Goal: Task Accomplishment & Management: Use online tool/utility

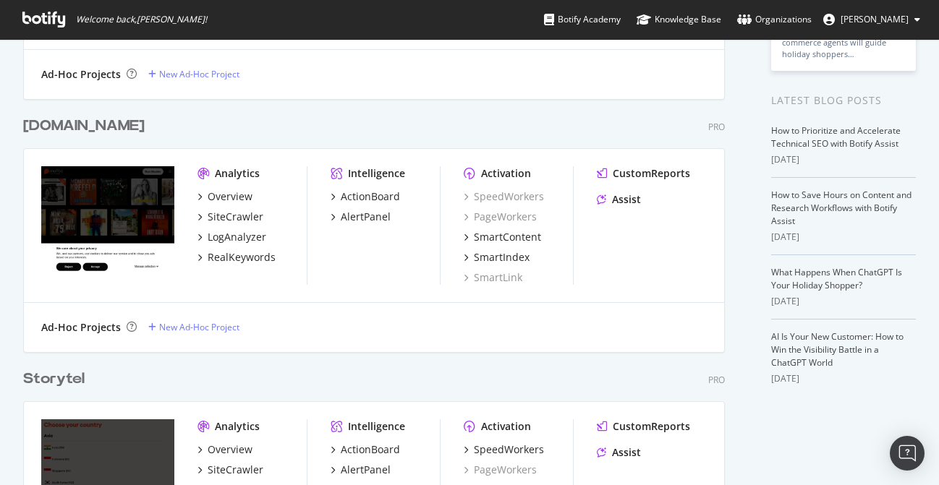
scroll to position [349, 0]
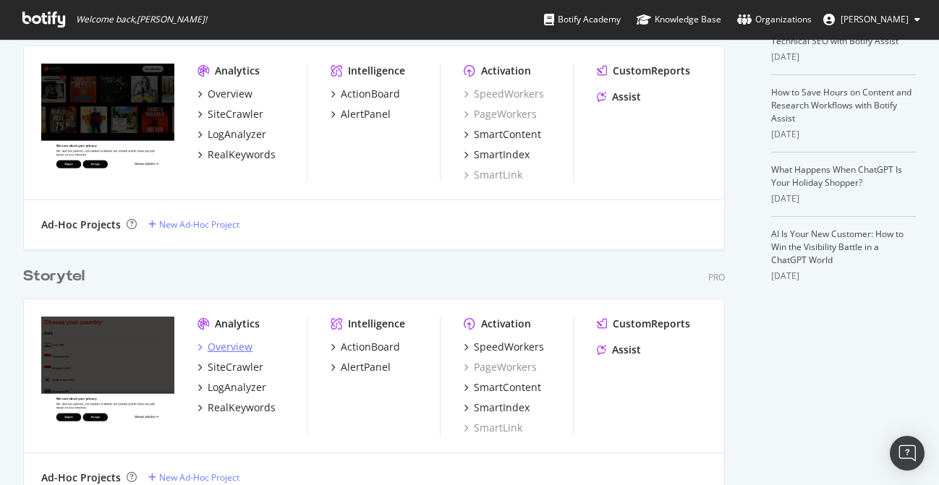
click at [238, 348] on div "Overview" at bounding box center [230, 347] width 45 height 14
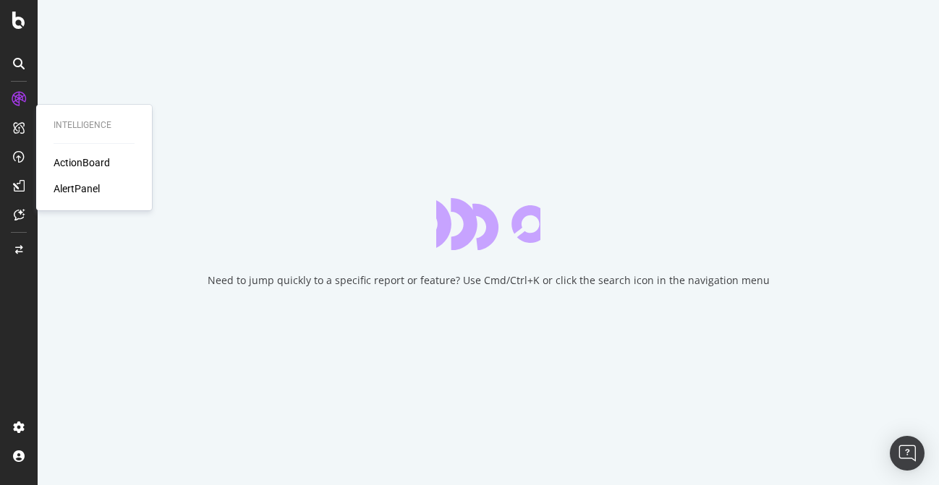
click at [81, 165] on div "ActionBoard" at bounding box center [82, 162] width 56 height 14
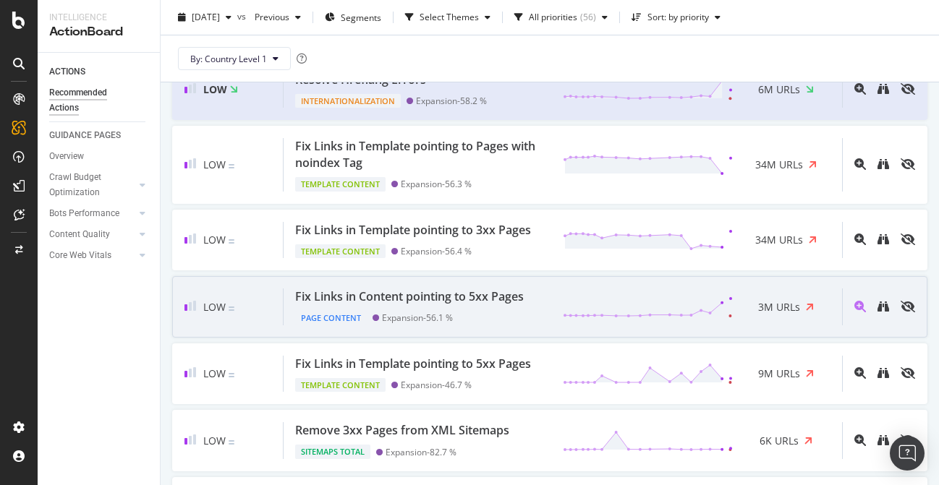
scroll to position [1347, 0]
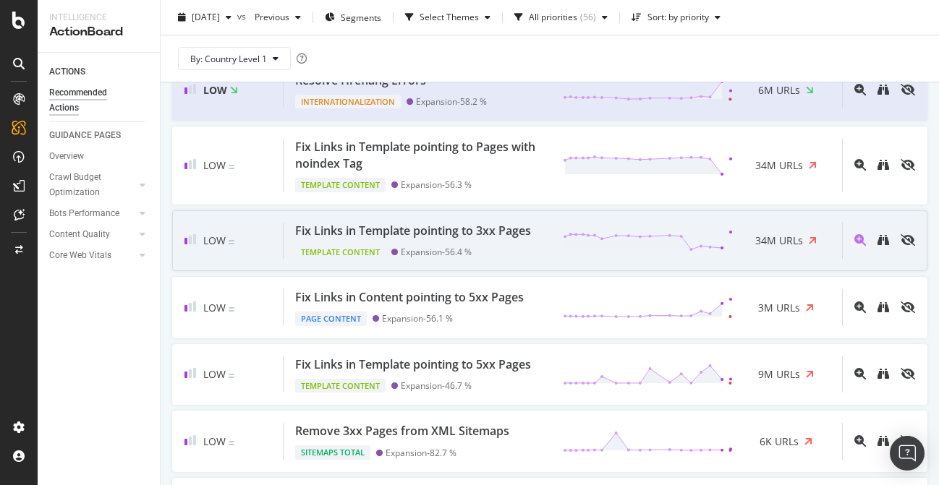
click at [508, 236] on div "Fix Links in Template pointing to 3xx Pages" at bounding box center [413, 231] width 236 height 17
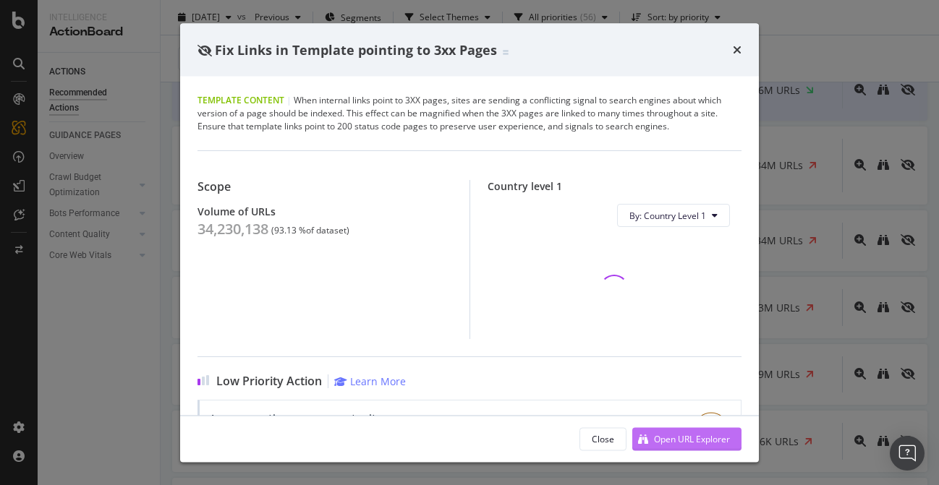
click at [684, 440] on div "Open URL Explorer" at bounding box center [692, 438] width 76 height 12
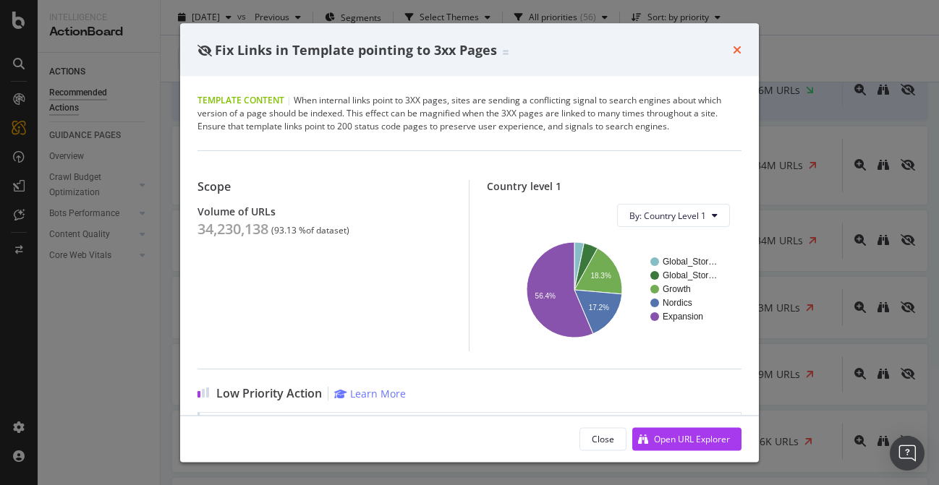
click at [740, 47] on icon "times" at bounding box center [737, 50] width 9 height 12
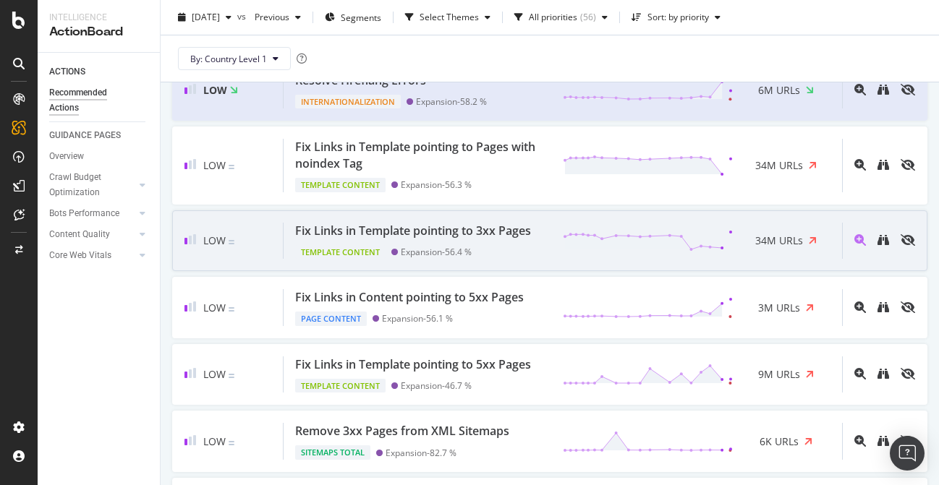
click at [503, 242] on div "Template Content Expansion - 56.4 %" at bounding box center [416, 249] width 242 height 20
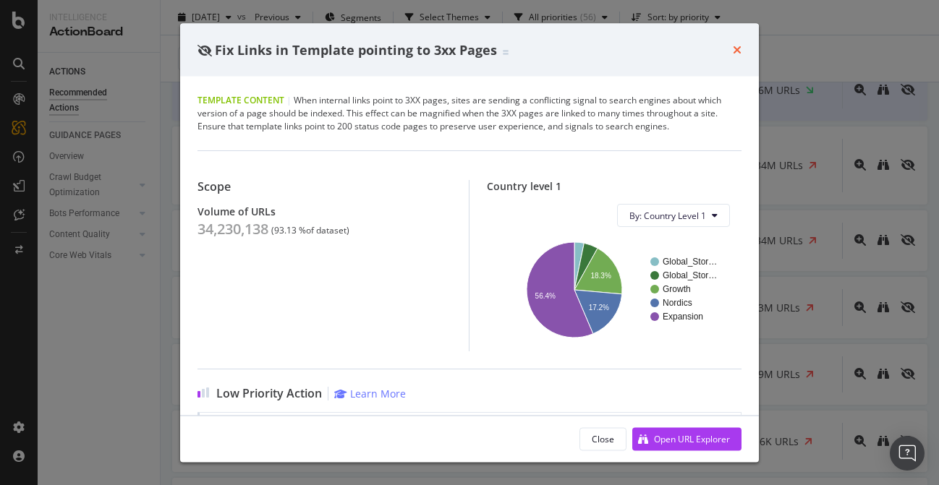
click at [739, 48] on icon "times" at bounding box center [737, 50] width 9 height 12
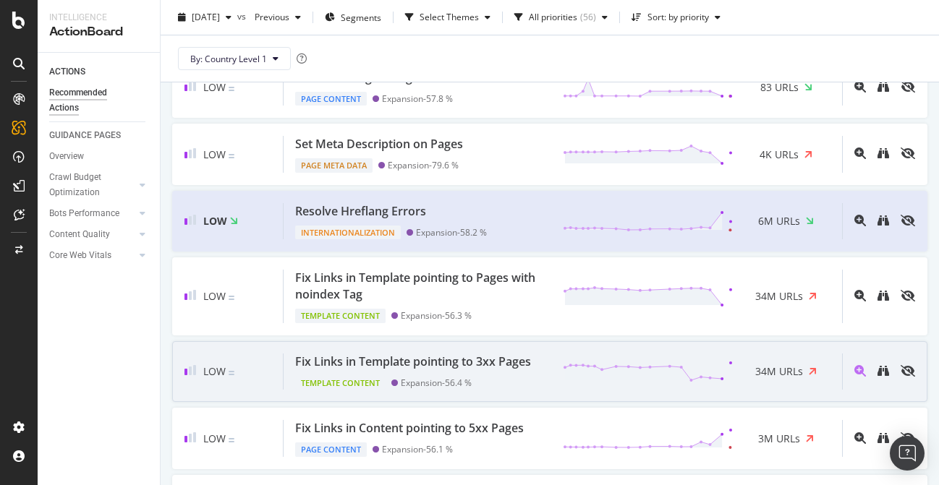
scroll to position [1207, 0]
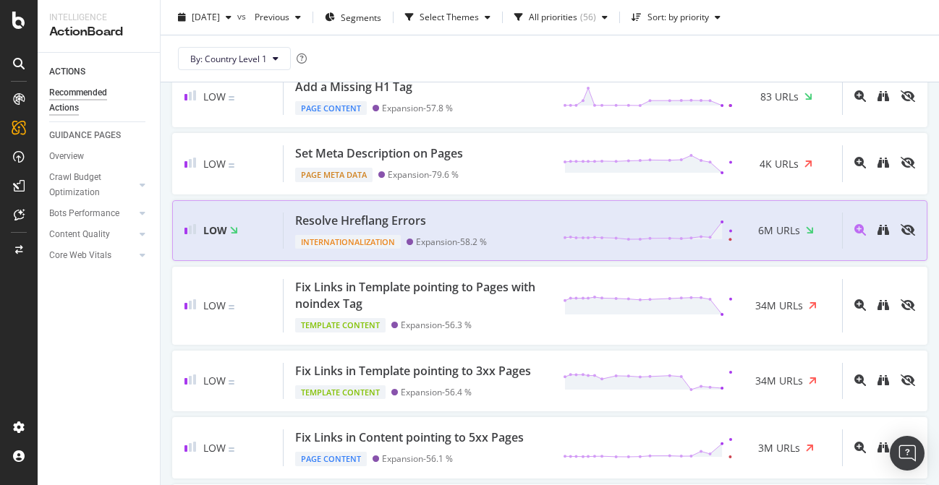
click at [475, 221] on div "Resolve Hreflang Errors" at bounding box center [391, 221] width 192 height 17
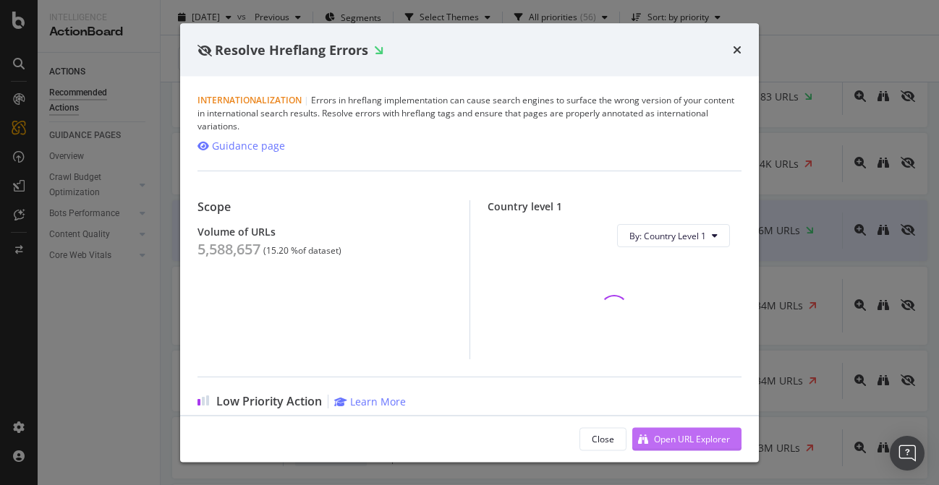
click at [677, 438] on div "Open URL Explorer" at bounding box center [692, 438] width 76 height 12
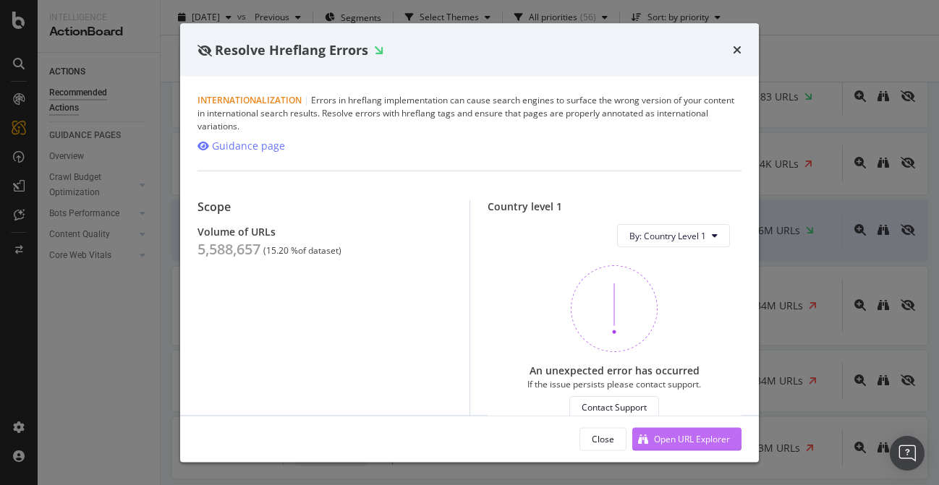
click at [678, 436] on div "Open URL Explorer" at bounding box center [692, 438] width 76 height 12
click at [735, 48] on icon "times" at bounding box center [737, 50] width 9 height 12
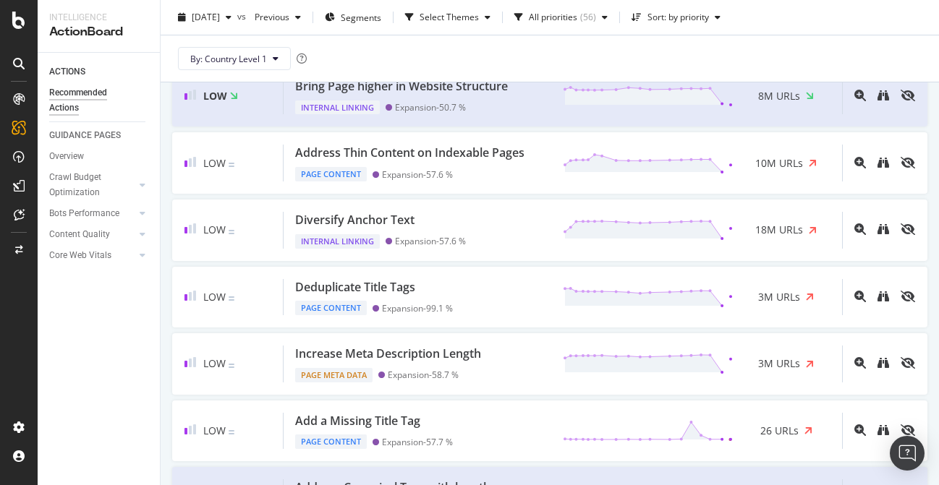
scroll to position [459, 0]
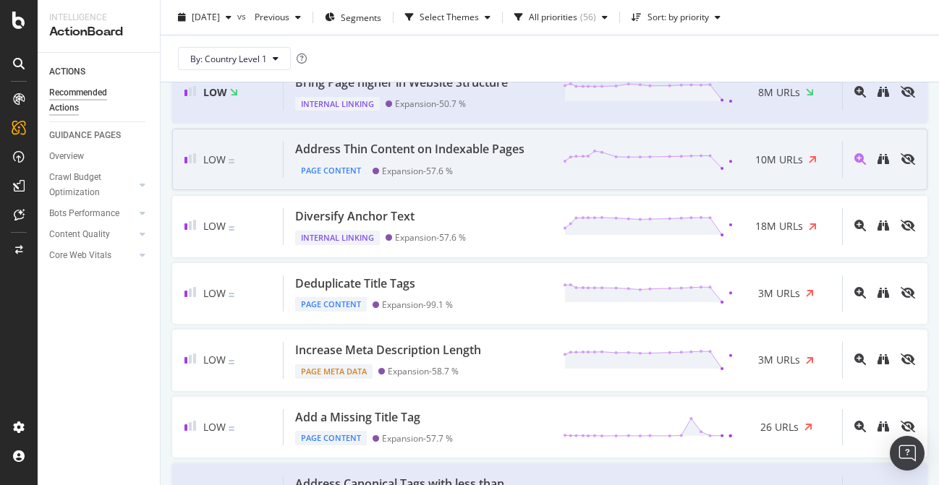
click at [540, 164] on div "Address Thin Content on Indexable Pages Page Content Expansion - 57.6 % 10M URLs" at bounding box center [562, 159] width 558 height 37
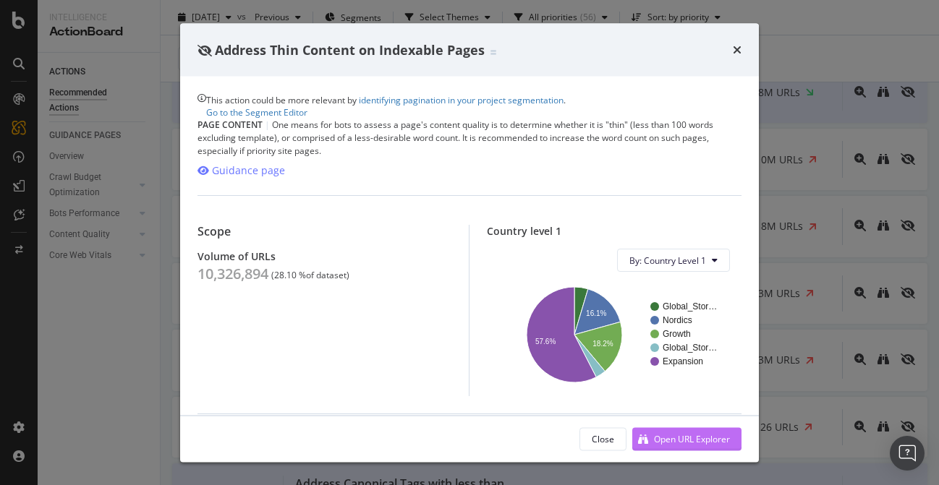
click at [673, 433] on div "Open URL Explorer" at bounding box center [692, 438] width 76 height 12
click at [730, 48] on div "Address Thin Content on Indexable Pages" at bounding box center [469, 49] width 544 height 19
click at [737, 48] on icon "times" at bounding box center [737, 50] width 9 height 12
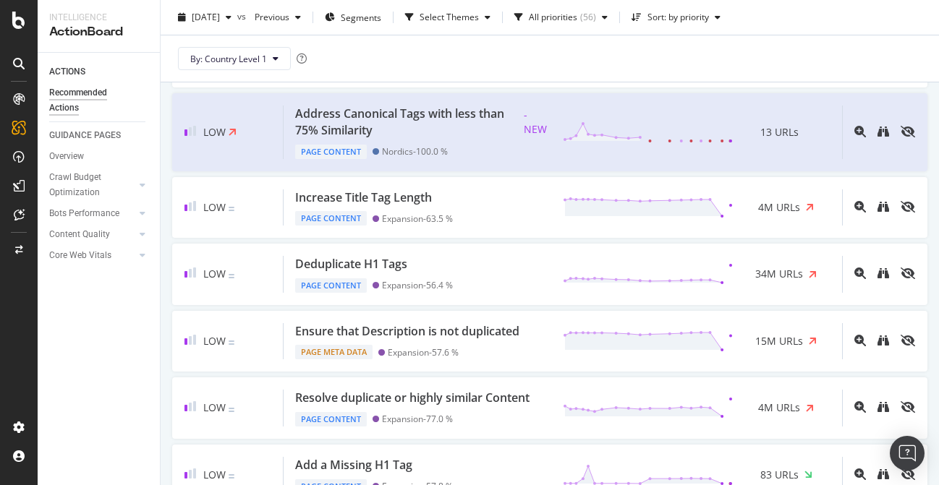
scroll to position [807, 0]
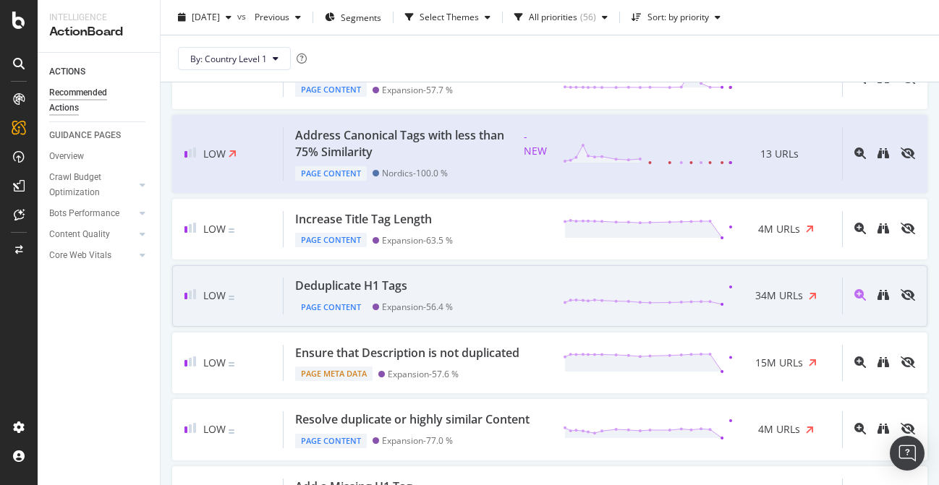
click at [482, 288] on div "Deduplicate H1 Tags Page Content Expansion - 56.4 % 34M URLs" at bounding box center [562, 296] width 558 height 37
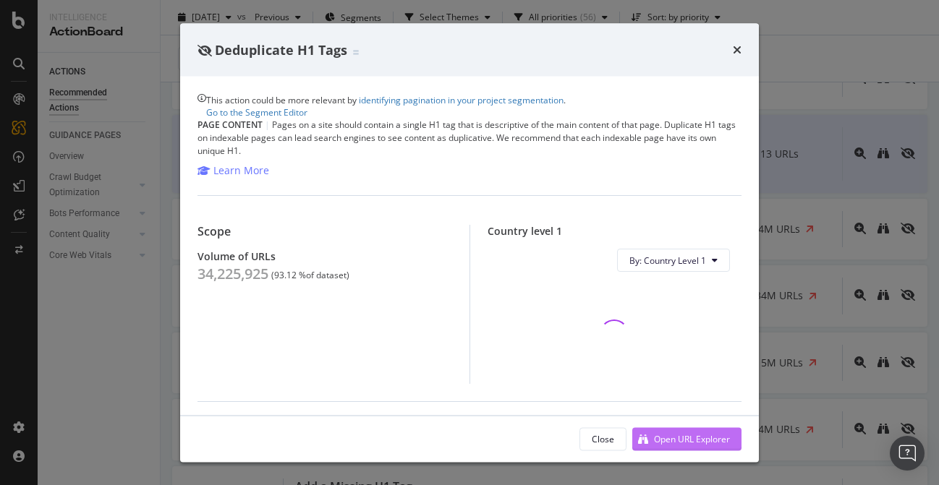
click at [689, 435] on div "Open URL Explorer" at bounding box center [692, 438] width 76 height 12
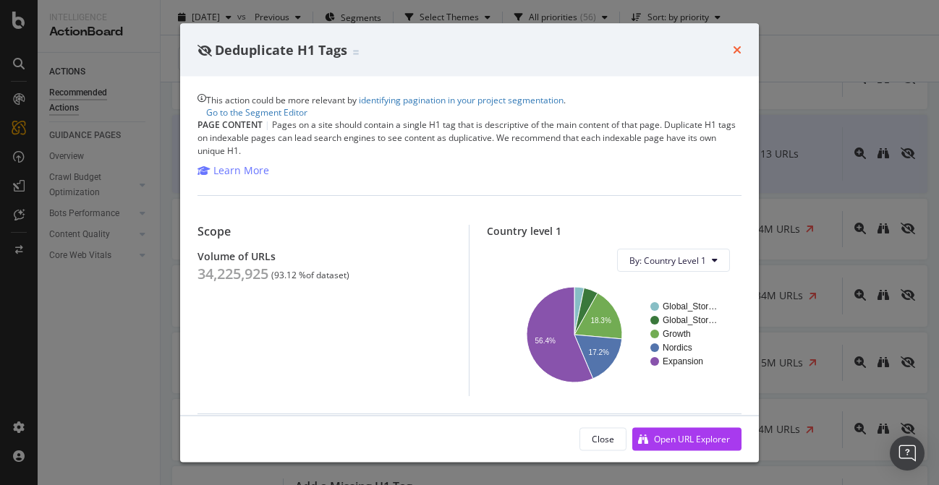
click at [735, 48] on icon "times" at bounding box center [737, 50] width 9 height 12
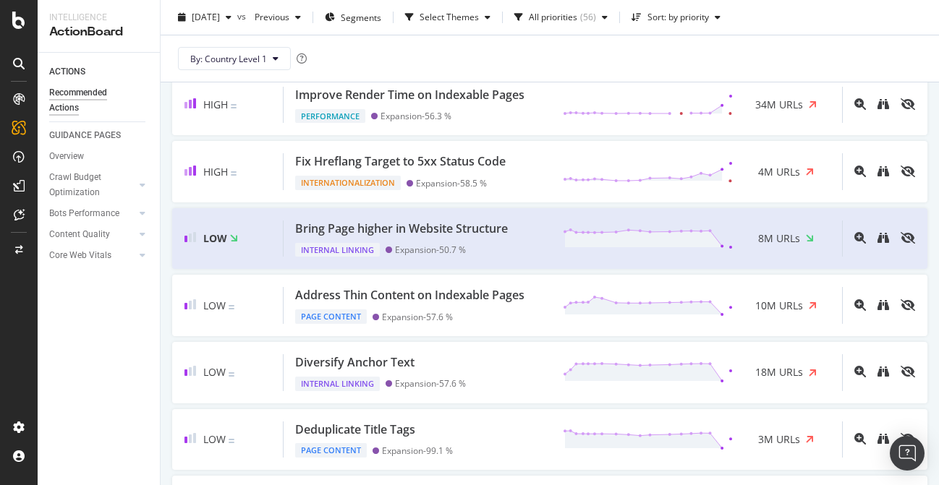
scroll to position [310, 0]
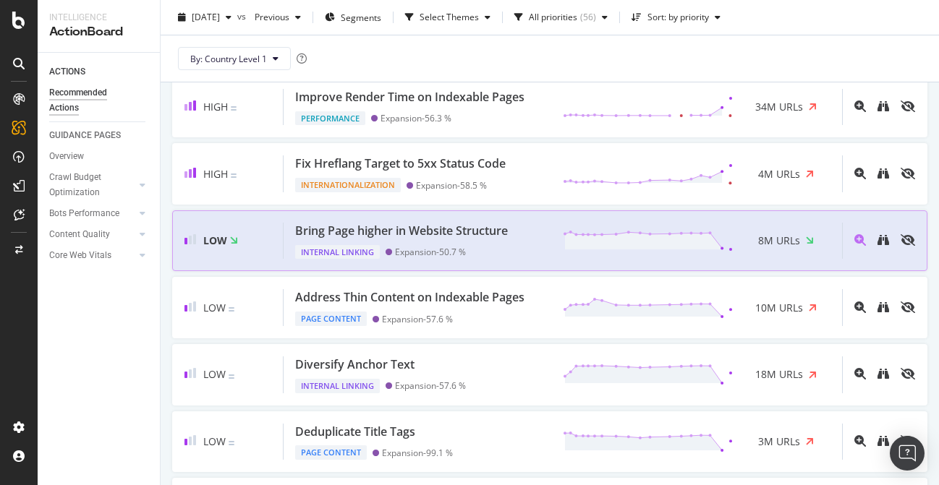
click at [495, 247] on div "Internal Linking Expansion - 50.7 %" at bounding box center [404, 249] width 218 height 20
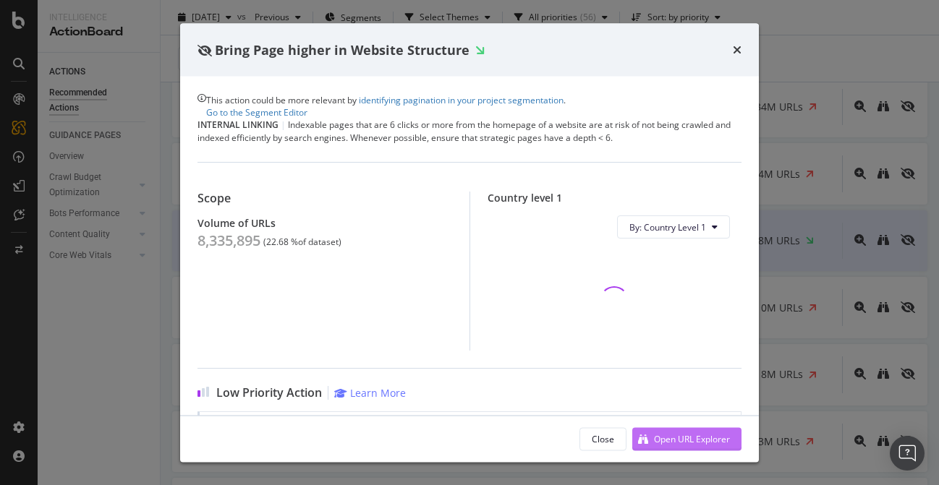
click at [665, 436] on div "Open URL Explorer" at bounding box center [692, 438] width 76 height 12
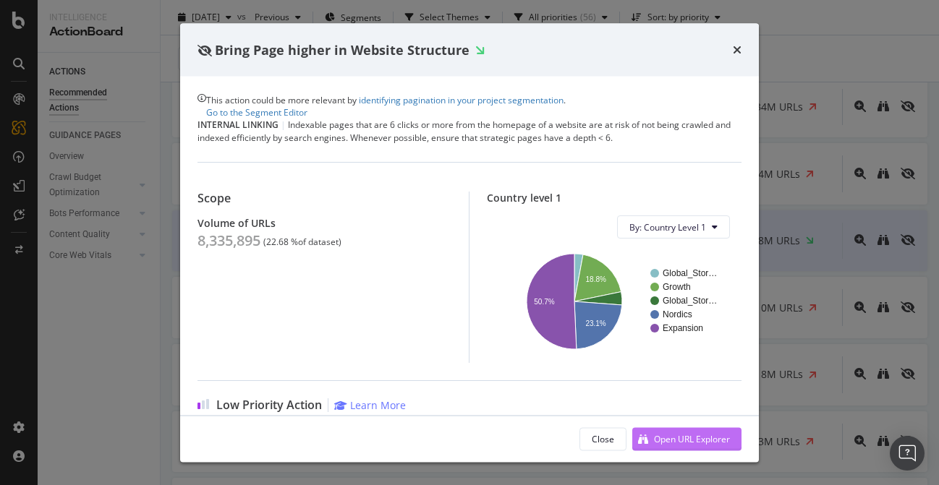
click at [665, 437] on div "Open URL Explorer" at bounding box center [692, 438] width 76 height 12
click at [740, 48] on icon "times" at bounding box center [737, 50] width 9 height 12
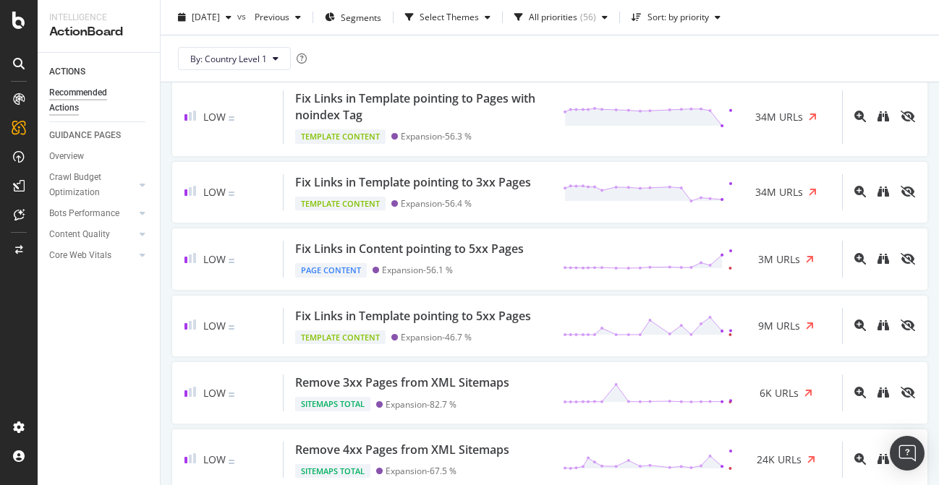
scroll to position [1398, 0]
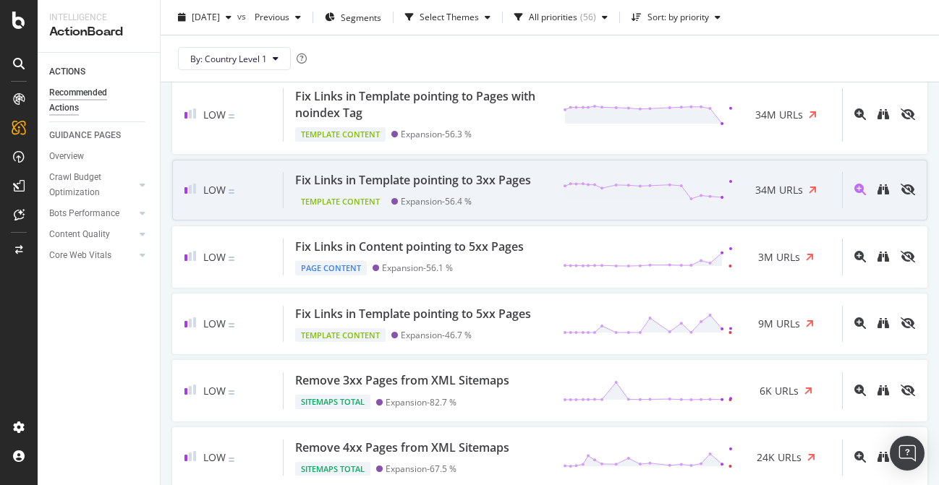
click at [516, 197] on div "Template Content Expansion - 56.4 %" at bounding box center [416, 199] width 242 height 20
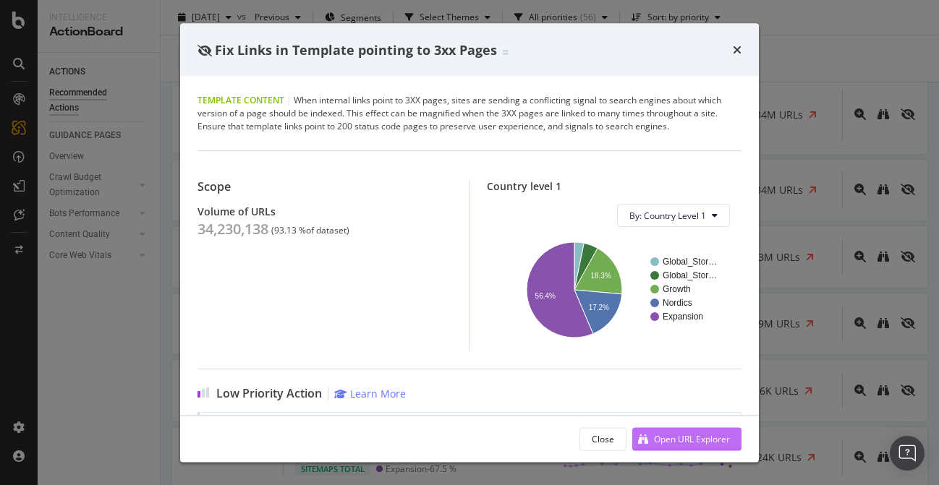
click at [683, 435] on div "Open URL Explorer" at bounding box center [692, 438] width 76 height 12
click at [738, 49] on icon "times" at bounding box center [737, 50] width 9 height 12
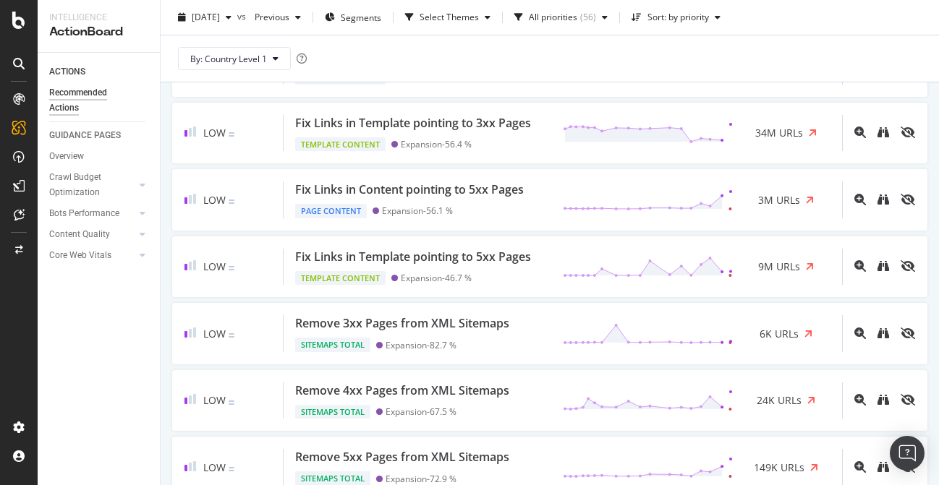
scroll to position [1462, 0]
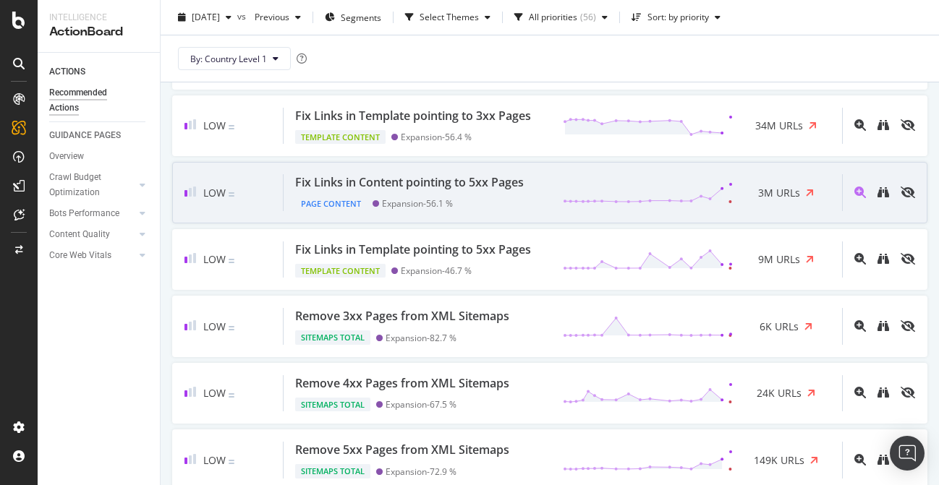
click at [519, 200] on div "Page Content Expansion - 56.1 %" at bounding box center [412, 201] width 234 height 20
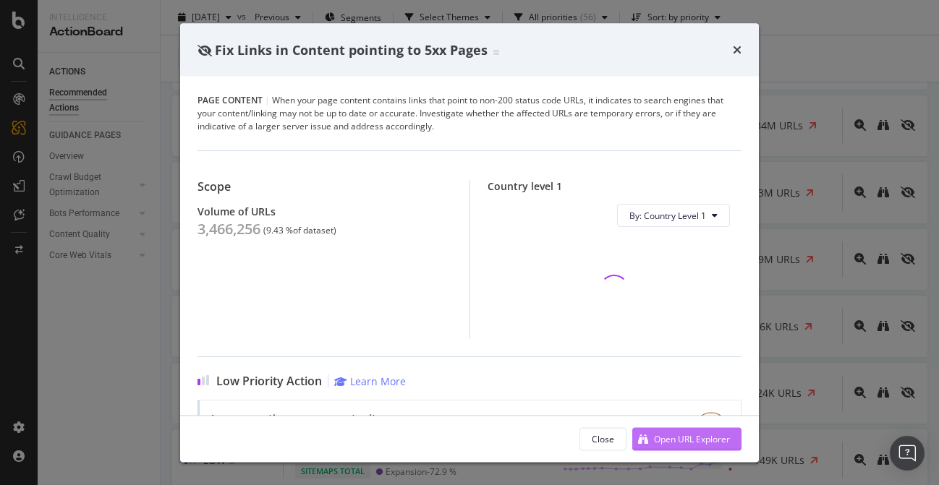
click at [686, 438] on div "Open URL Explorer" at bounding box center [692, 438] width 76 height 12
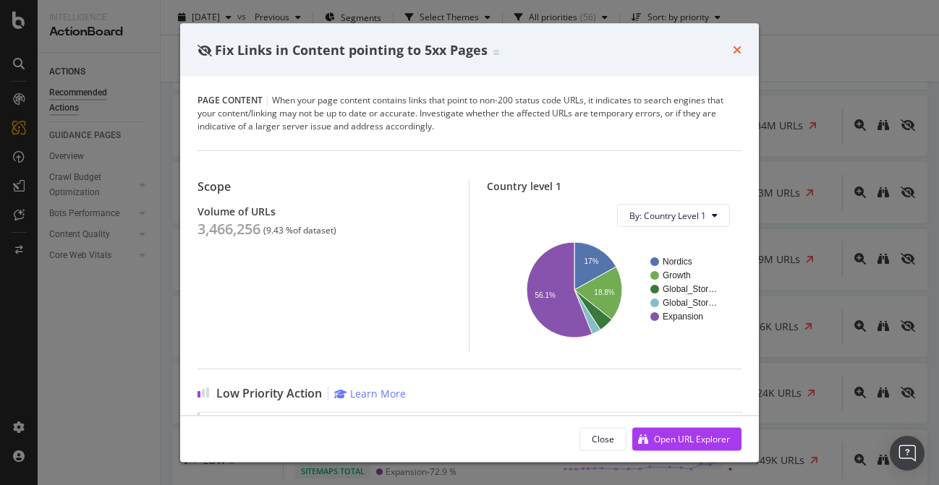
click at [738, 48] on icon "times" at bounding box center [737, 50] width 9 height 12
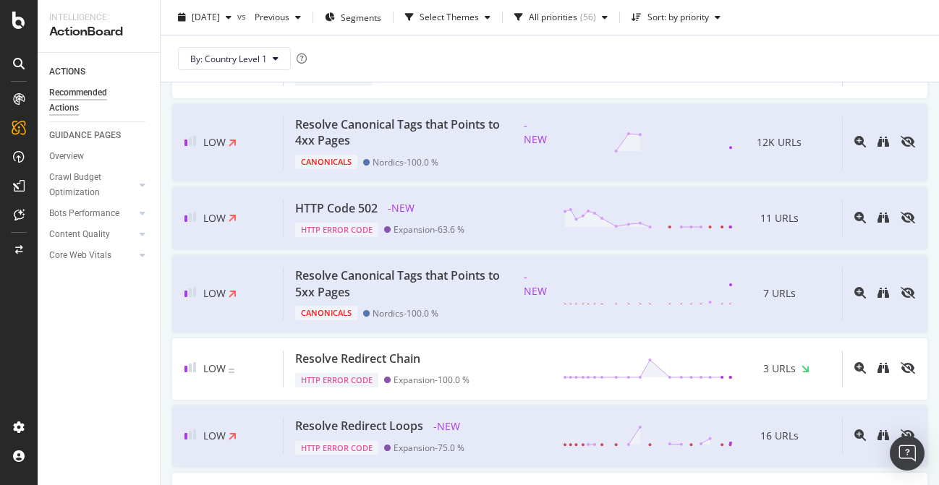
scroll to position [3653, 0]
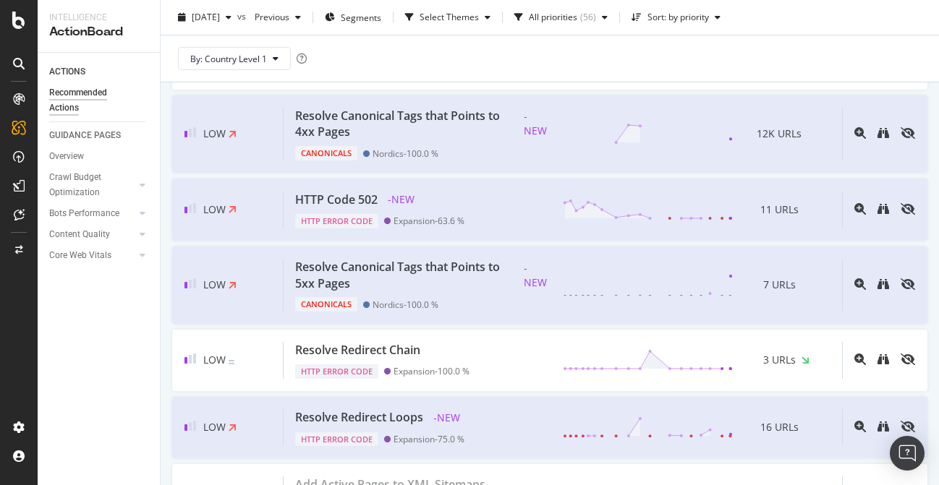
click at [607, 64] on div "By: Country Level 1" at bounding box center [549, 58] width 755 height 46
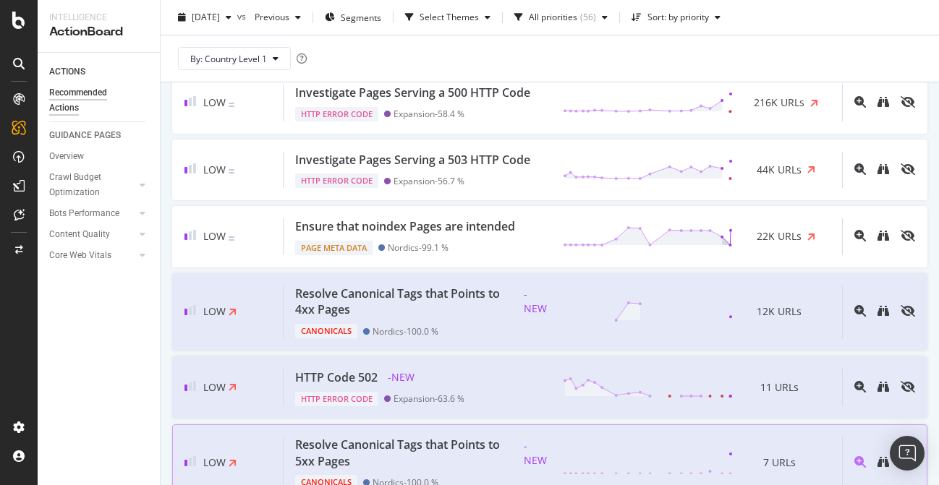
scroll to position [3479, 0]
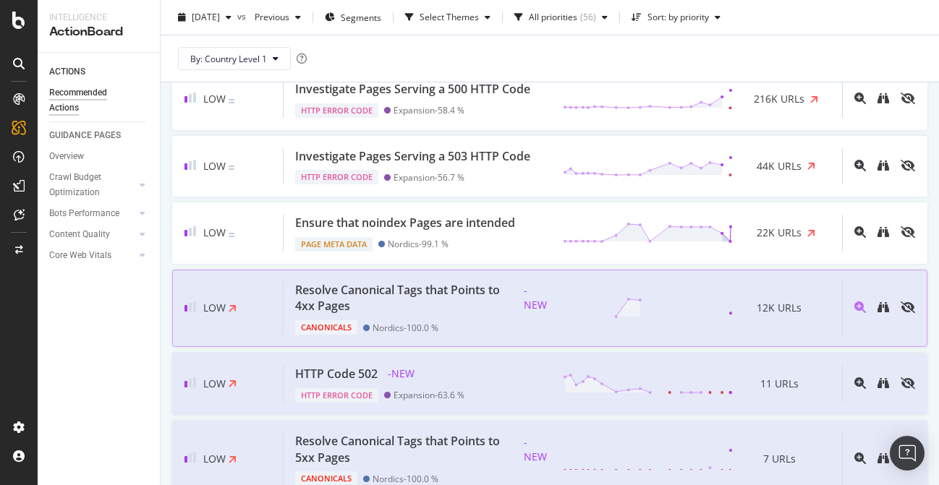
click at [470, 292] on div "Resolve Canonical Tags that Points to 4xx Pages" at bounding box center [404, 298] width 218 height 33
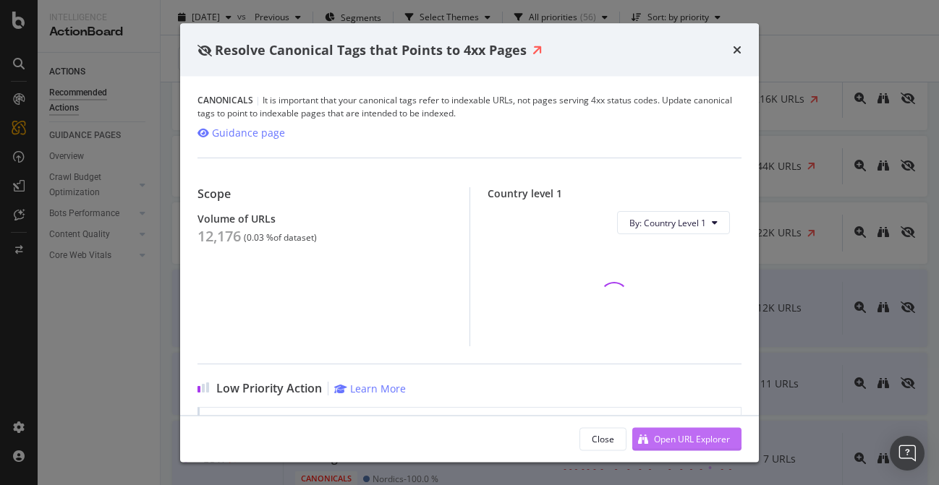
click at [664, 438] on div "Open URL Explorer" at bounding box center [692, 438] width 76 height 12
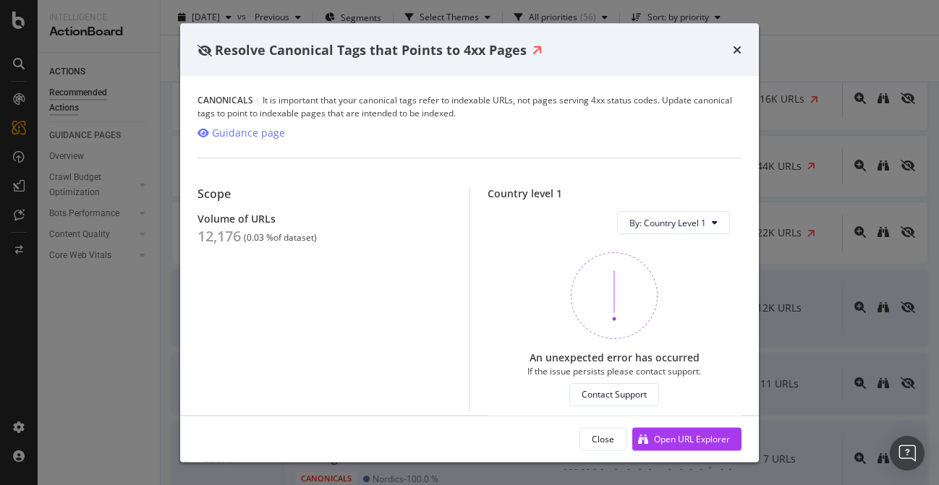
click at [743, 47] on div "Resolve Canonical Tags that Points to 4xx Pages" at bounding box center [469, 50] width 579 height 54
click at [733, 49] on icon "times" at bounding box center [737, 50] width 9 height 12
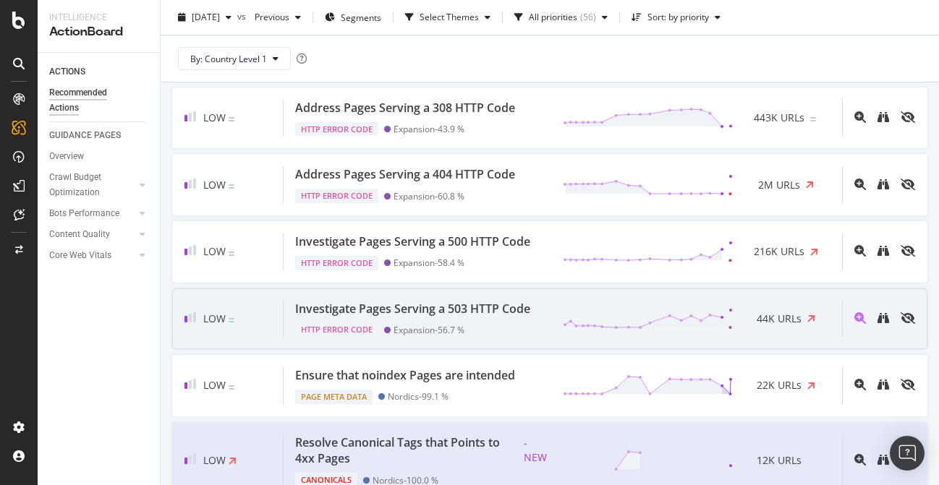
scroll to position [3316, 0]
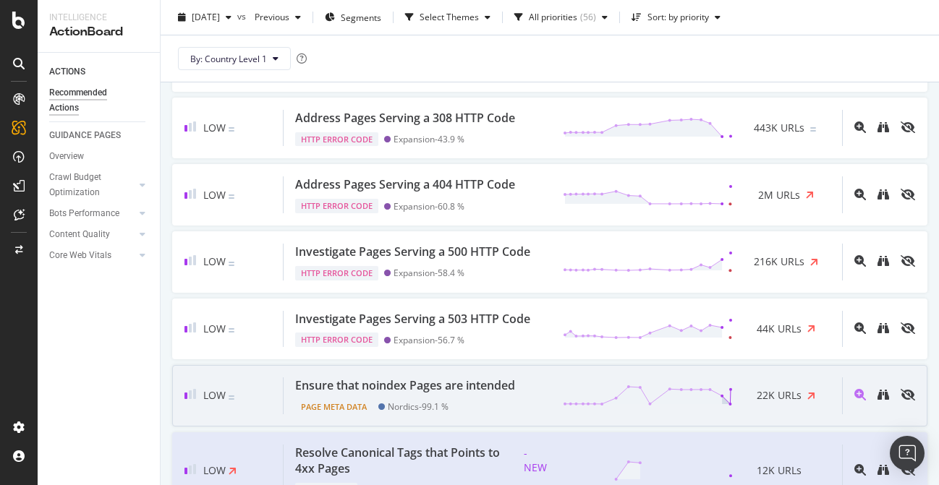
click at [511, 372] on div "Low Ensure that noindex Pages are intended Page Meta Data Nordics - 99.1 % 22K …" at bounding box center [549, 395] width 755 height 61
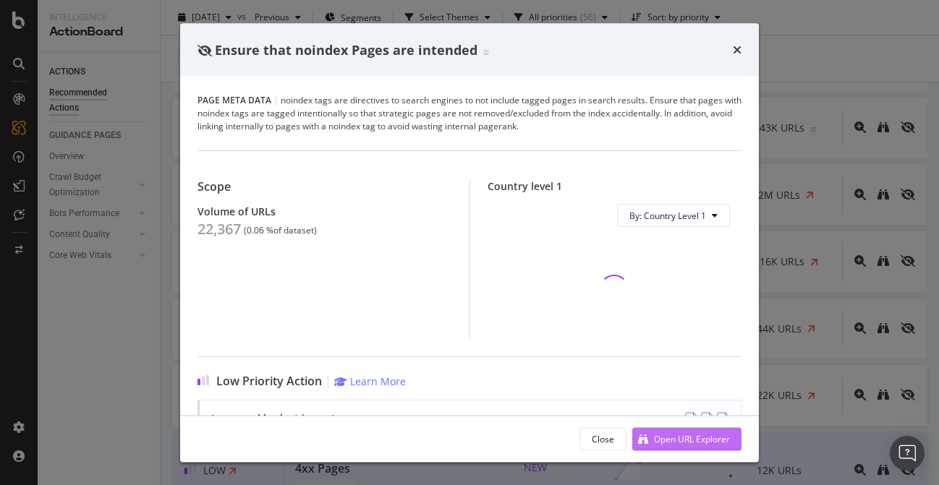
click at [686, 435] on div "Open URL Explorer" at bounding box center [692, 438] width 76 height 12
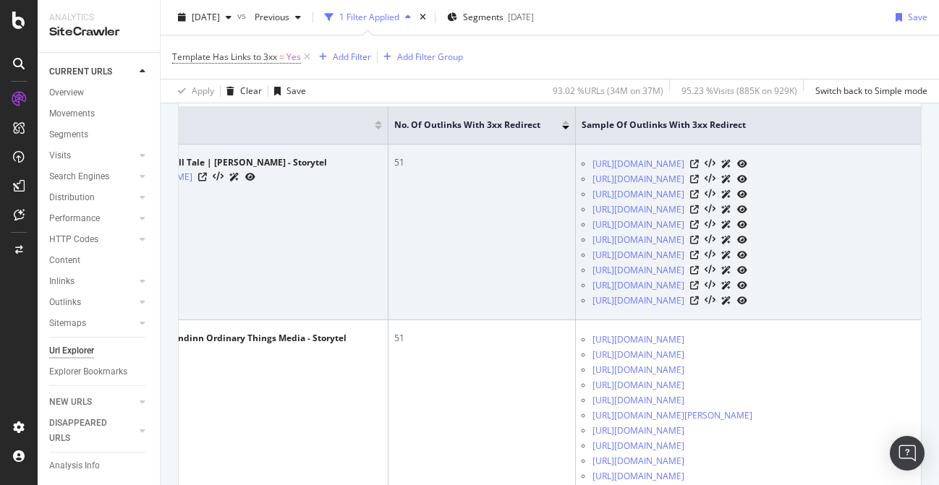
scroll to position [0, 168]
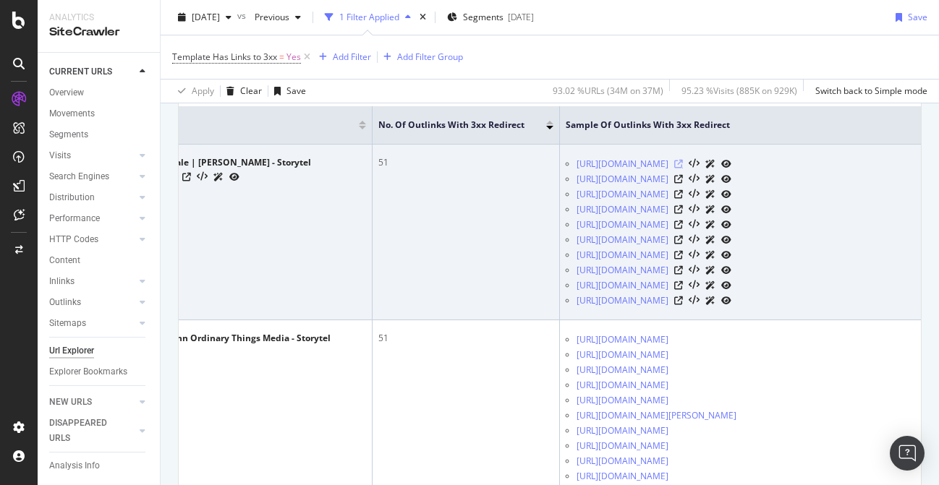
click at [683, 169] on icon at bounding box center [678, 164] width 9 height 9
click at [683, 199] on icon at bounding box center [678, 194] width 9 height 9
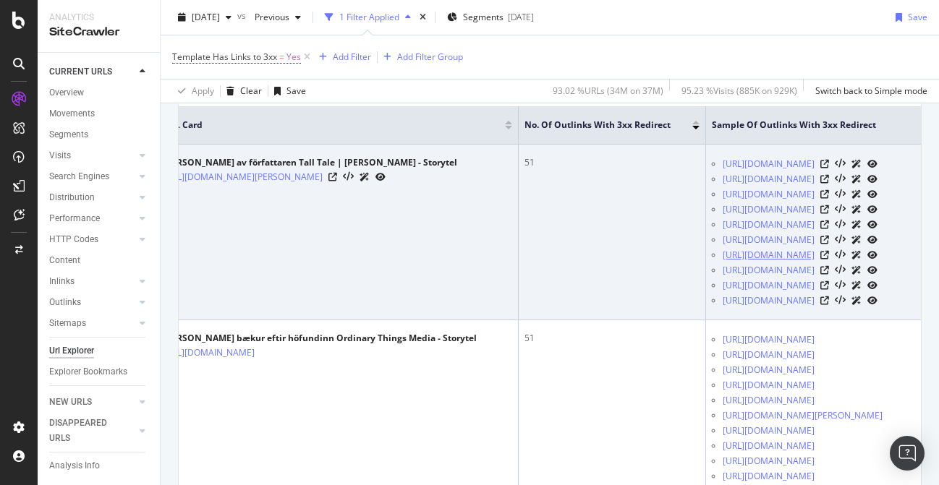
scroll to position [0, 0]
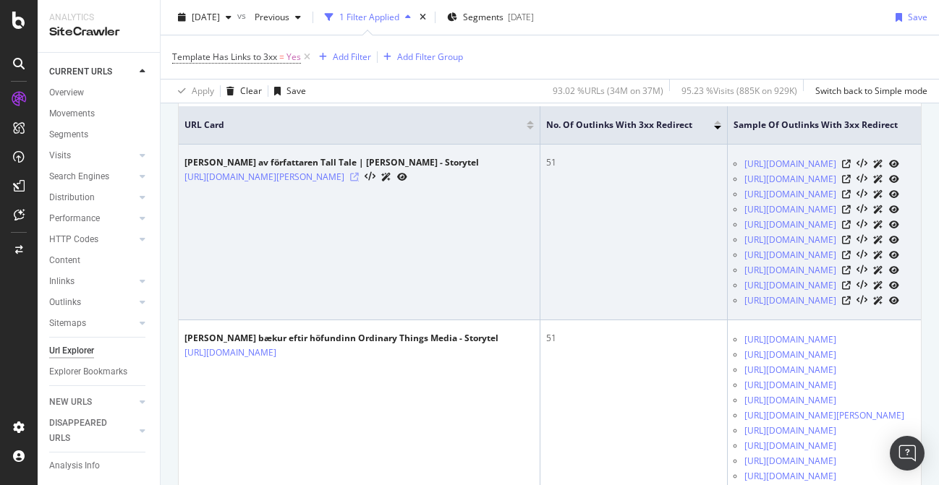
click at [359, 177] on icon at bounding box center [354, 177] width 9 height 9
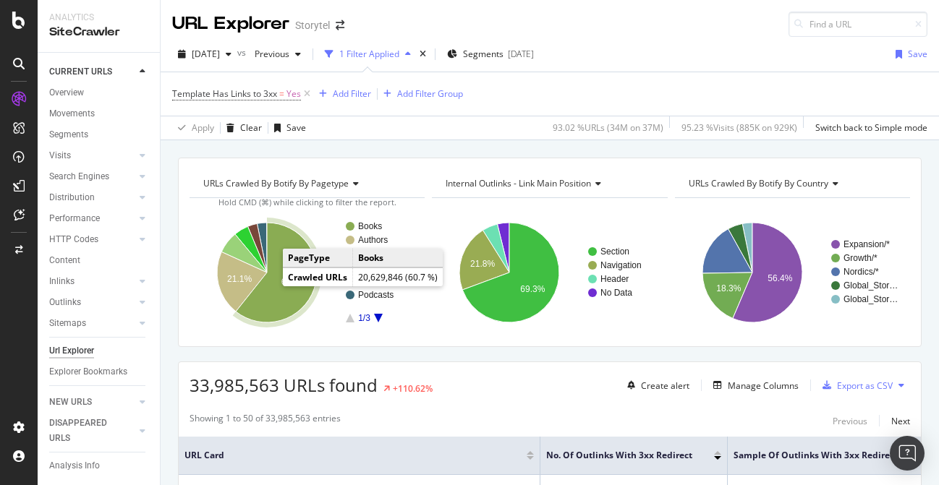
click at [282, 289] on icon "A chart." at bounding box center [276, 273] width 81 height 100
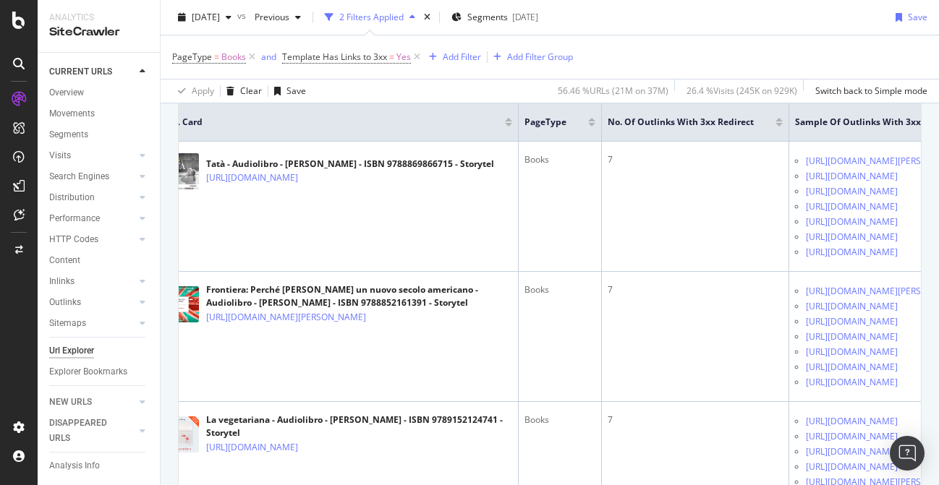
scroll to position [0, 5]
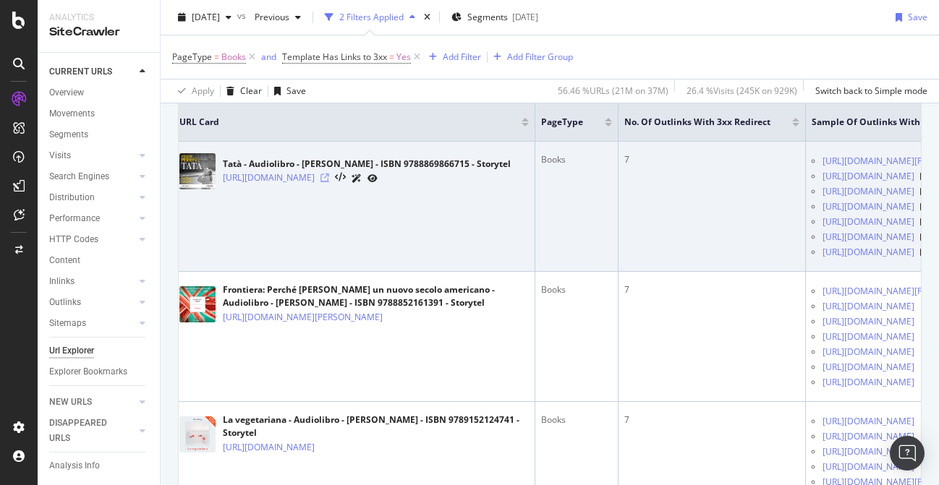
click at [329, 178] on icon at bounding box center [324, 178] width 9 height 9
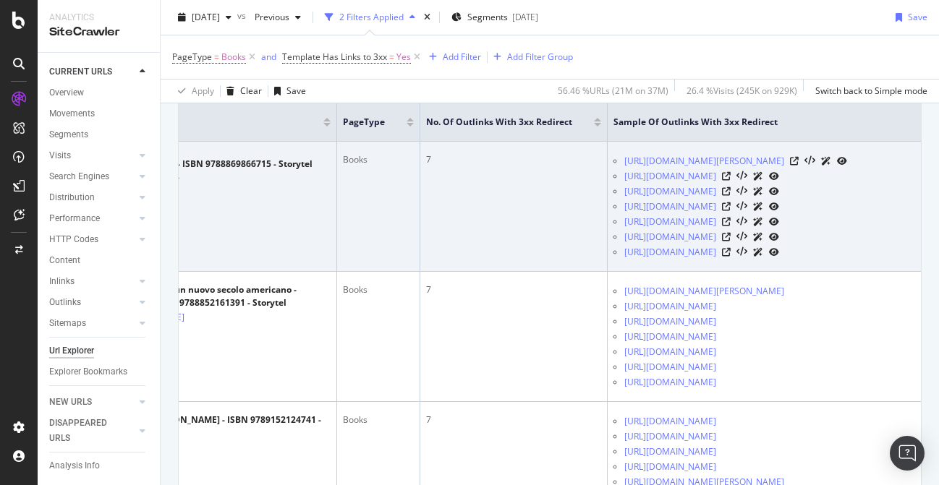
scroll to position [0, 250]
click at [798, 166] on icon at bounding box center [794, 161] width 9 height 9
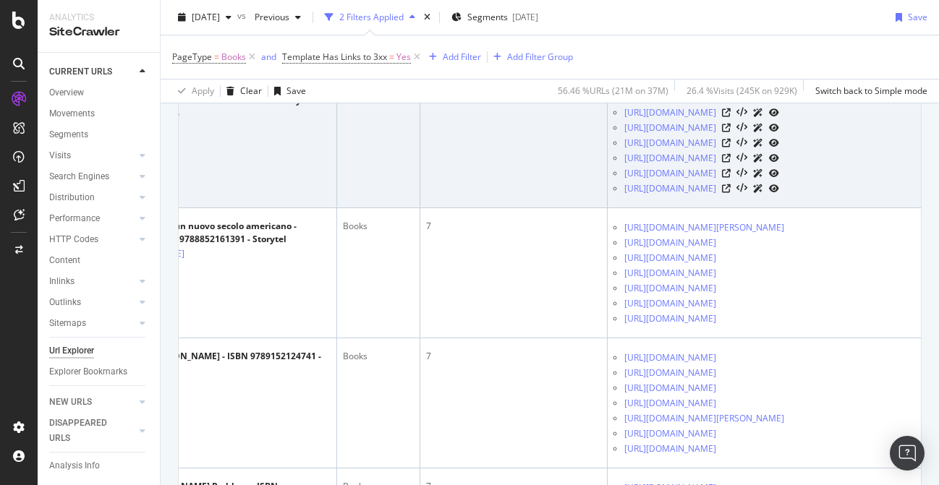
scroll to position [467, 0]
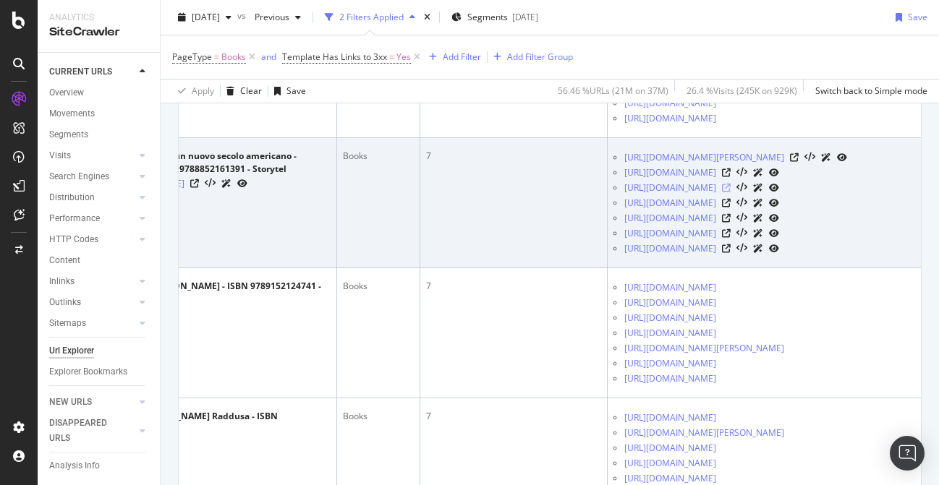
click at [730, 192] on icon at bounding box center [726, 188] width 9 height 9
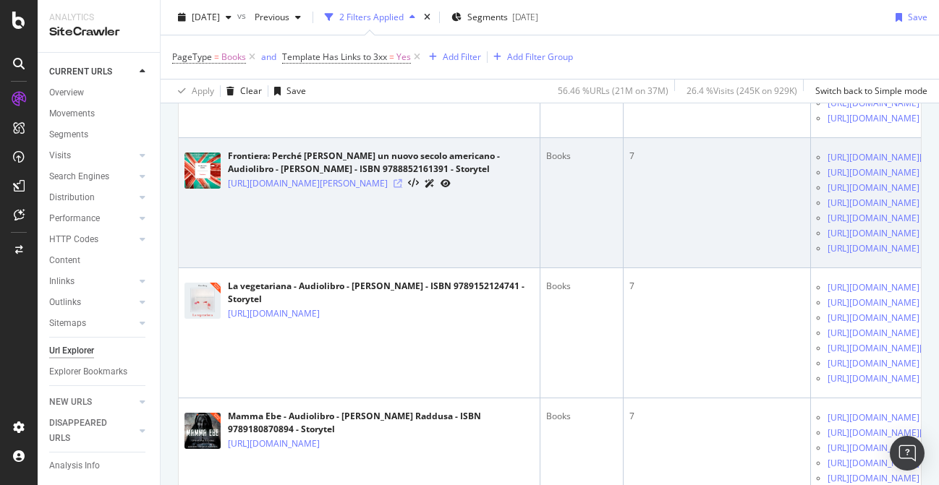
click at [402, 188] on icon at bounding box center [397, 183] width 9 height 9
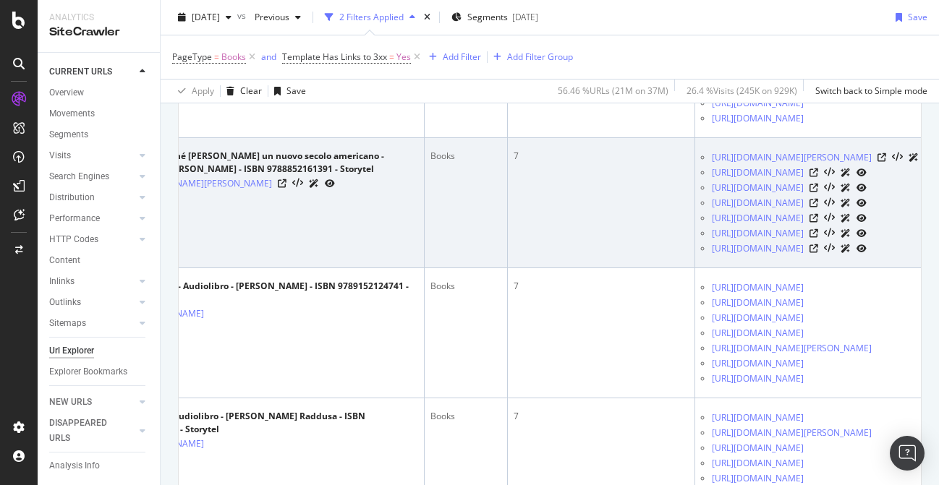
scroll to position [0, 250]
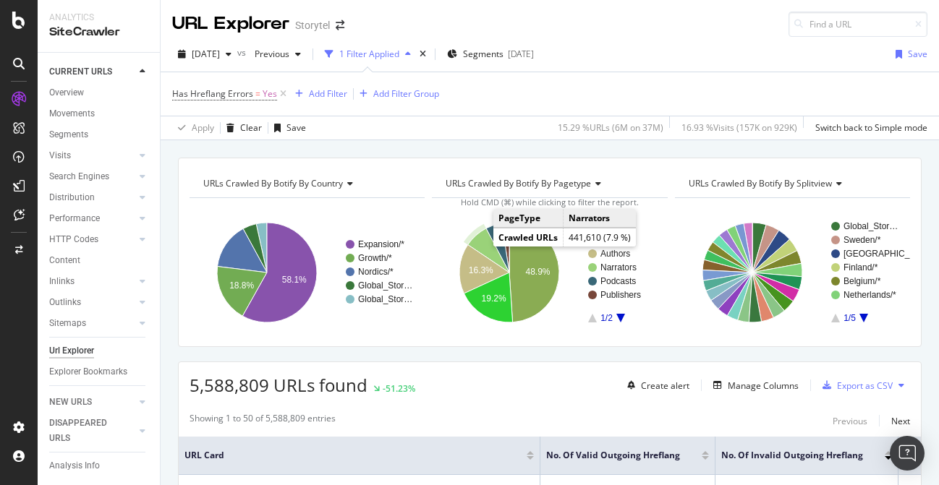
click at [485, 239] on icon "A chart." at bounding box center [488, 251] width 41 height 44
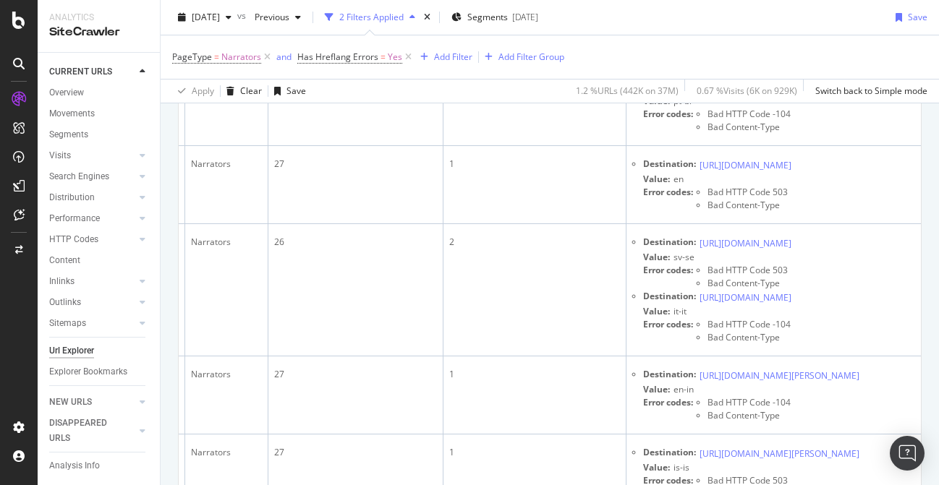
scroll to position [0, 411]
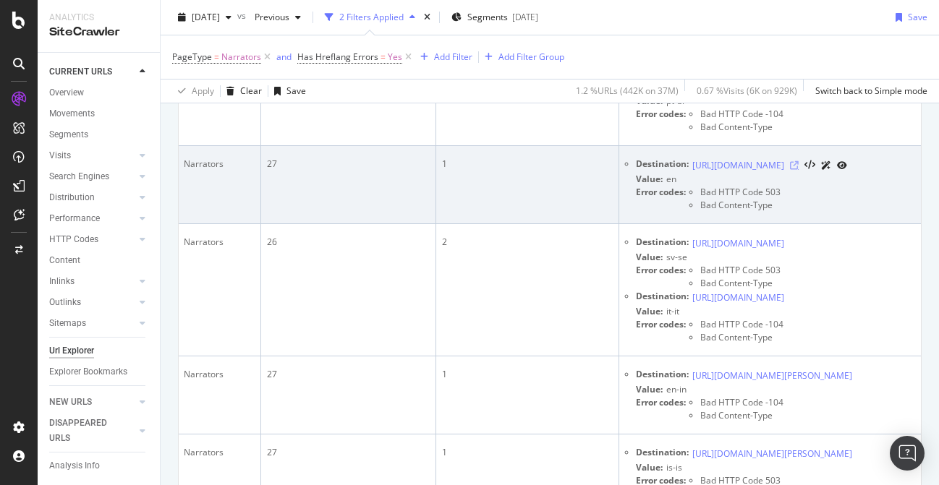
click at [798, 170] on icon at bounding box center [794, 165] width 9 height 9
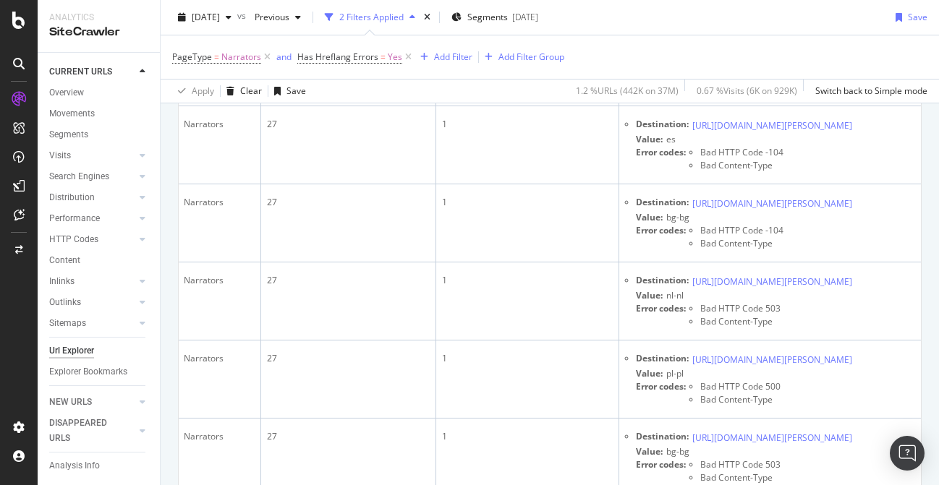
scroll to position [3919, 0]
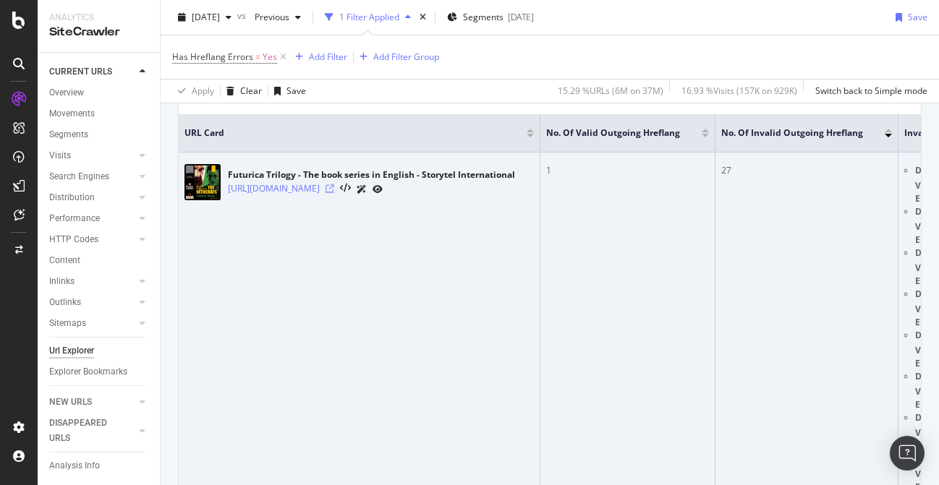
click at [334, 191] on icon at bounding box center [329, 188] width 9 height 9
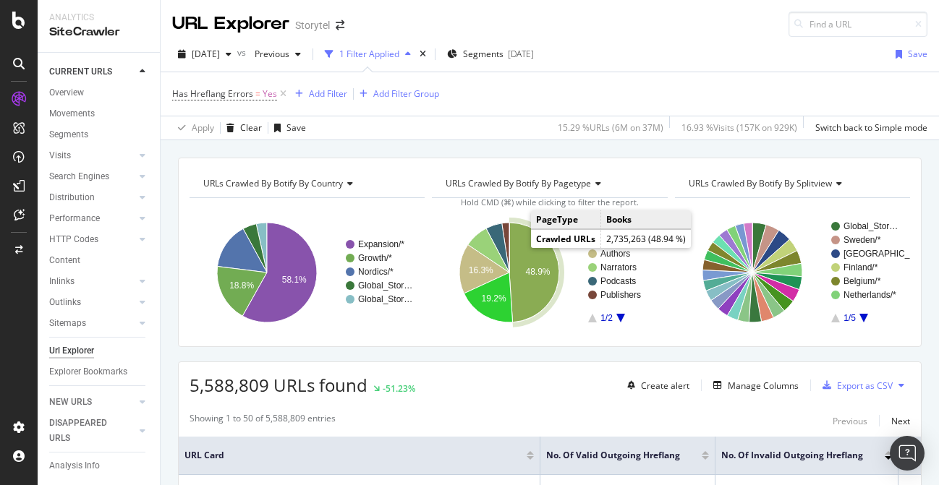
click at [526, 242] on icon "A chart." at bounding box center [534, 273] width 50 height 100
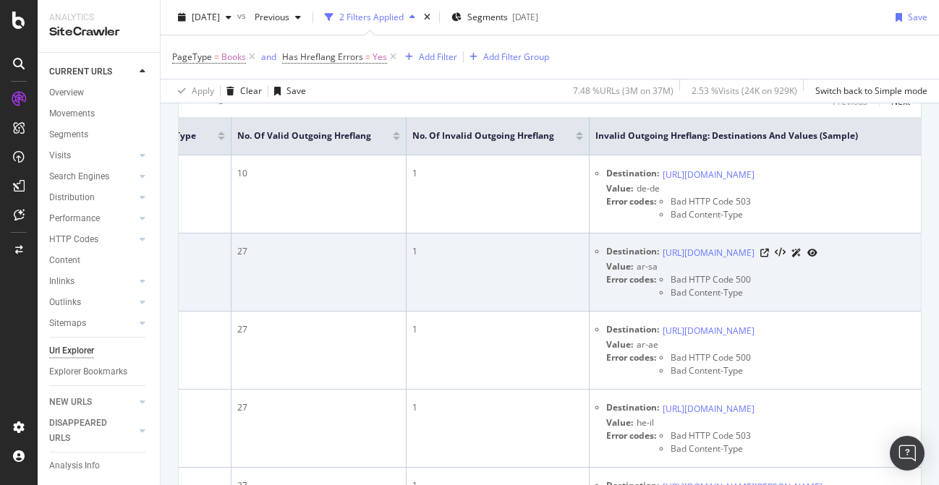
scroll to position [0, 393]
click at [768, 257] on icon at bounding box center [763, 253] width 9 height 9
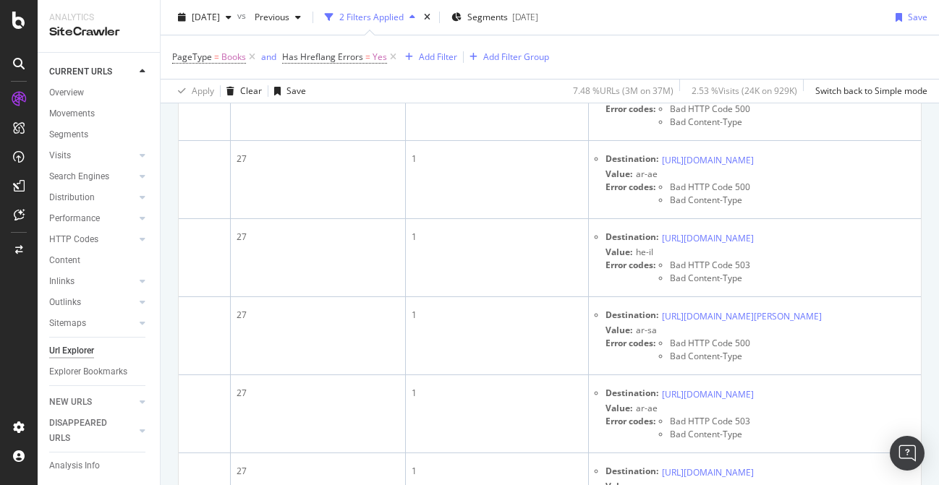
scroll to position [3999, 0]
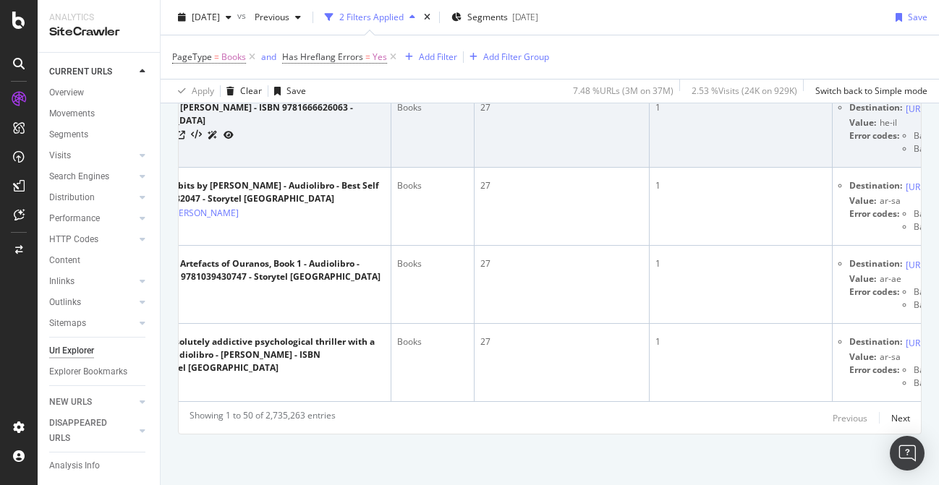
scroll to position [0, 420]
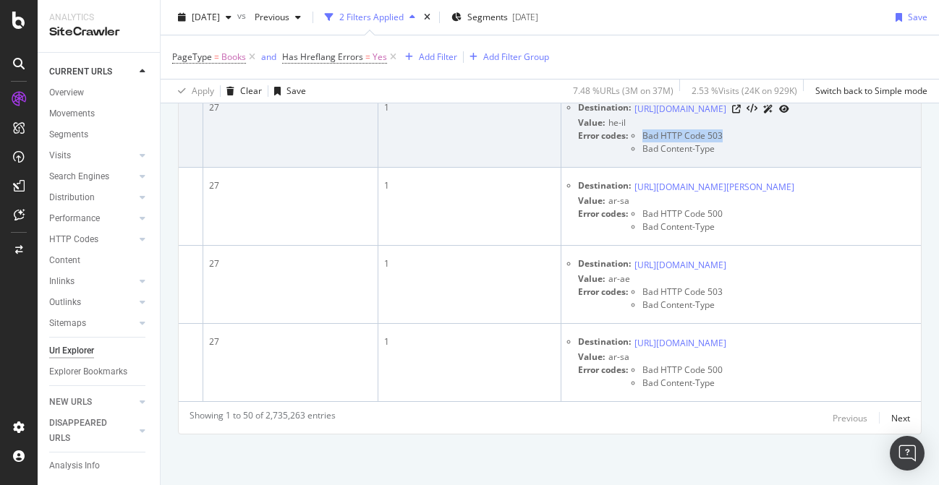
drag, startPoint x: 736, startPoint y: 297, endPoint x: 719, endPoint y: 297, distance: 17.4
click at [719, 155] on div "Error codes: Bad HTTP Code 503 Bad Content-Type" at bounding box center [747, 142] width 339 height 26
copy span "Bad HTTP Code 503"
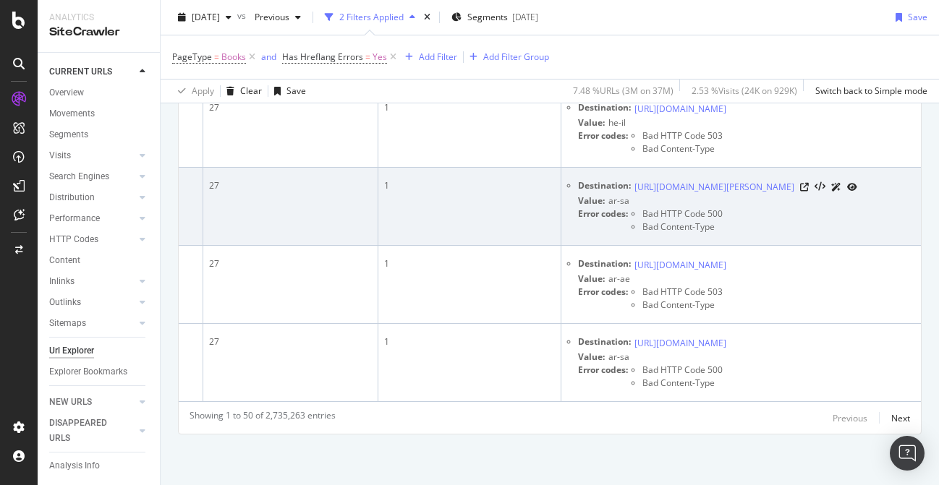
click at [457, 246] on td "1" at bounding box center [469, 207] width 183 height 78
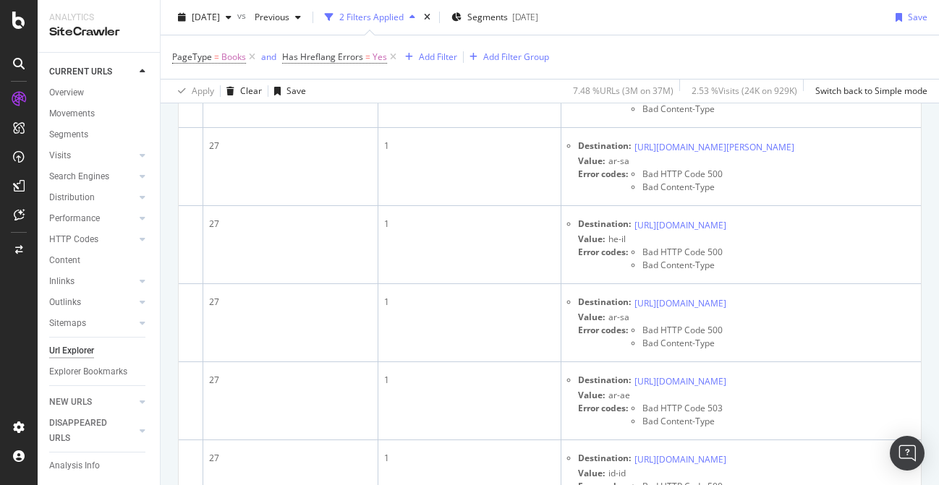
scroll to position [0, 0]
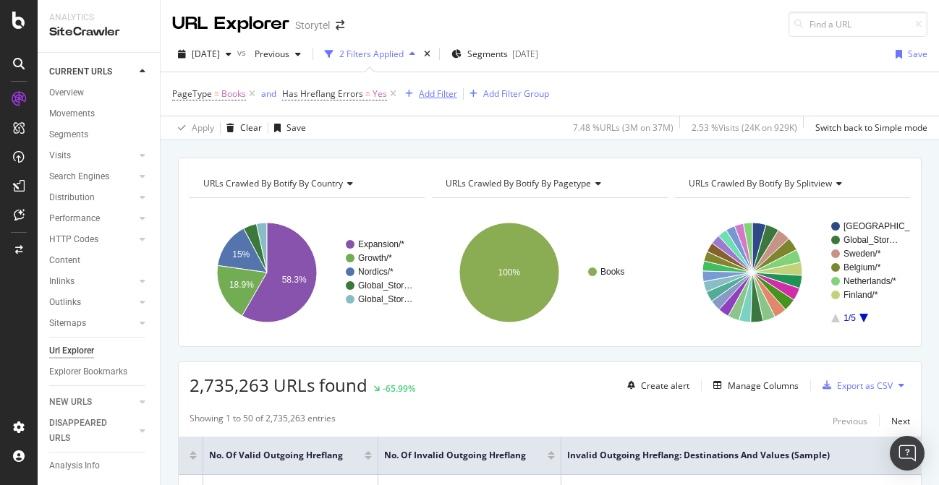
click at [438, 96] on div "Add Filter" at bounding box center [438, 94] width 38 height 12
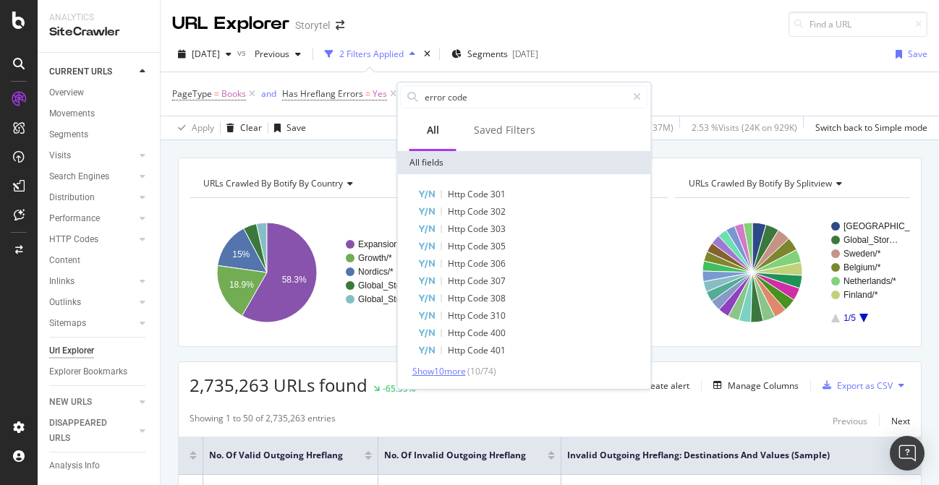
type input "error code"
click at [456, 375] on span "Show 10 more" at bounding box center [439, 371] width 54 height 12
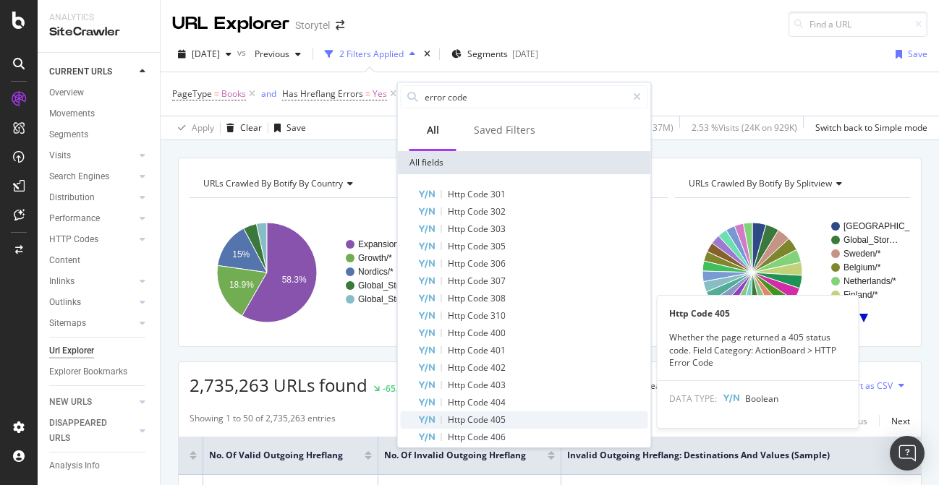
scroll to position [115, 0]
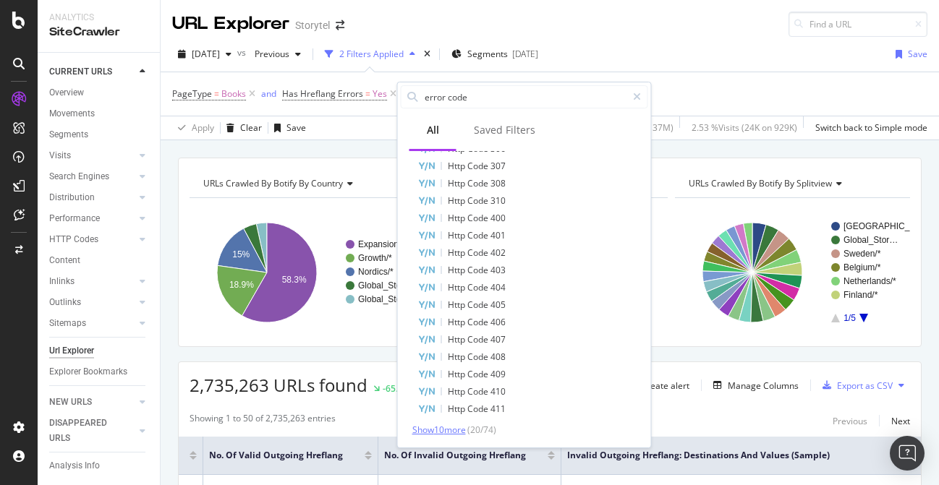
click at [433, 431] on span "Show 10 more" at bounding box center [439, 430] width 54 height 12
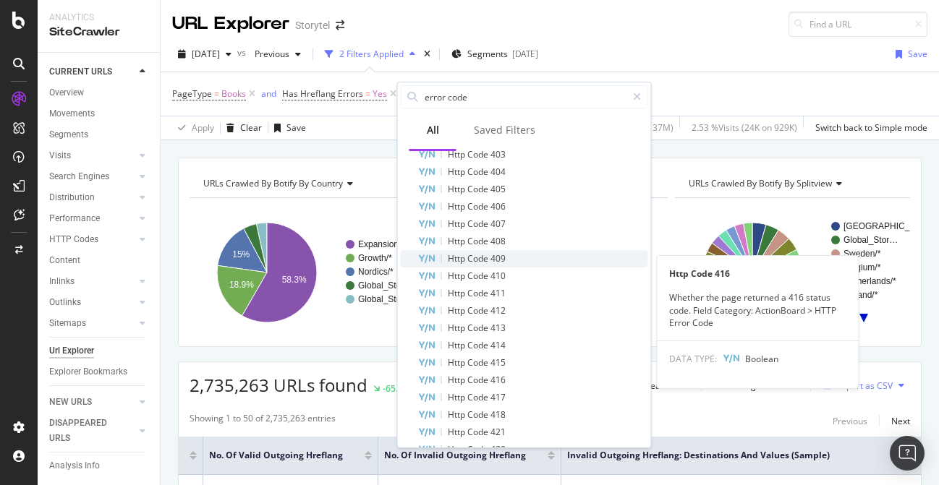
scroll to position [289, 0]
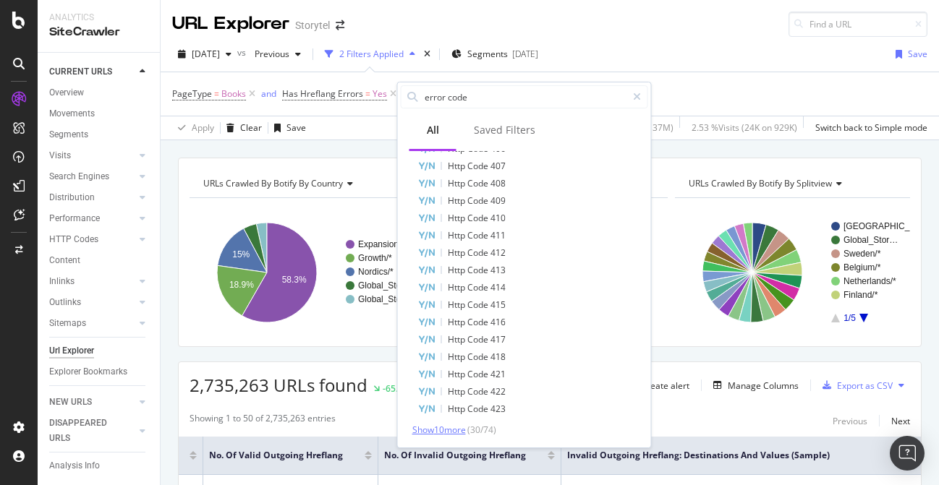
click at [441, 430] on span "Show 10 more" at bounding box center [439, 430] width 54 height 12
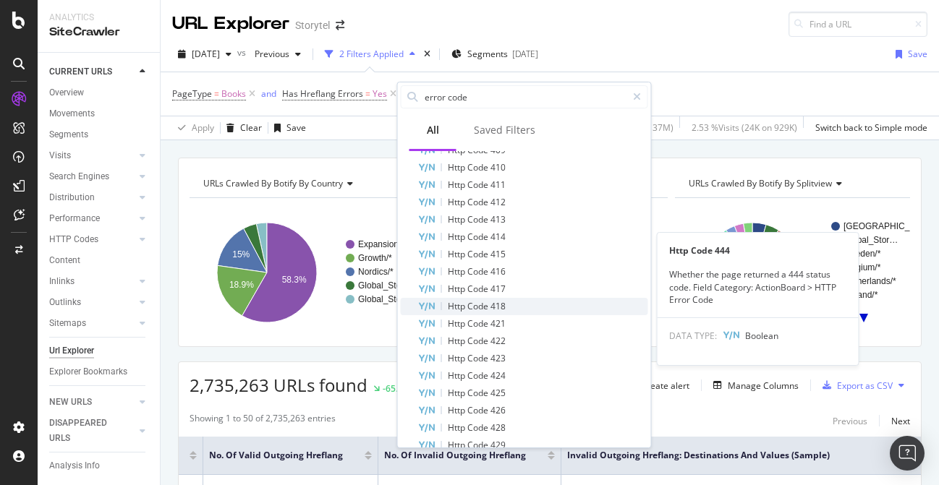
scroll to position [462, 0]
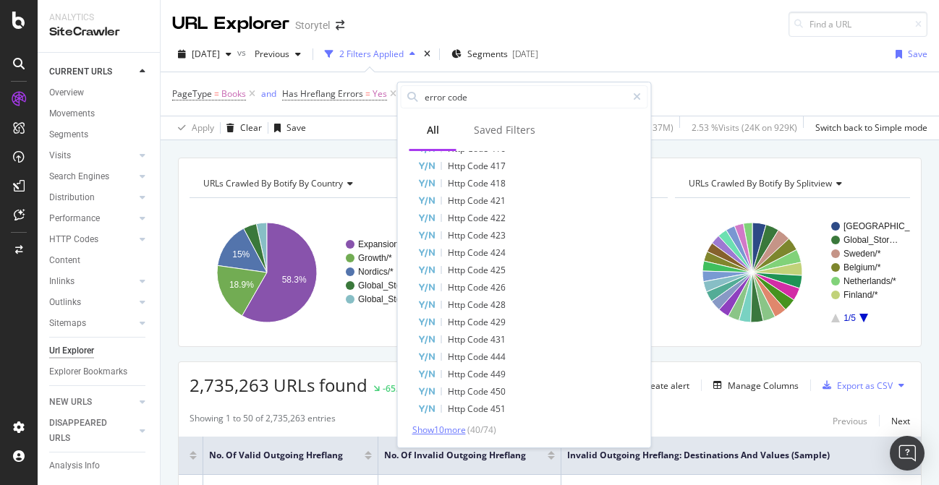
click at [449, 428] on span "Show 10 more" at bounding box center [439, 430] width 54 height 12
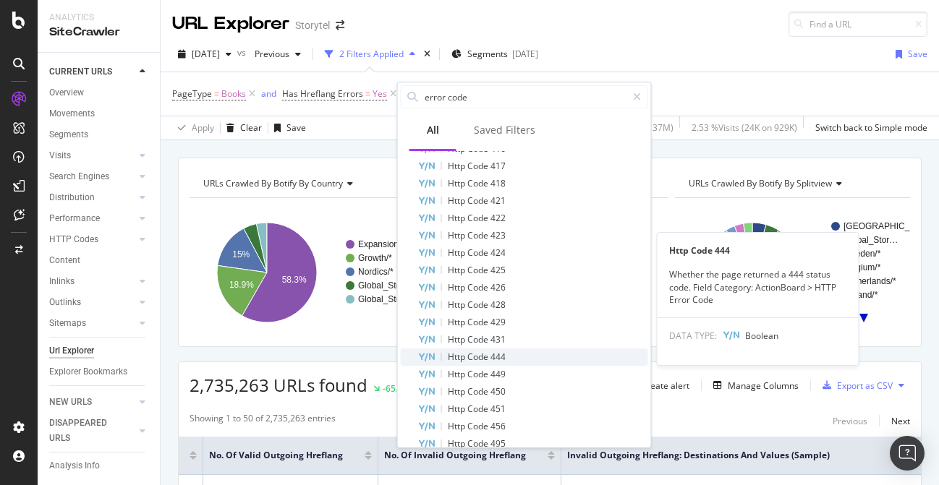
scroll to position [636, 0]
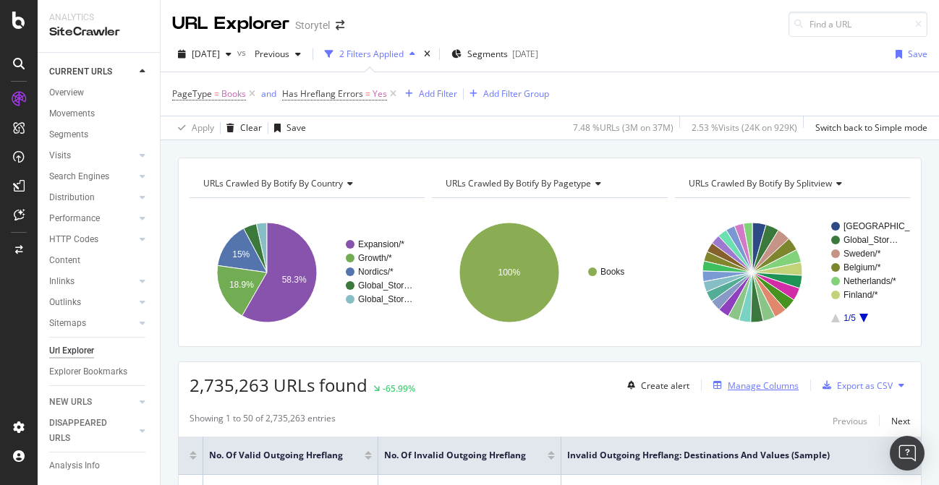
click at [760, 385] on div "Manage Columns" at bounding box center [763, 386] width 71 height 12
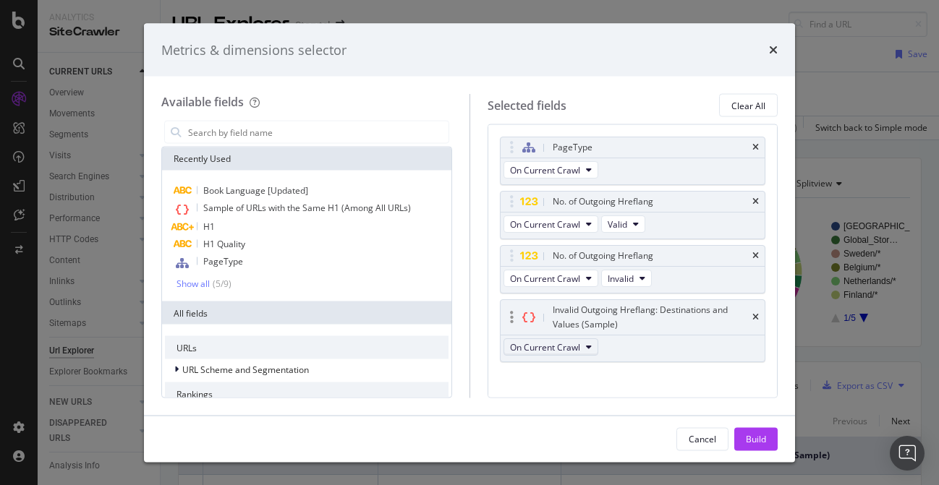
click at [587, 346] on icon "modal" at bounding box center [589, 347] width 6 height 9
click at [773, 50] on icon "times" at bounding box center [773, 50] width 9 height 12
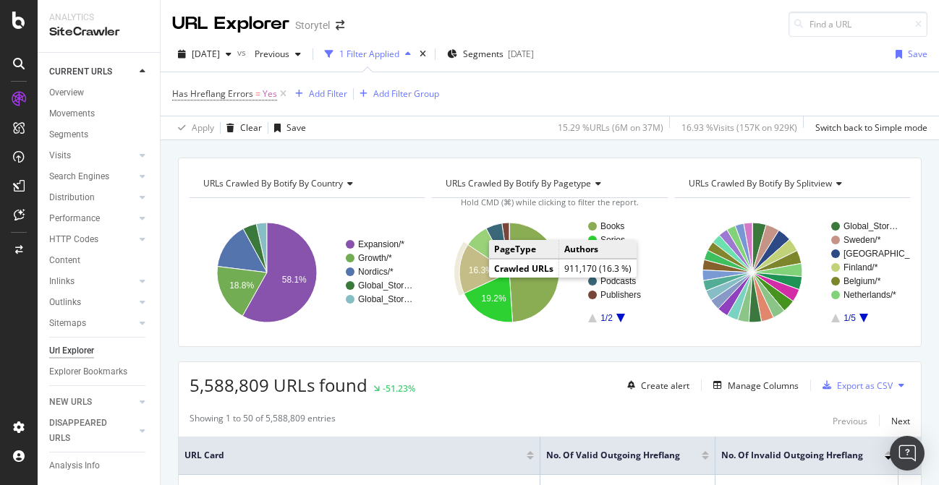
click at [468, 264] on icon "A chart." at bounding box center [484, 269] width 50 height 48
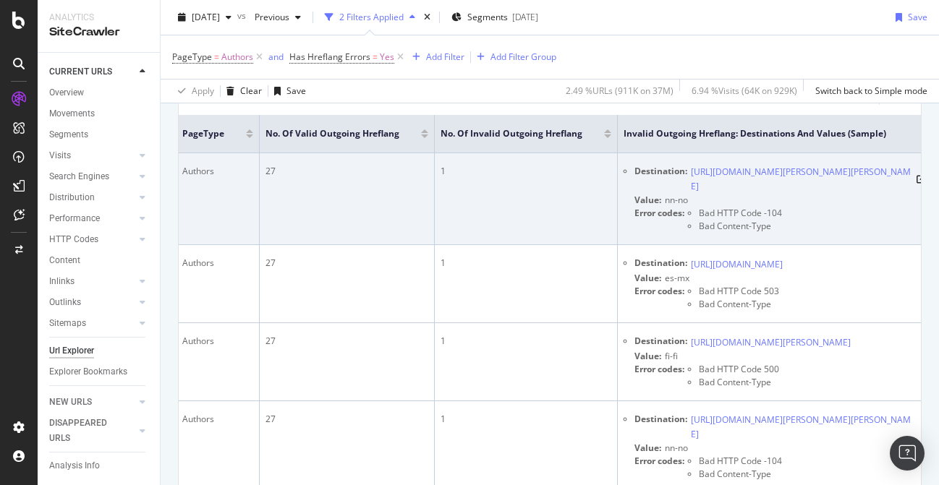
scroll to position [0, 420]
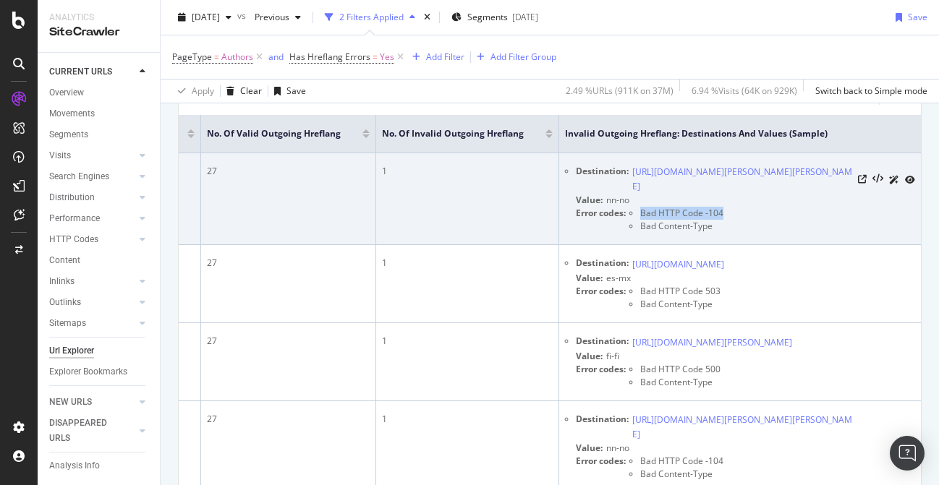
drag, startPoint x: 743, startPoint y: 213, endPoint x: 722, endPoint y: 210, distance: 20.5
click at [722, 210] on div "Error codes: Bad HTTP Code -104 Bad Content-Type" at bounding box center [745, 220] width 339 height 26
copy span "Bad HTTP Code -104"
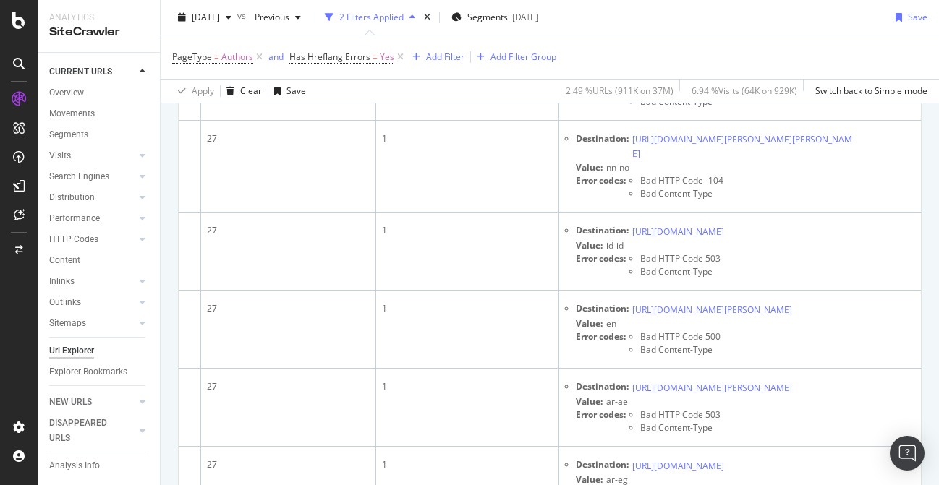
scroll to position [1348, 0]
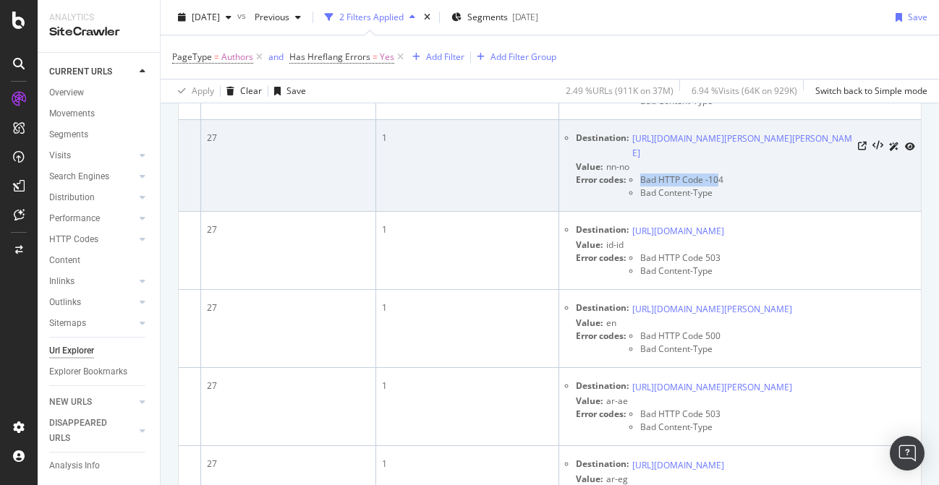
drag, startPoint x: 739, startPoint y: 281, endPoint x: 720, endPoint y: 276, distance: 19.5
click at [720, 200] on div "Error codes: Bad HTTP Code -104 Bad Content-Type" at bounding box center [745, 187] width 339 height 26
click at [720, 186] on span "Bad HTTP Code -104" at bounding box center [681, 180] width 83 height 12
drag, startPoint x: 710, startPoint y: 276, endPoint x: 725, endPoint y: 277, distance: 15.2
click at [725, 200] on div "Error codes: Bad HTTP Code -104 Bad Content-Type" at bounding box center [745, 187] width 339 height 26
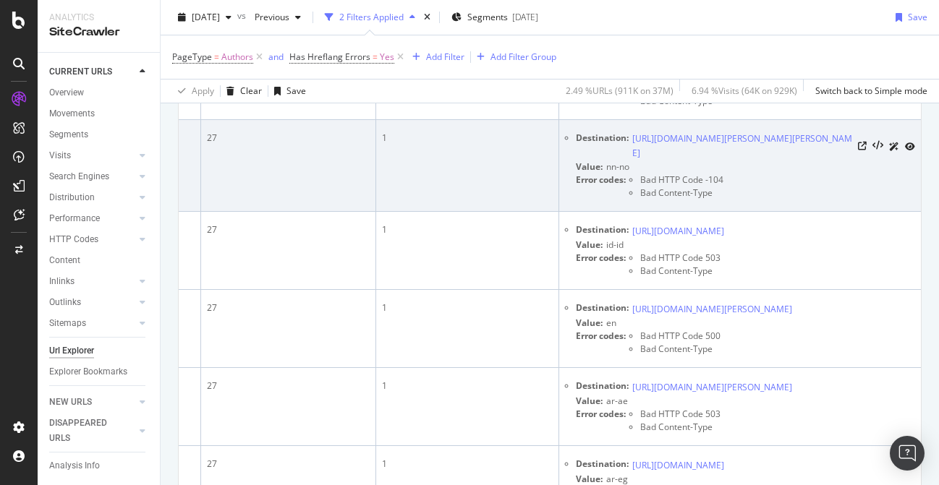
click at [725, 200] on div "Error codes: Bad HTTP Code -104 Bad Content-Type" at bounding box center [745, 187] width 339 height 26
click at [720, 200] on div "Error codes: Bad HTTP Code -104 Bad Content-Type" at bounding box center [745, 187] width 339 height 26
copy span "Bad HTTP Code -104"
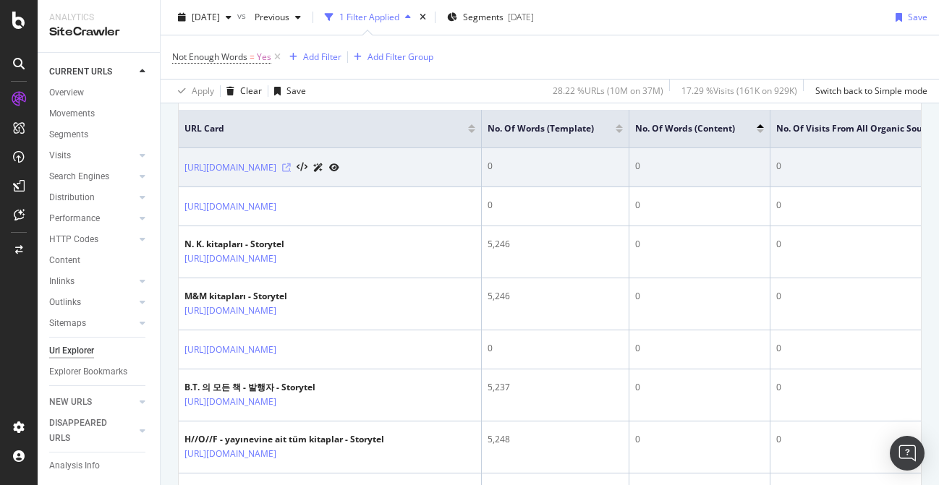
click at [291, 172] on icon at bounding box center [286, 167] width 9 height 9
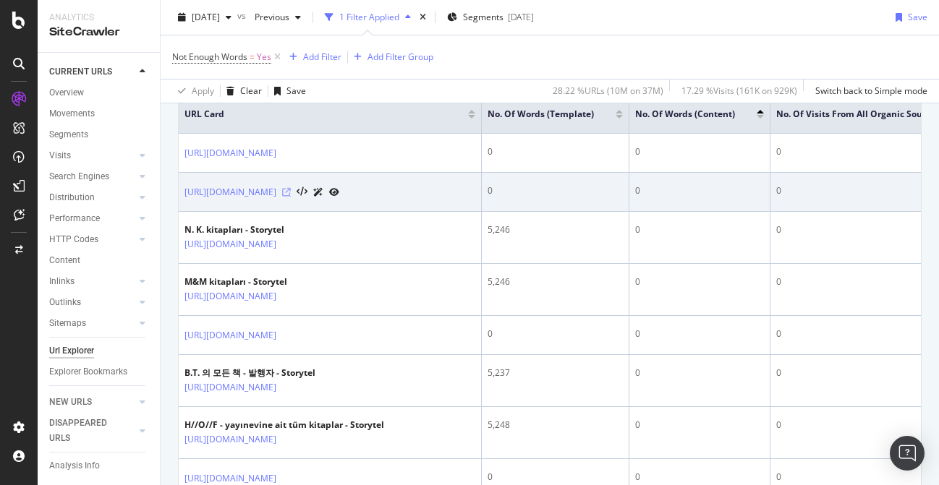
click at [291, 197] on icon at bounding box center [286, 192] width 9 height 9
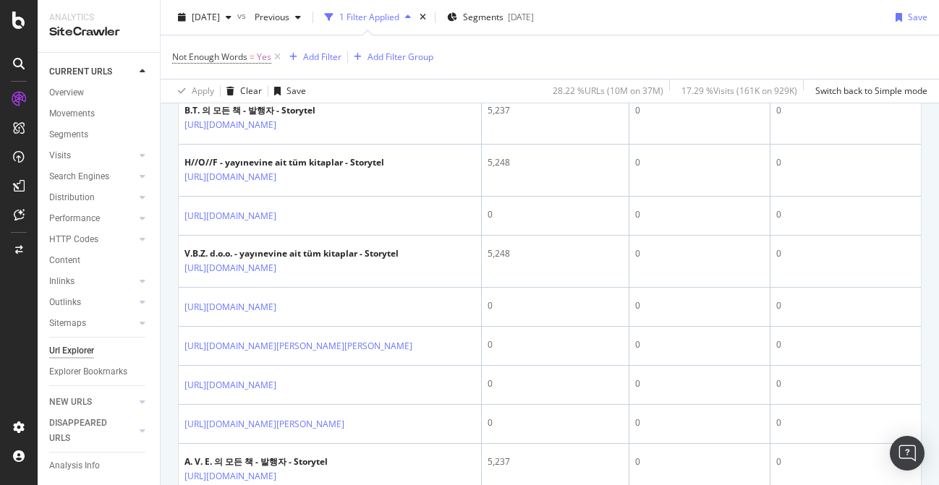
scroll to position [634, 0]
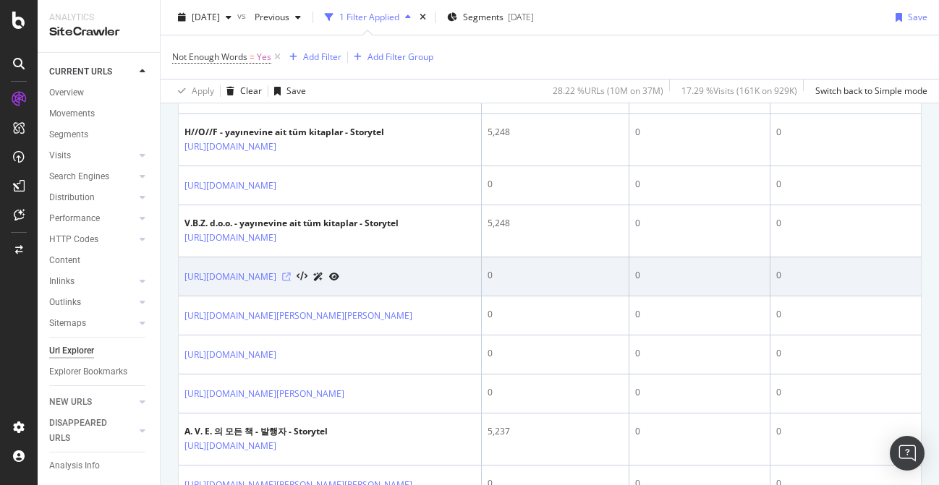
click at [291, 281] on icon at bounding box center [286, 277] width 9 height 9
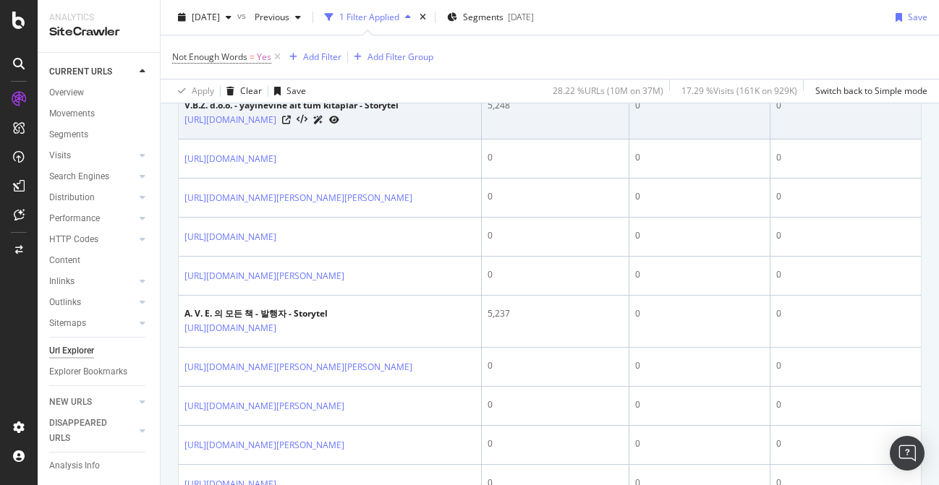
scroll to position [767, 0]
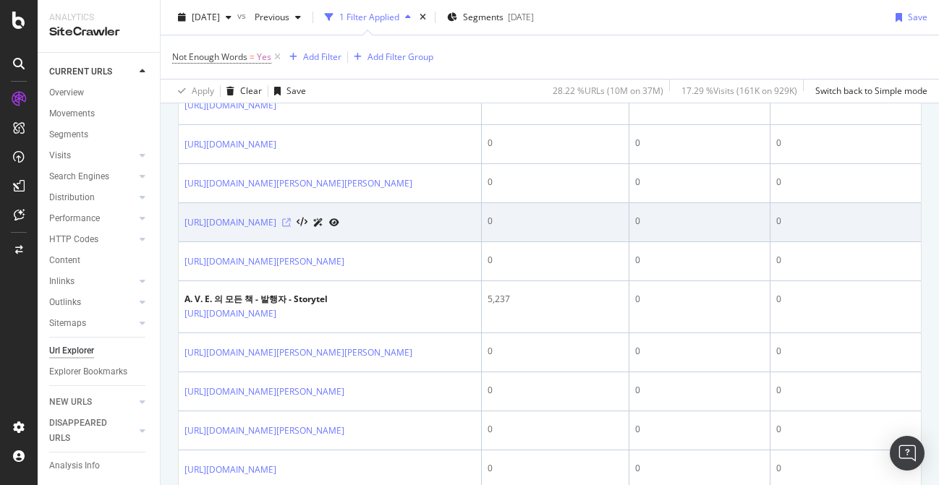
click at [291, 227] on icon at bounding box center [286, 222] width 9 height 9
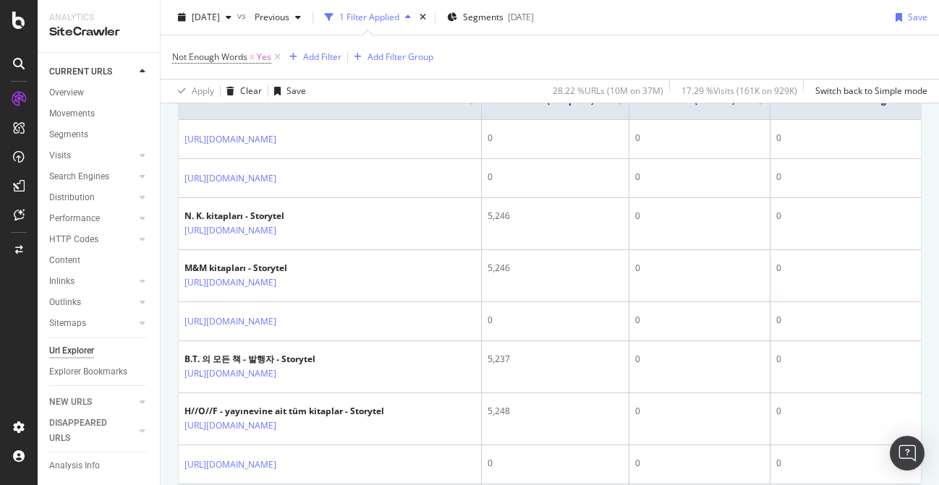
scroll to position [0, 0]
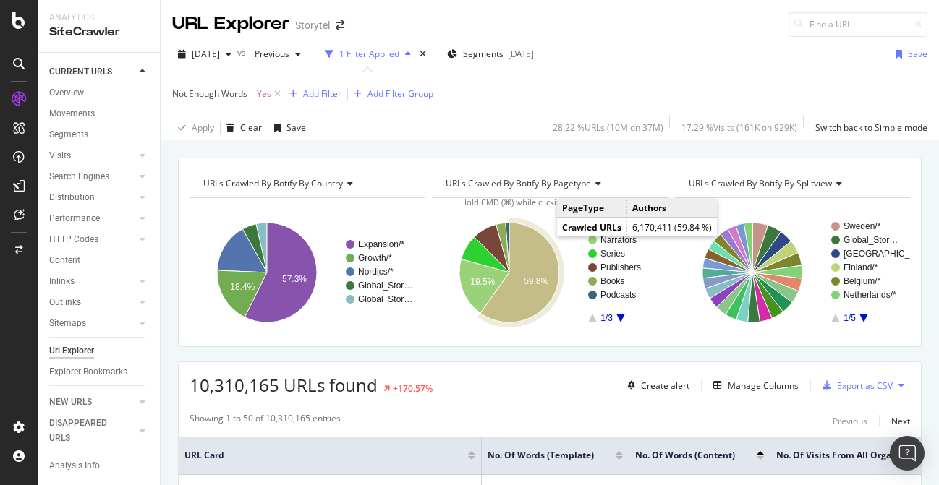
click at [534, 247] on icon "A chart." at bounding box center [519, 273] width 79 height 100
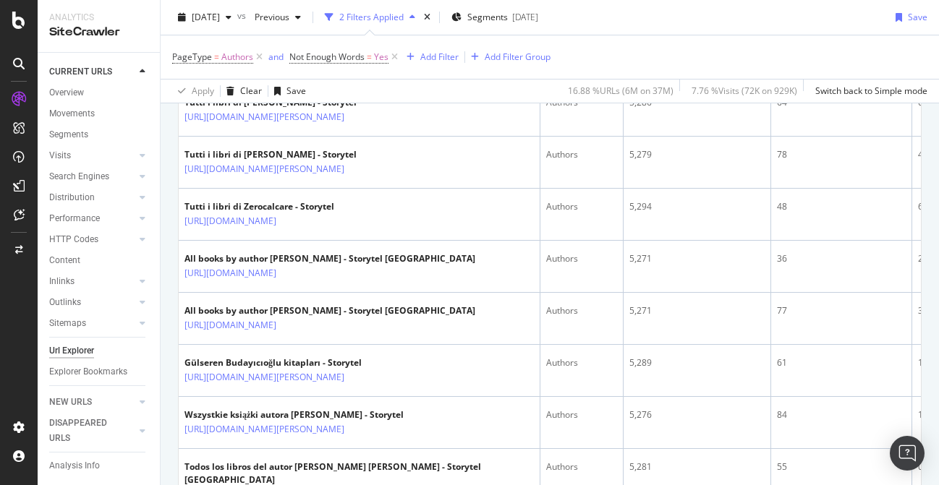
scroll to position [388, 0]
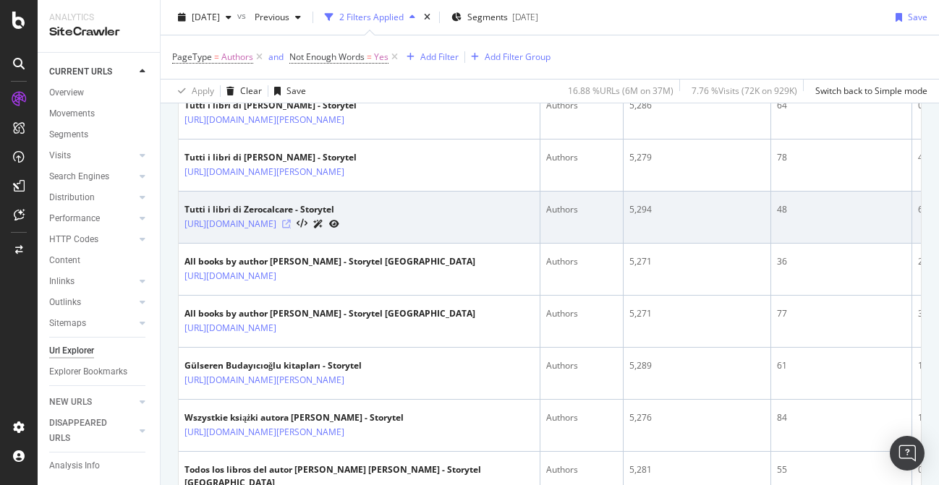
click at [291, 225] on icon at bounding box center [286, 224] width 9 height 9
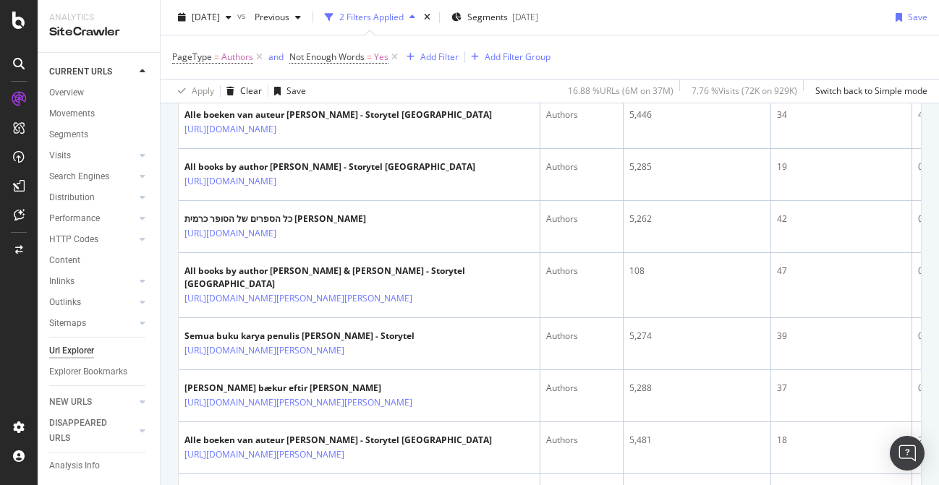
scroll to position [1150, 0]
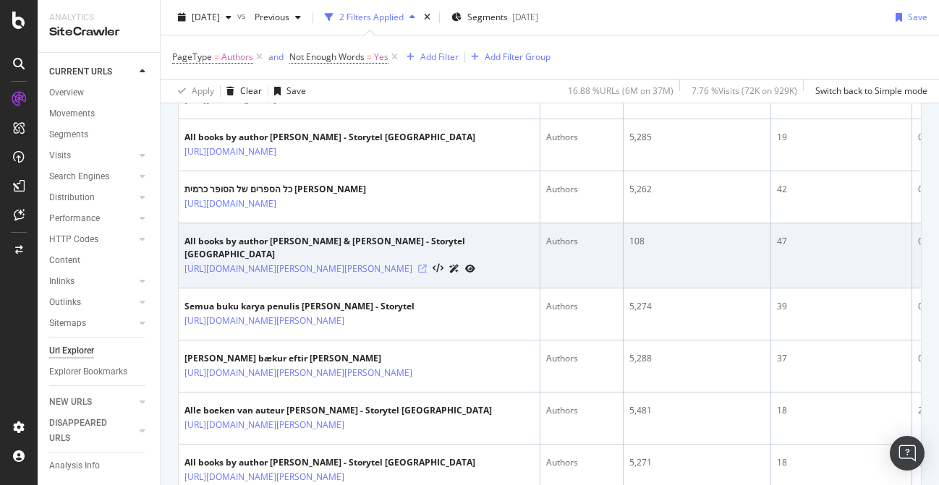
click at [427, 265] on icon at bounding box center [422, 269] width 9 height 9
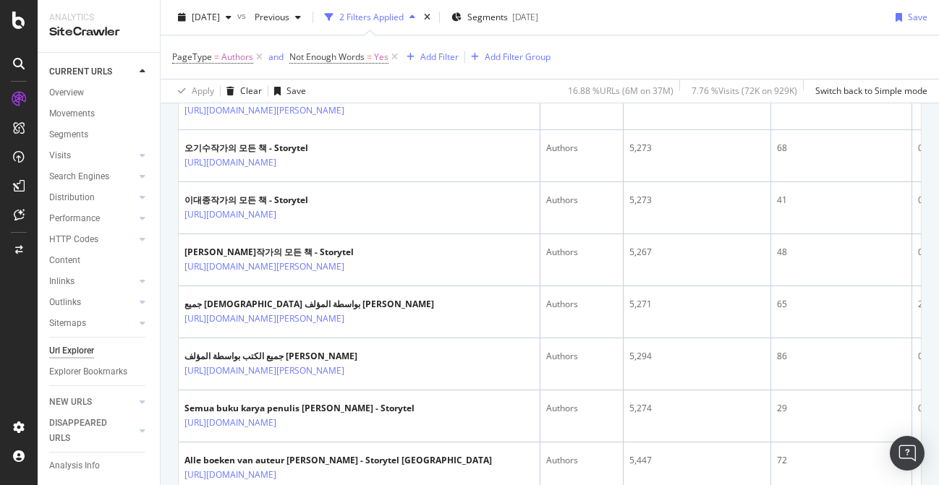
scroll to position [2583, 0]
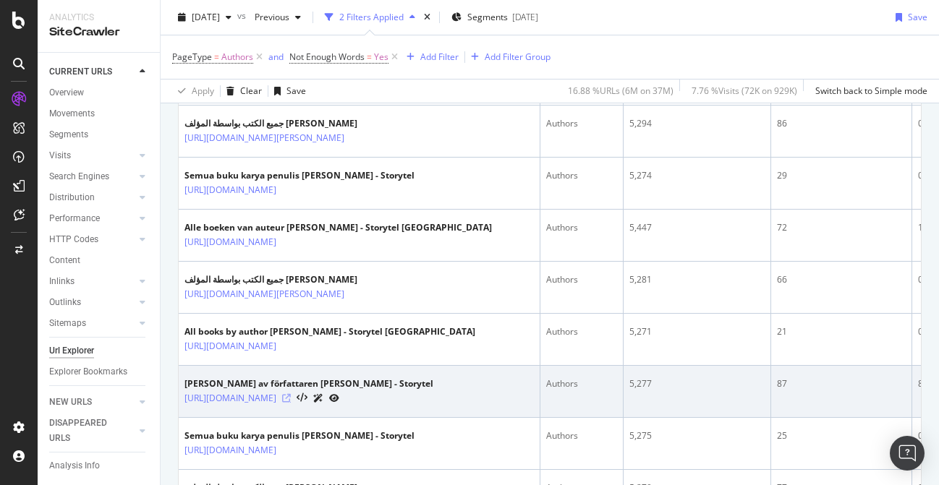
click at [291, 394] on icon at bounding box center [286, 398] width 9 height 9
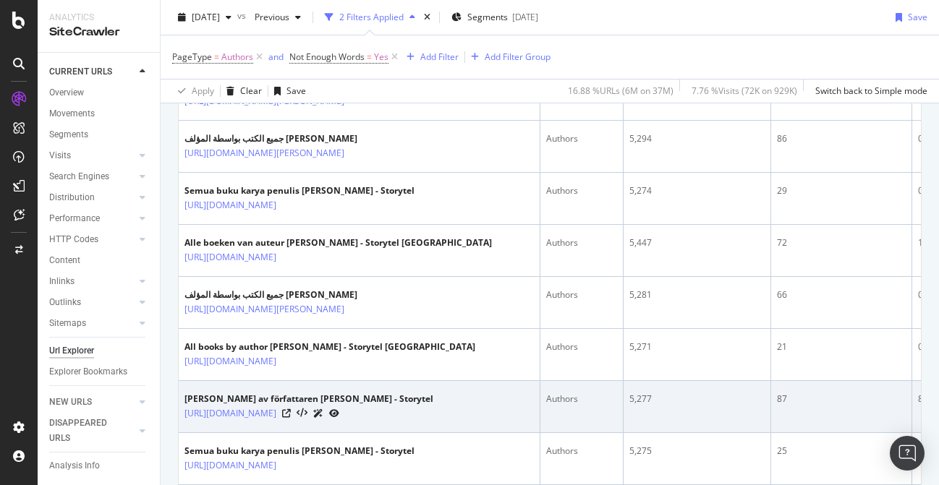
scroll to position [2691, 0]
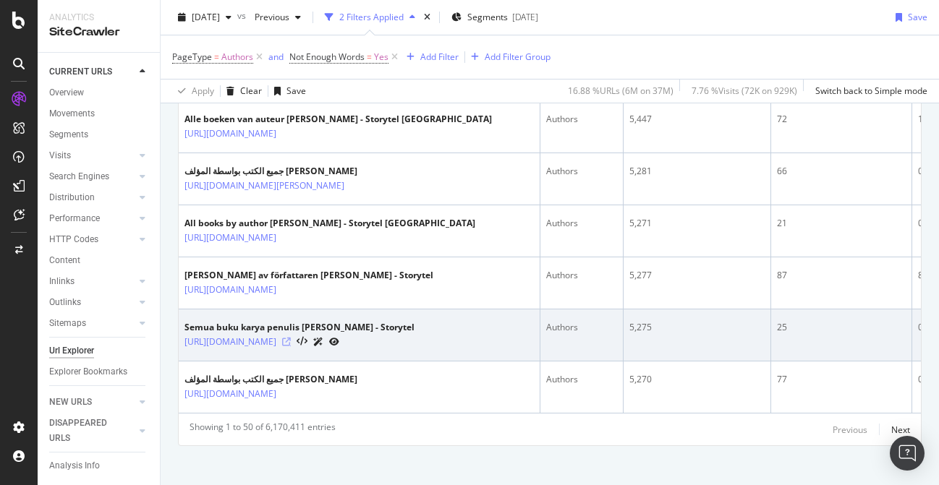
click at [291, 338] on icon at bounding box center [286, 342] width 9 height 9
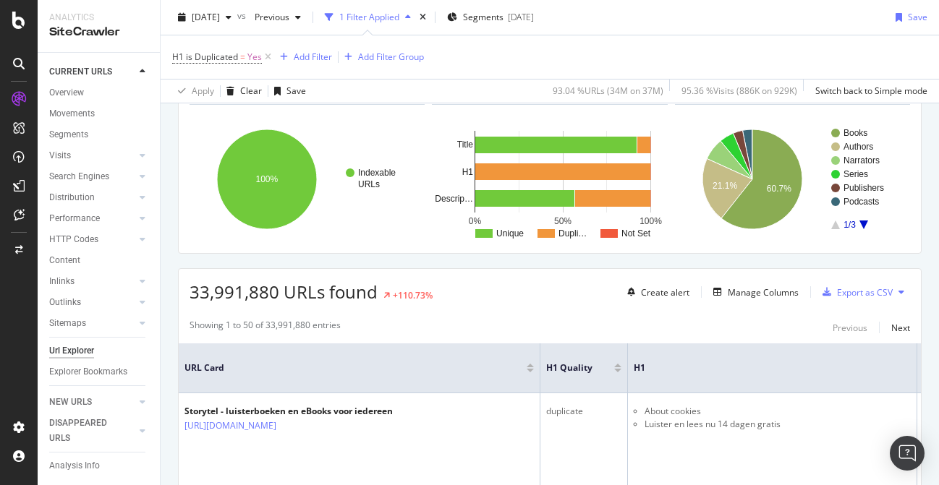
scroll to position [95, 0]
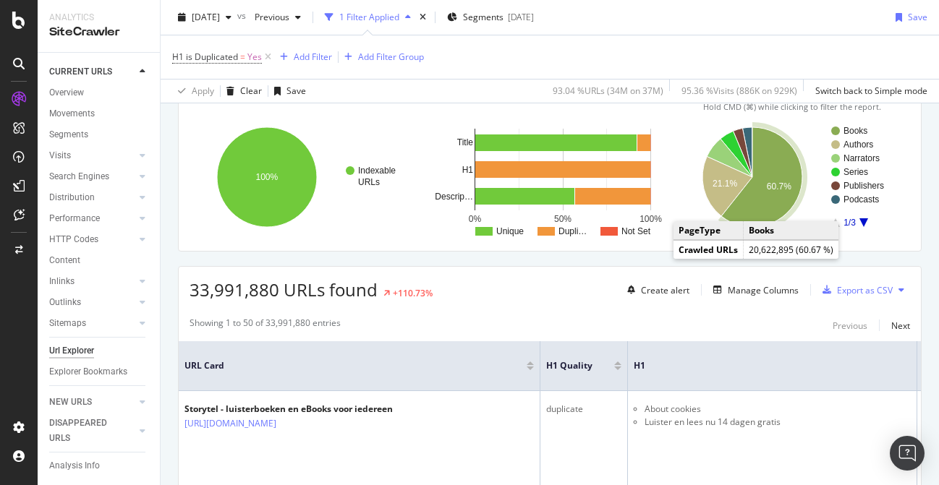
click at [760, 204] on icon "A chart." at bounding box center [761, 177] width 81 height 100
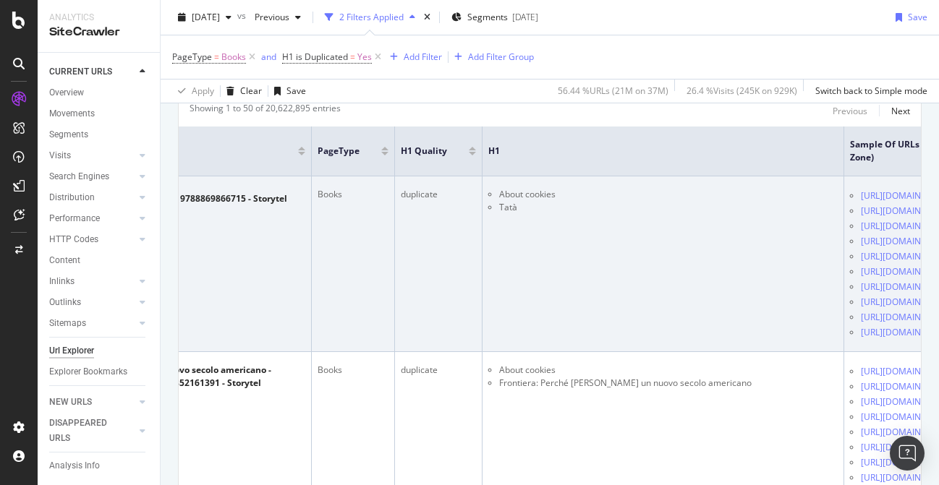
scroll to position [0, 512]
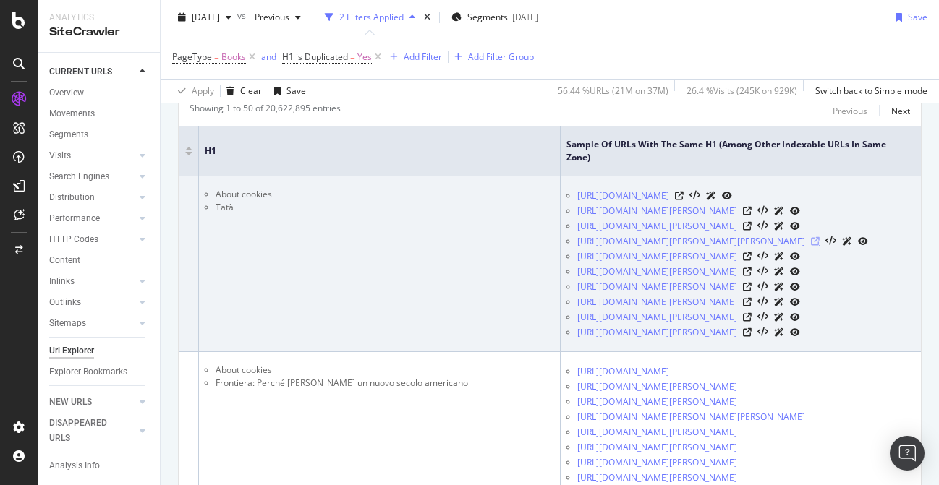
click at [819, 246] on icon at bounding box center [815, 241] width 9 height 9
click at [751, 260] on icon at bounding box center [747, 255] width 9 height 9
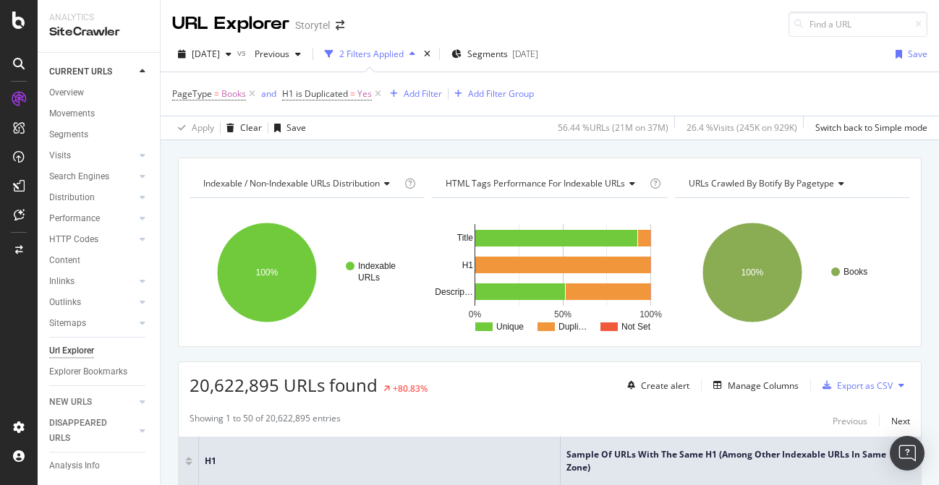
scroll to position [0, 0]
click at [425, 95] on div "Add Filter" at bounding box center [423, 94] width 38 height 12
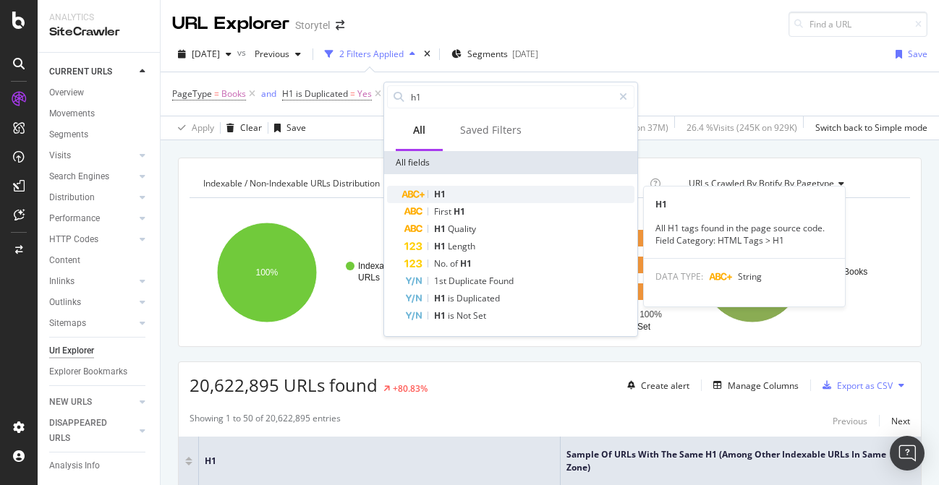
type input "h1"
click at [465, 192] on div "H1" at bounding box center [519, 194] width 230 height 17
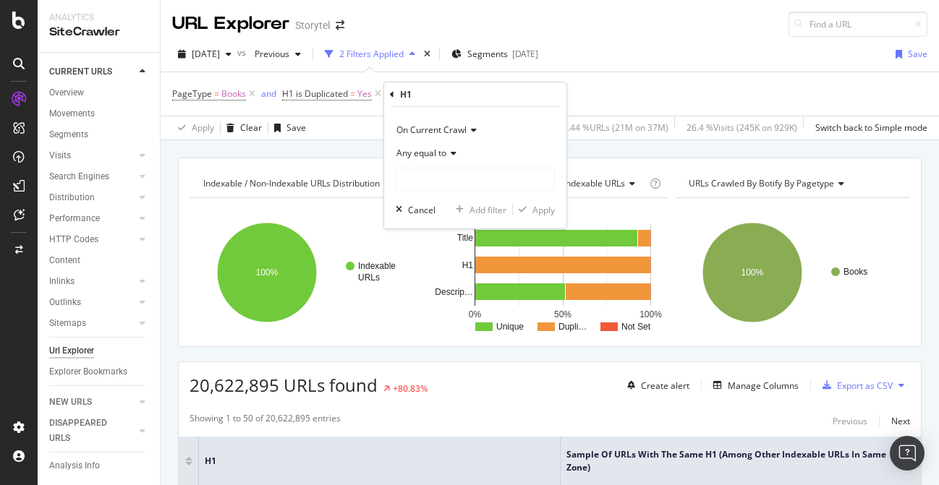
click at [445, 158] on span "Any equal to" at bounding box center [421, 153] width 50 height 12
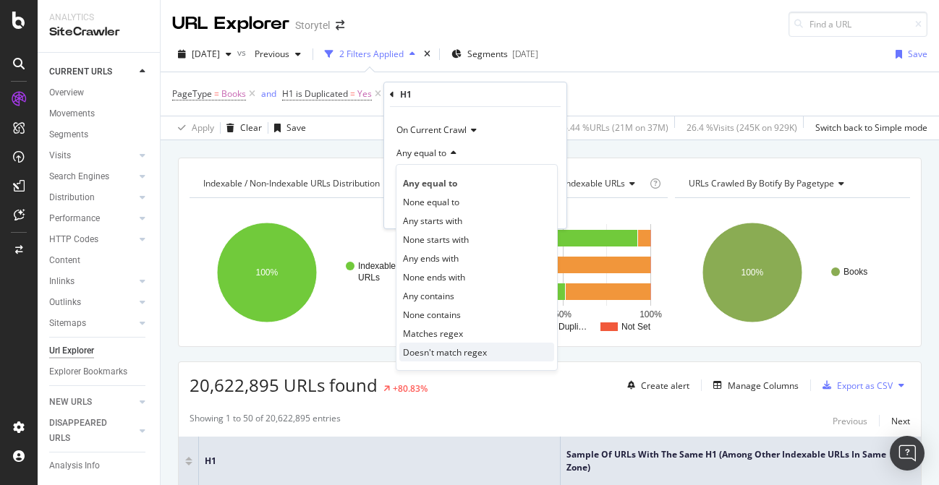
click at [482, 346] on span "Doesn't match regex" at bounding box center [445, 352] width 84 height 12
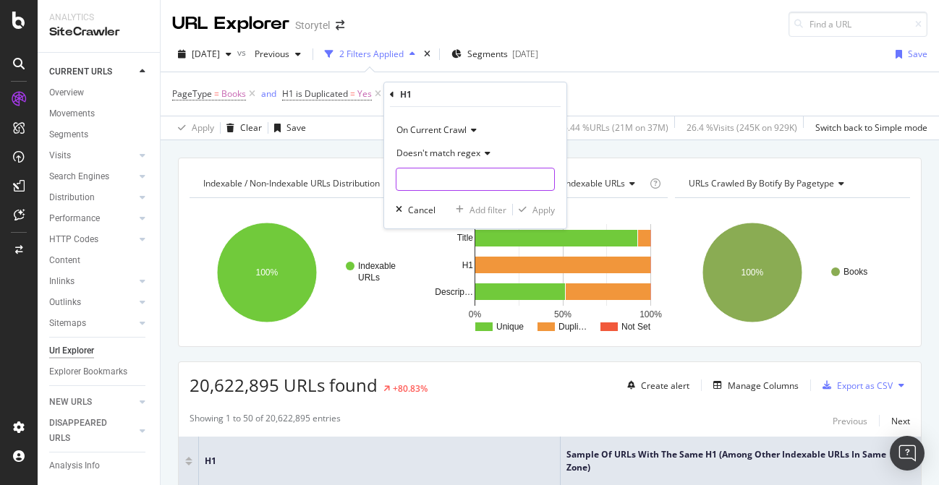
click at [445, 176] on input "text" at bounding box center [475, 179] width 158 height 23
type input "About cookies"
click at [542, 214] on div "Apply" at bounding box center [543, 210] width 22 height 12
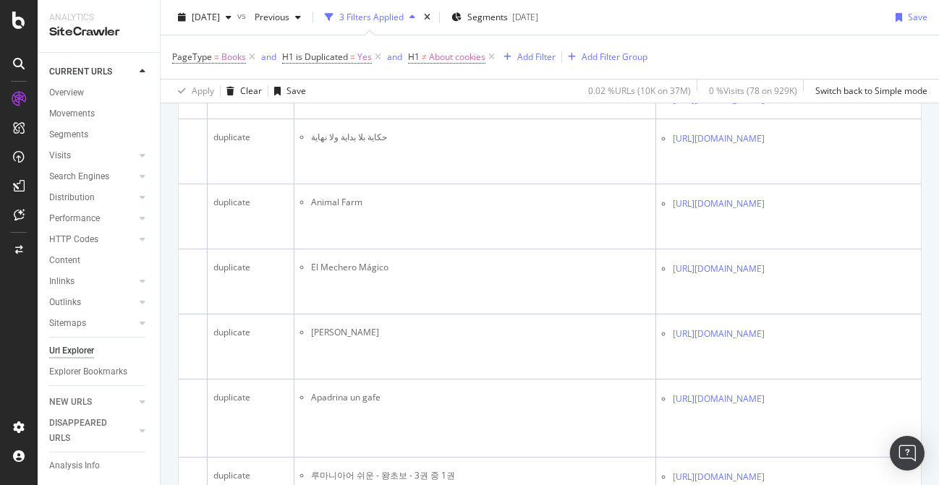
scroll to position [0, 440]
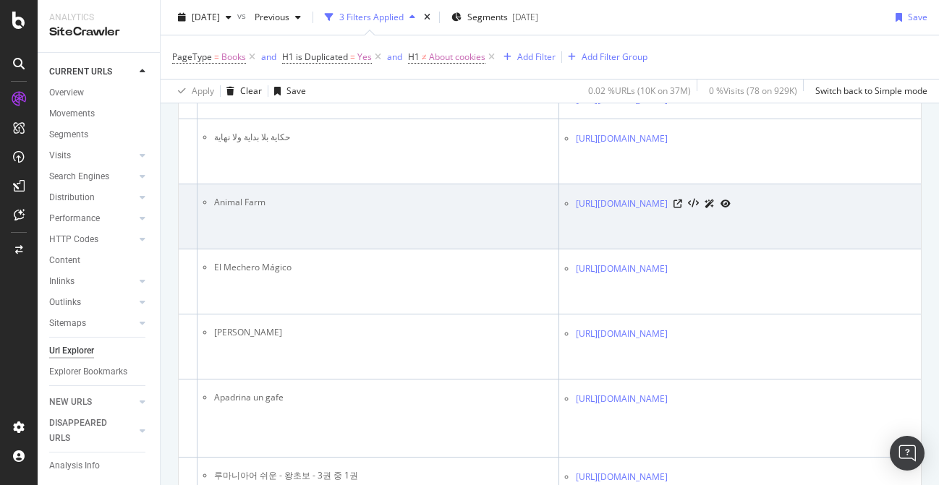
click at [503, 250] on td "Animal Farm" at bounding box center [378, 216] width 362 height 65
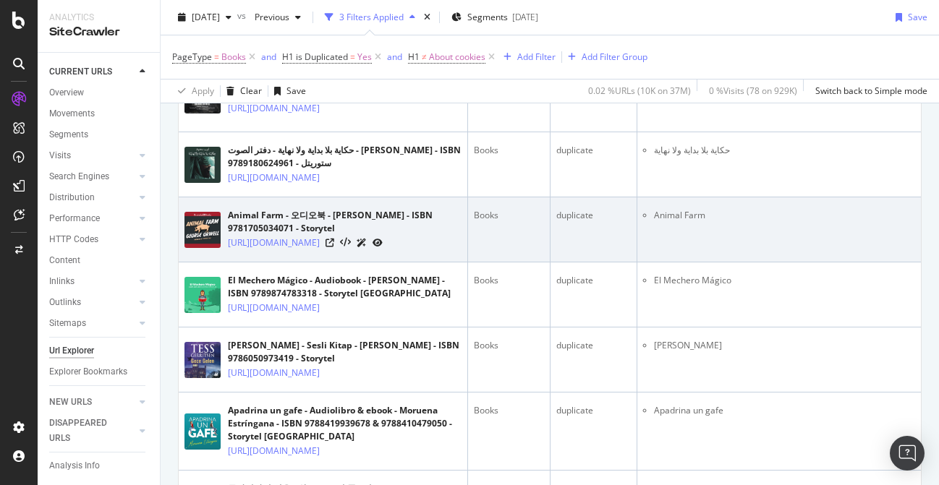
scroll to position [0, 0]
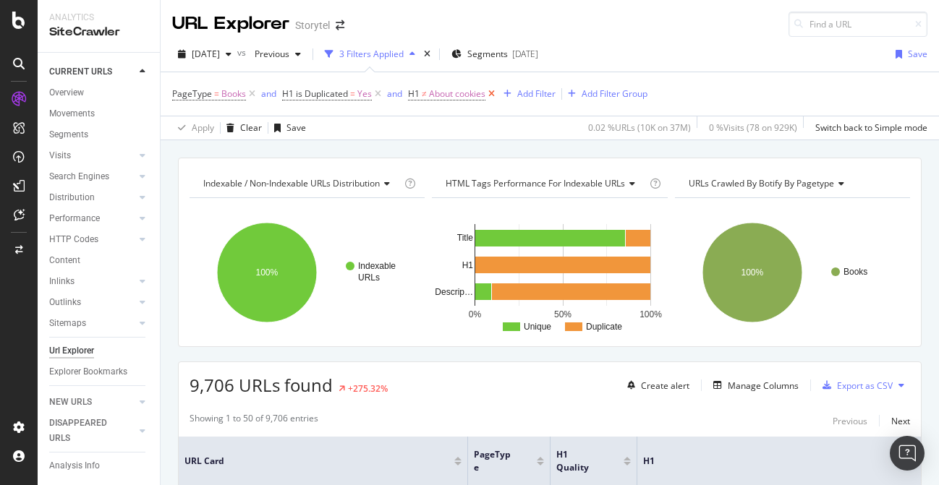
click at [494, 94] on icon at bounding box center [491, 94] width 12 height 14
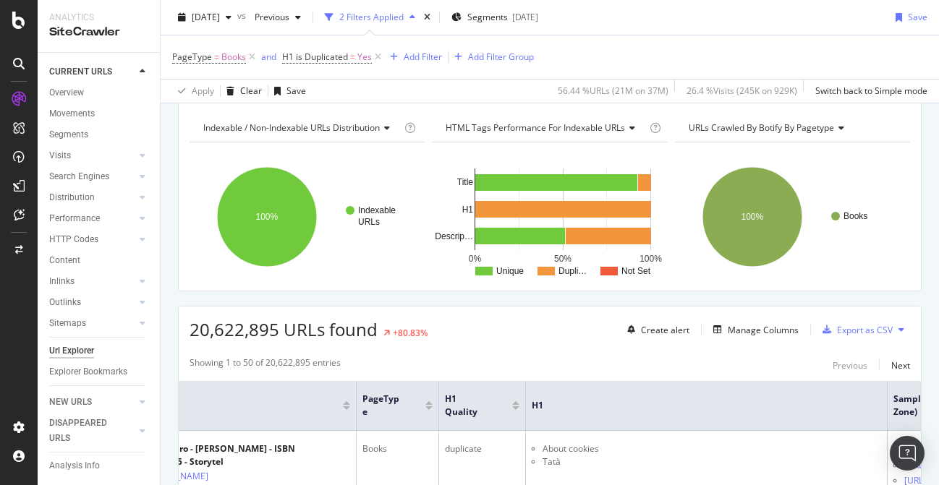
scroll to position [52, 0]
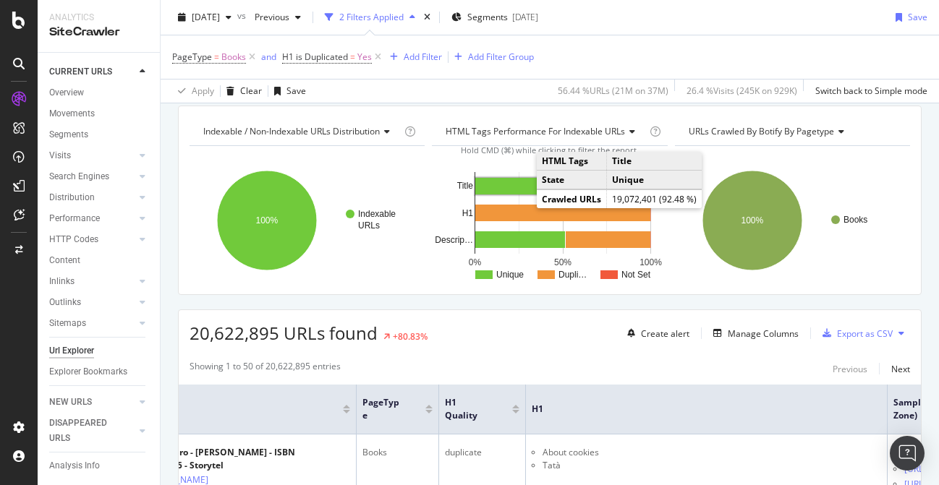
click at [521, 181] on rect "A chart." at bounding box center [556, 186] width 162 height 17
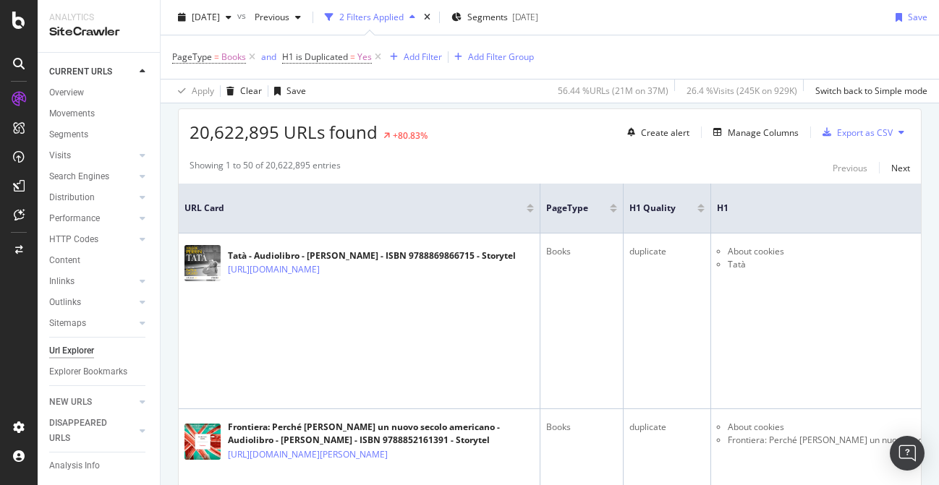
scroll to position [44, 0]
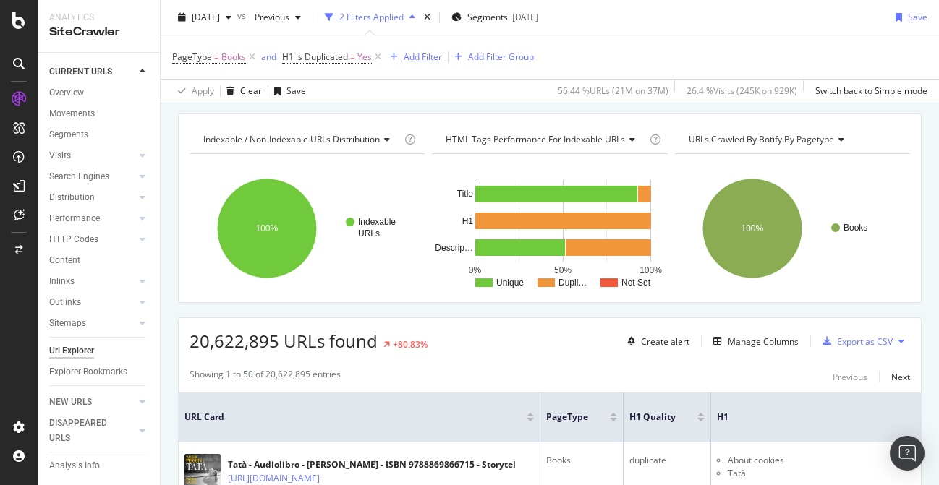
click at [425, 59] on div "Add Filter" at bounding box center [423, 57] width 38 height 12
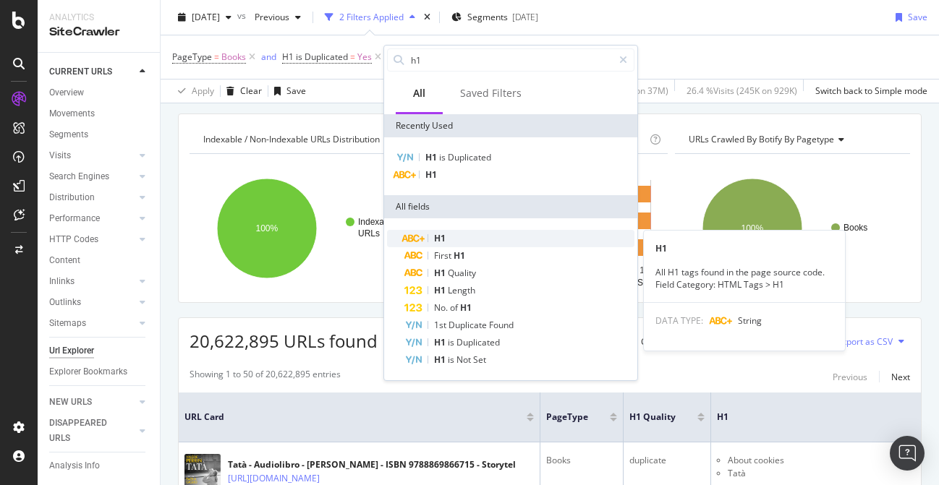
click at [489, 241] on div "H1" at bounding box center [519, 238] width 230 height 17
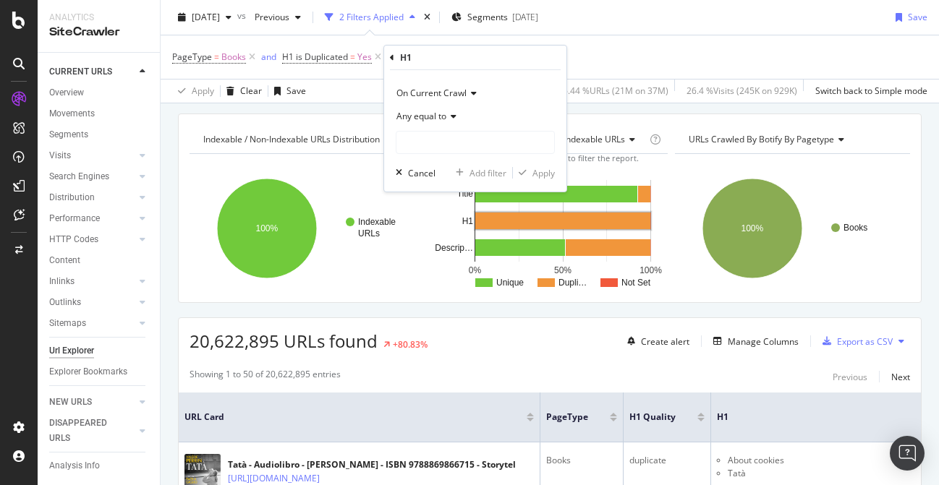
click at [444, 116] on span "Any equal to" at bounding box center [421, 116] width 50 height 12
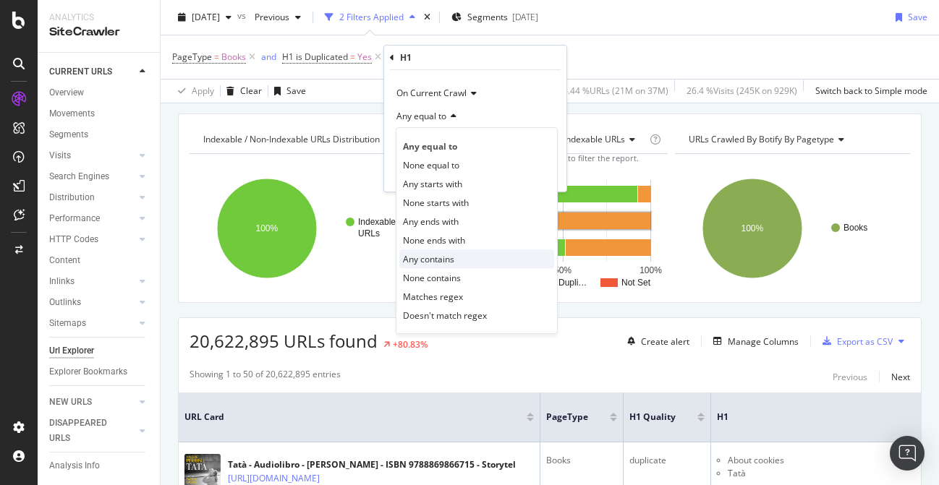
click at [468, 255] on div "Any contains" at bounding box center [476, 259] width 155 height 19
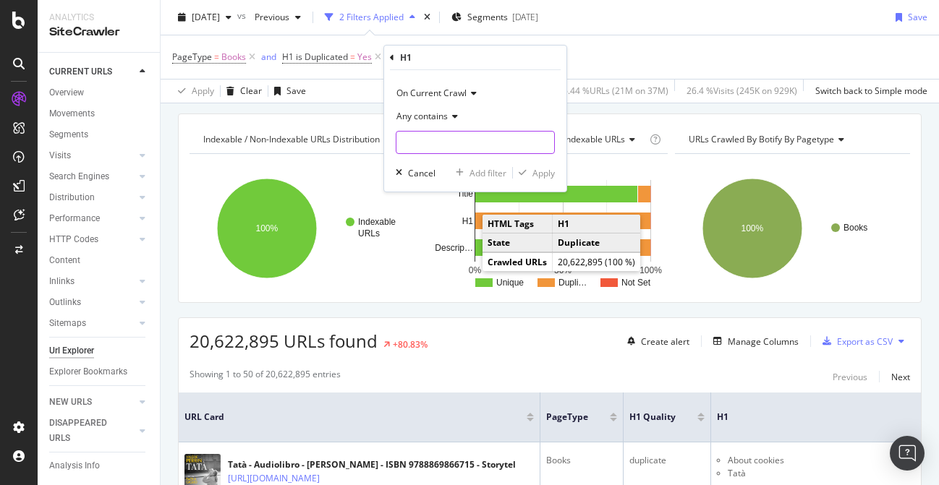
click at [458, 143] on input "text" at bounding box center [475, 142] width 158 height 23
type input "About cookies"
click at [545, 172] on div "Apply" at bounding box center [543, 173] width 22 height 12
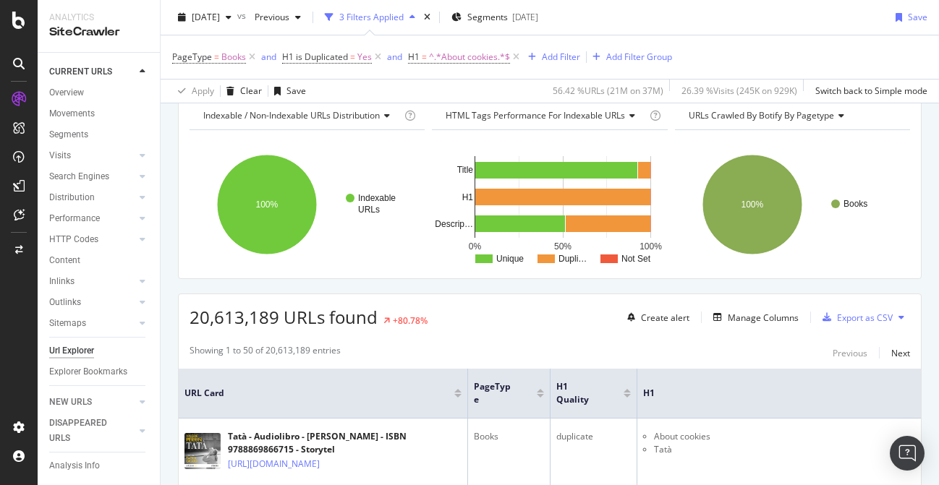
scroll to position [71, 0]
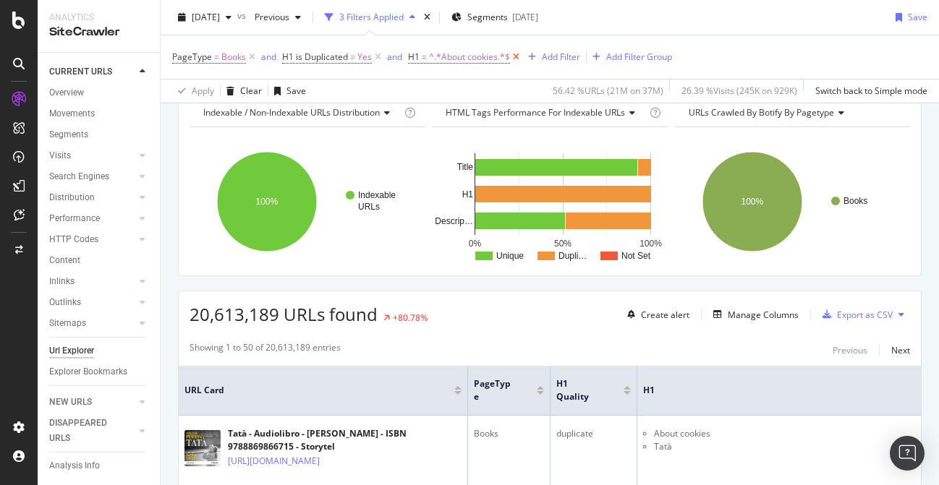
click at [516, 57] on icon at bounding box center [516, 57] width 12 height 14
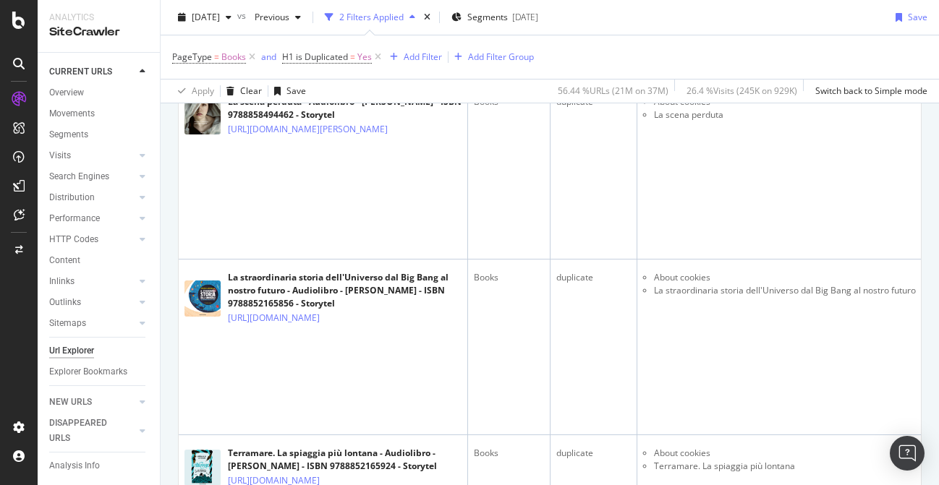
scroll to position [7610, 0]
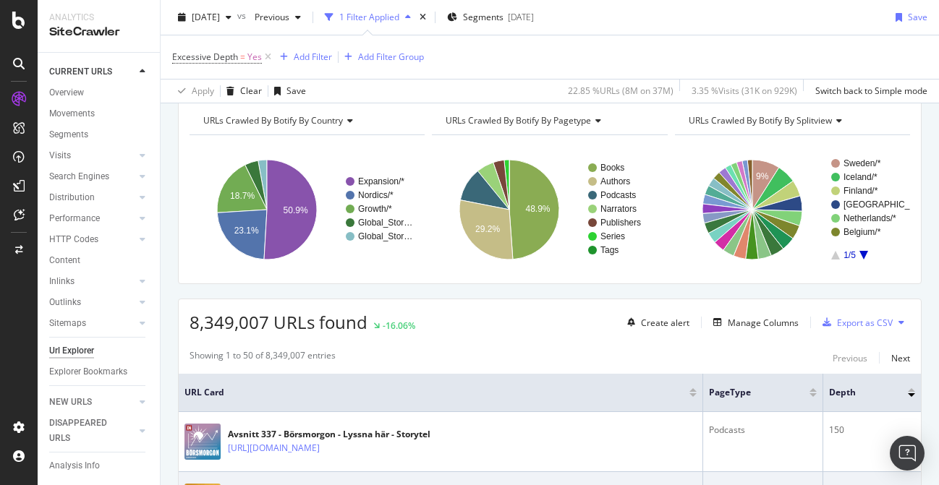
scroll to position [59, 0]
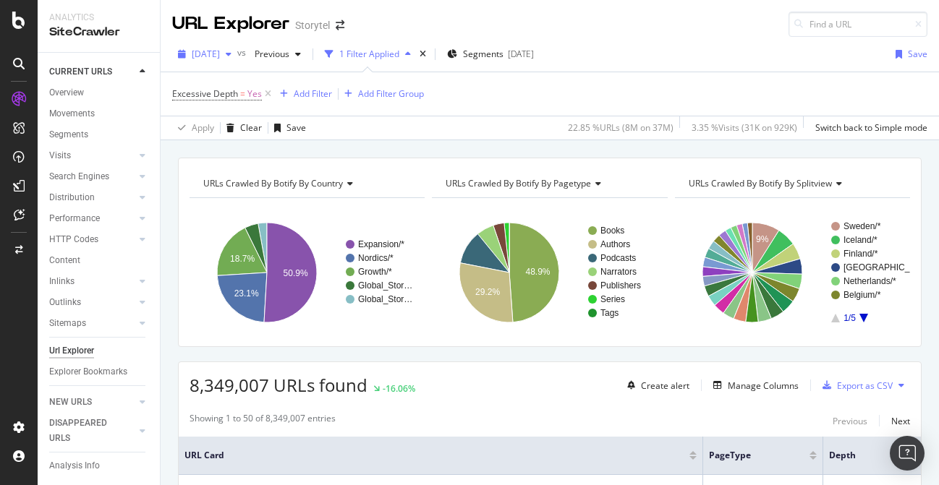
click at [220, 50] on span "[DATE]" at bounding box center [206, 54] width 28 height 12
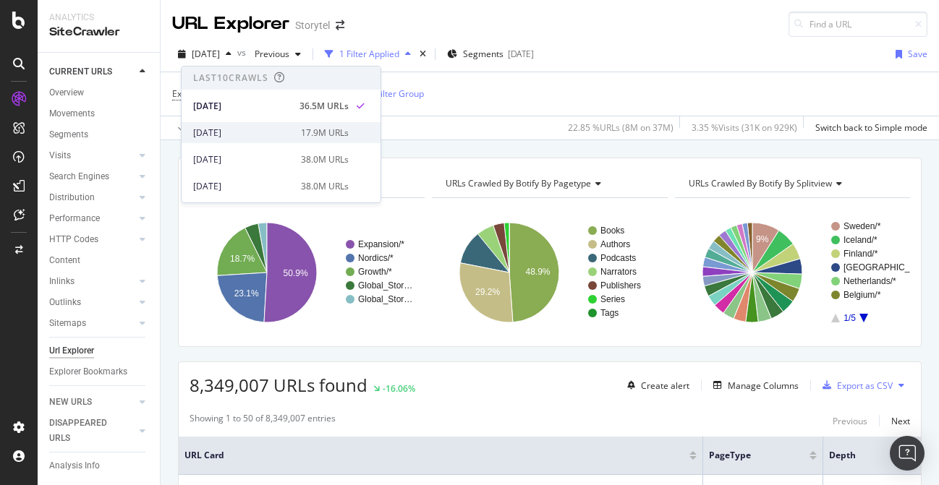
click at [255, 131] on div "2025 Aug. 22nd" at bounding box center [242, 133] width 99 height 13
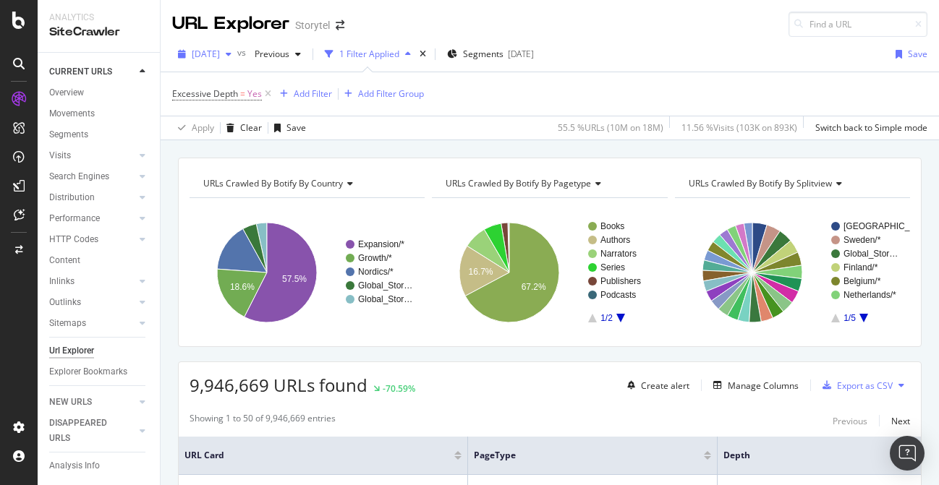
click at [220, 54] on span "2025 Aug. 22nd" at bounding box center [206, 54] width 28 height 12
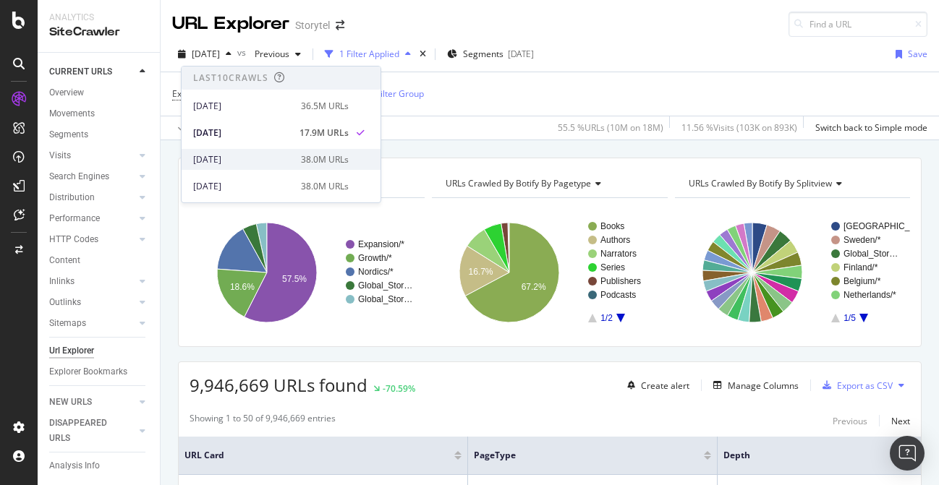
click at [290, 150] on div "2025 Jul. 25th 38.0M URLs" at bounding box center [281, 159] width 199 height 21
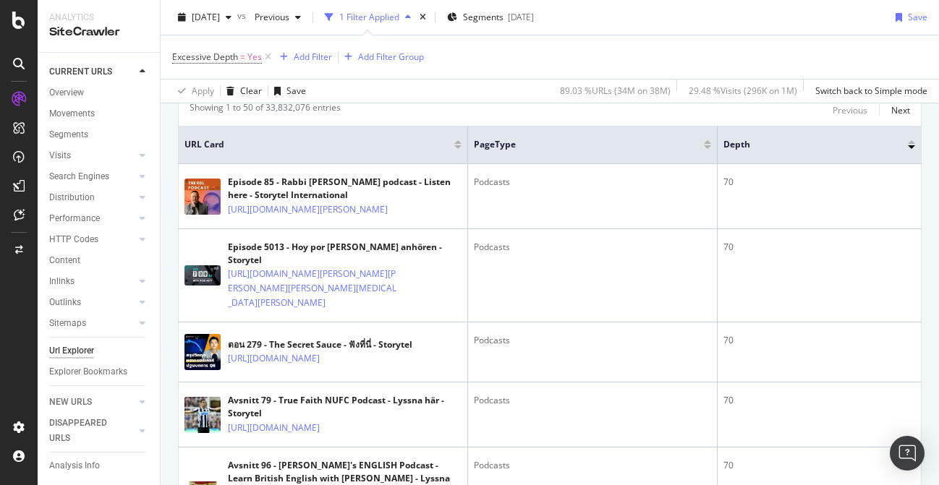
scroll to position [306, 0]
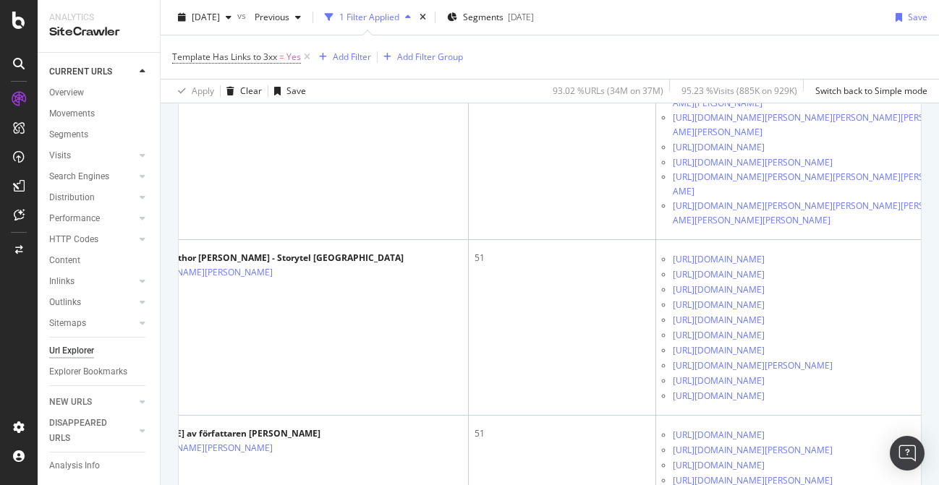
scroll to position [0, 168]
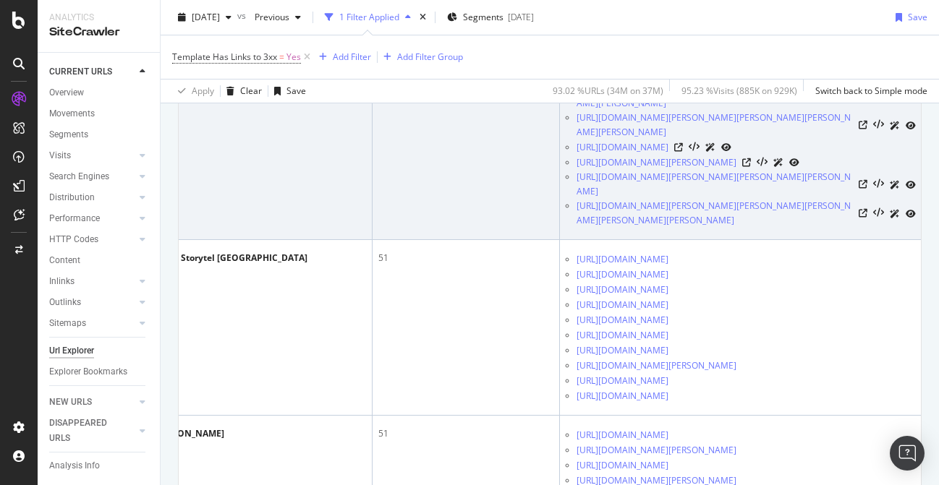
click at [751, 48] on icon at bounding box center [746, 44] width 9 height 9
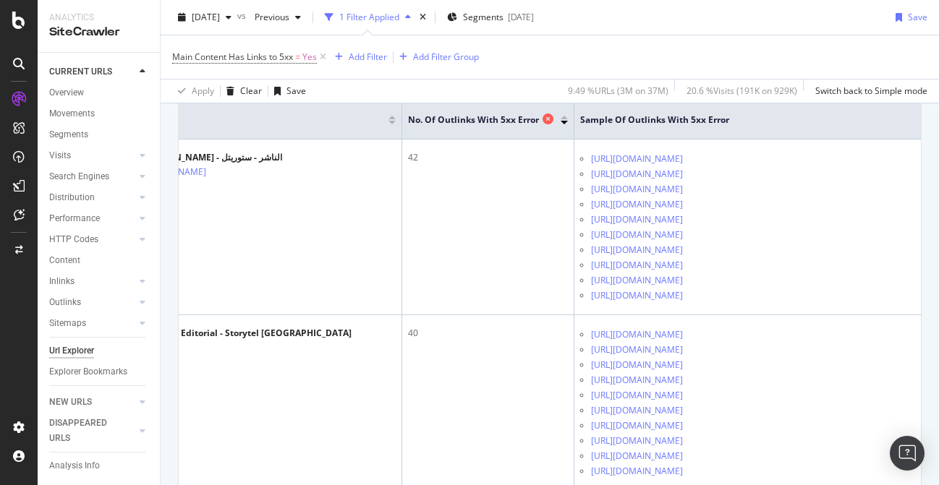
scroll to position [0, 153]
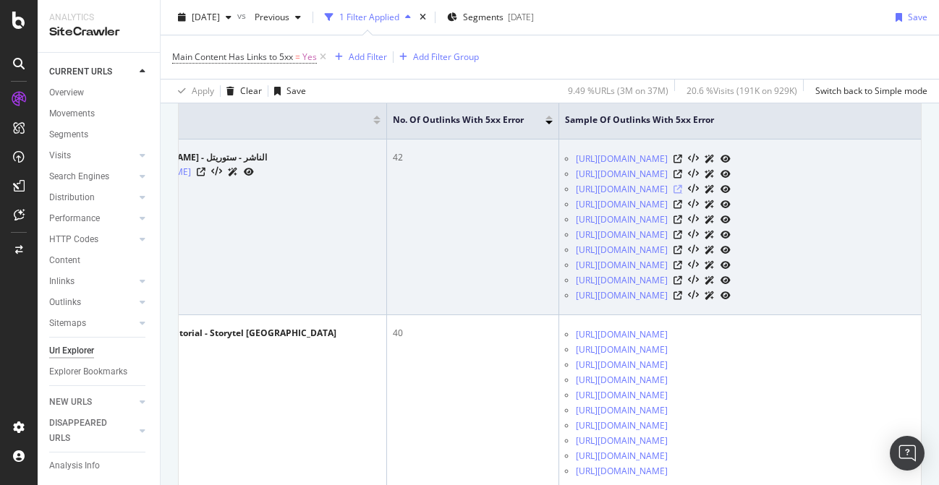
click at [682, 194] on icon at bounding box center [677, 189] width 9 height 9
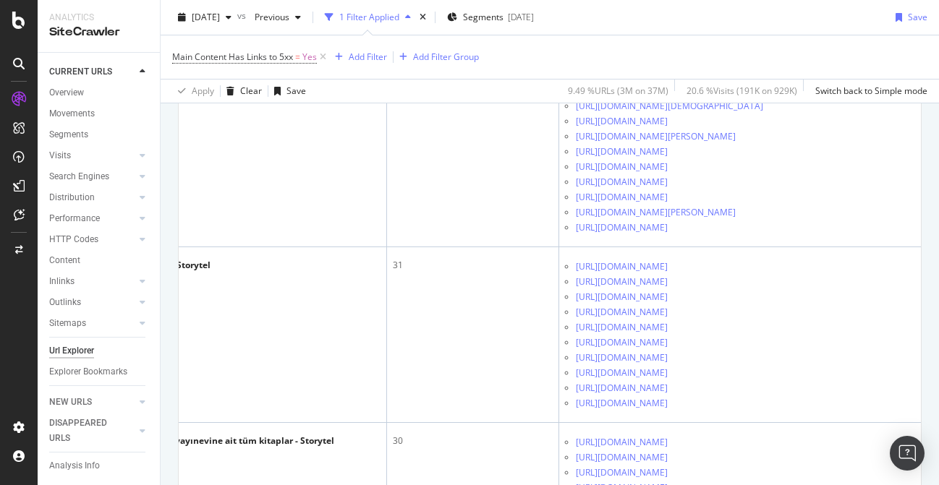
scroll to position [1336, 0]
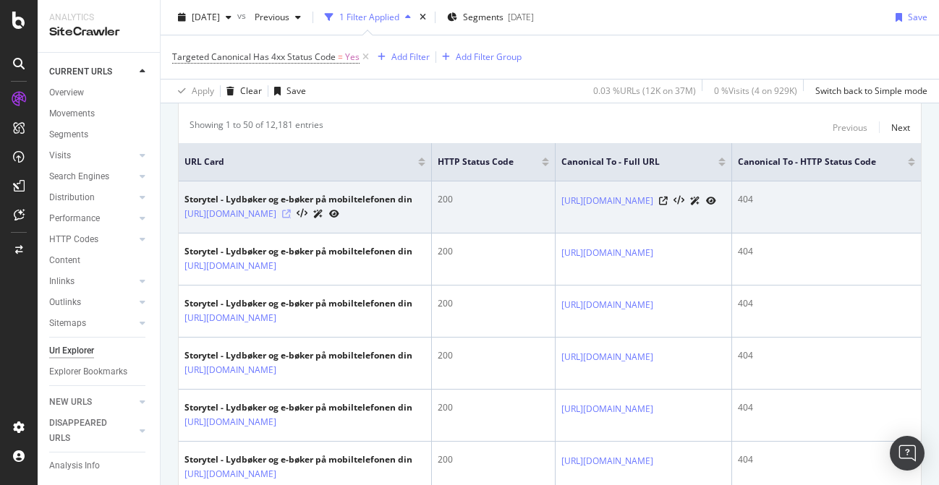
click at [291, 218] on icon at bounding box center [286, 214] width 9 height 9
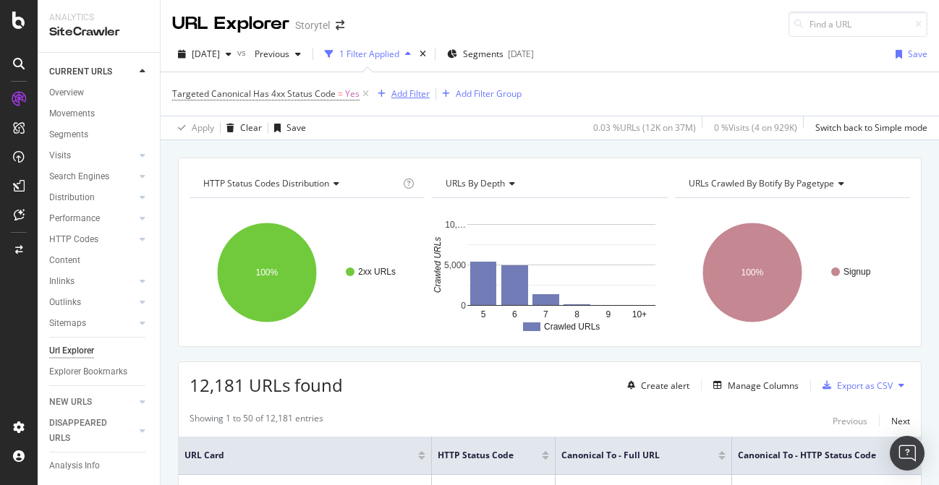
click at [414, 93] on div "Add Filter" at bounding box center [410, 94] width 38 height 12
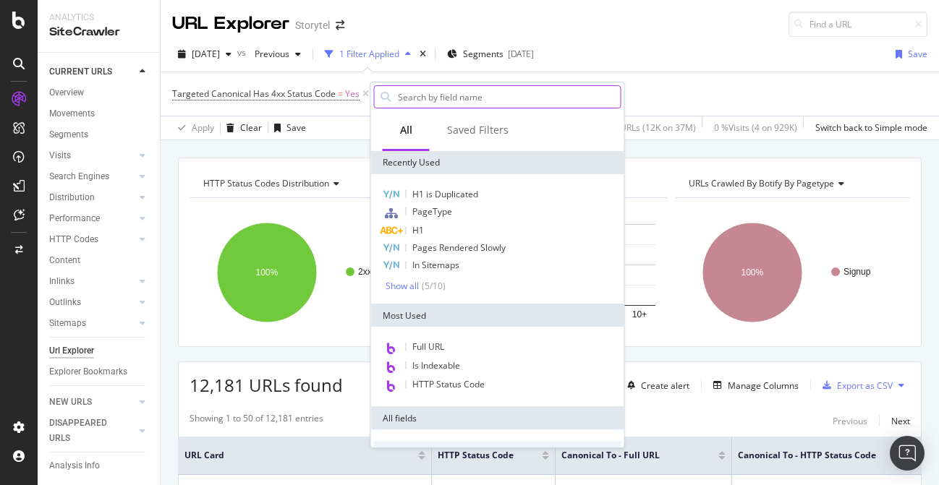
click at [443, 99] on input "text" at bounding box center [508, 97] width 224 height 22
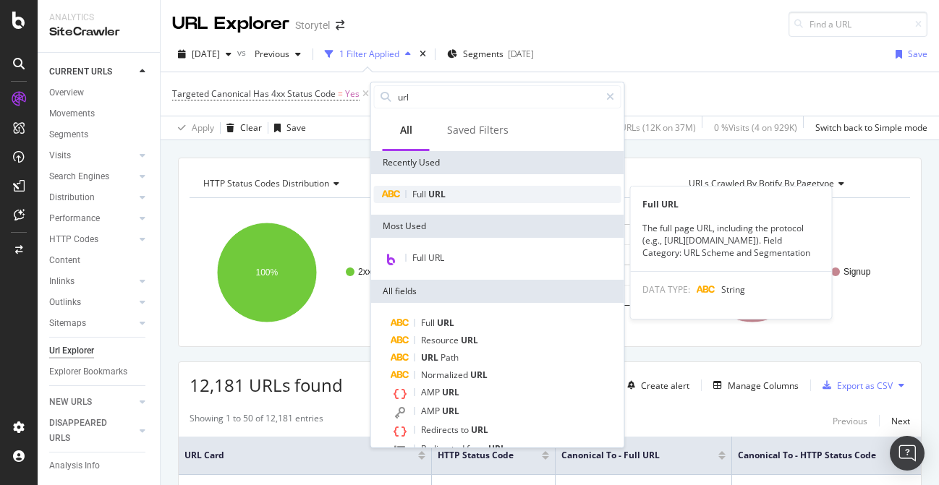
type input "url"
click at [450, 191] on div "Full URL" at bounding box center [497, 194] width 247 height 17
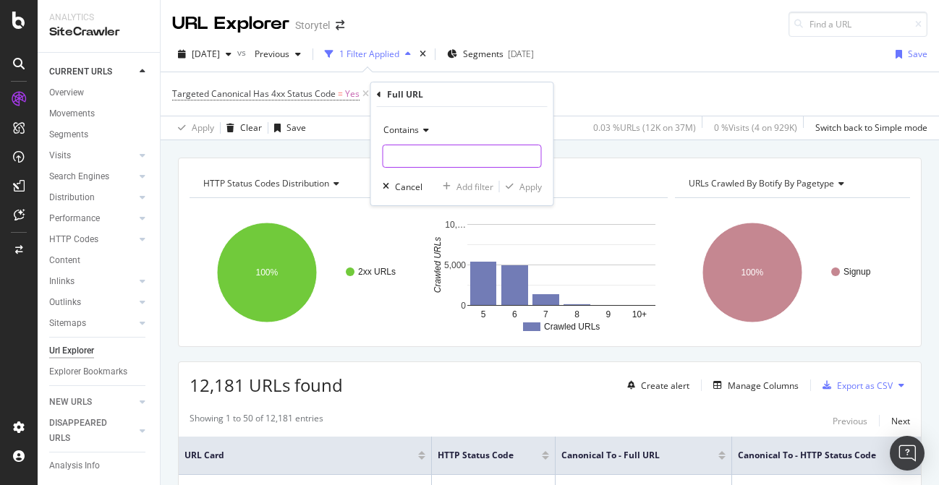
click at [432, 161] on input "text" at bounding box center [462, 156] width 158 height 23
type input "/"
click at [409, 90] on div "Add Filter" at bounding box center [410, 94] width 38 height 12
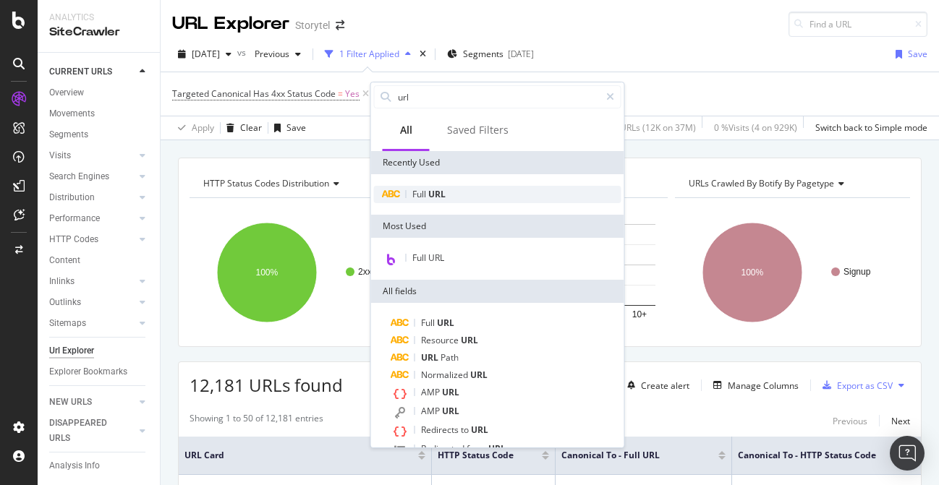
click at [435, 192] on span "URL" at bounding box center [436, 194] width 17 height 12
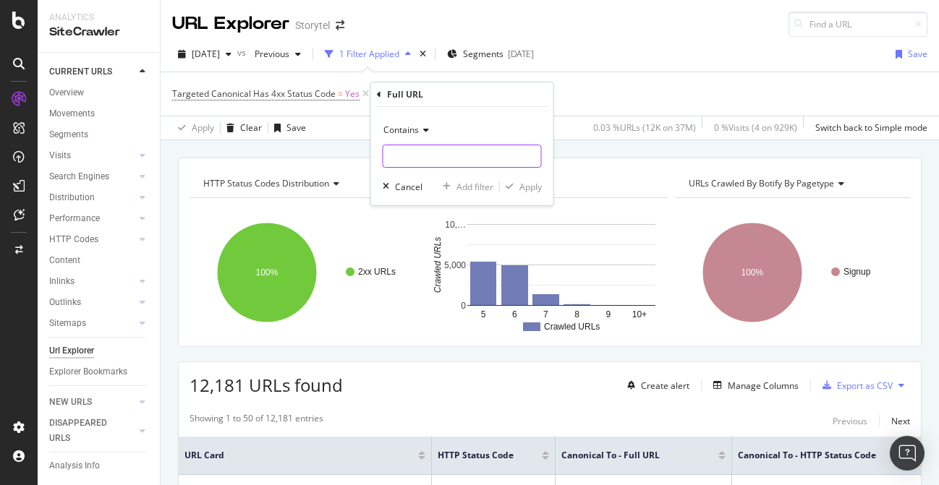
click at [435, 157] on input "text" at bounding box center [462, 156] width 158 height 23
type input "/no/signup/digital"
click at [526, 190] on div "Apply" at bounding box center [530, 187] width 22 height 12
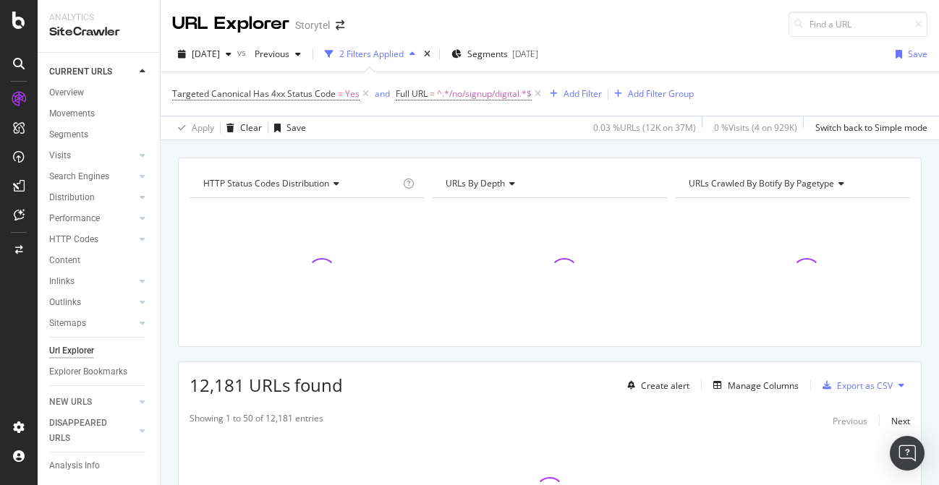
scroll to position [144, 0]
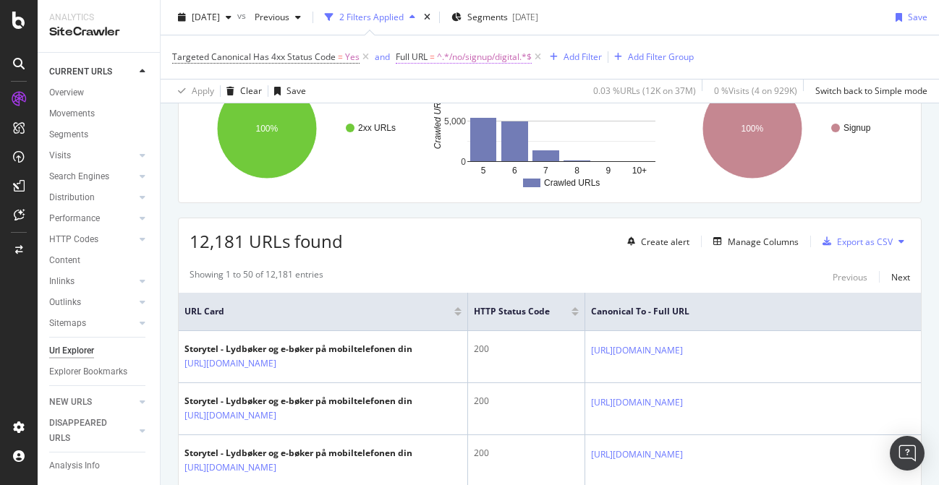
click at [473, 57] on span "^.*/no/signup/digital.*$" at bounding box center [484, 57] width 95 height 20
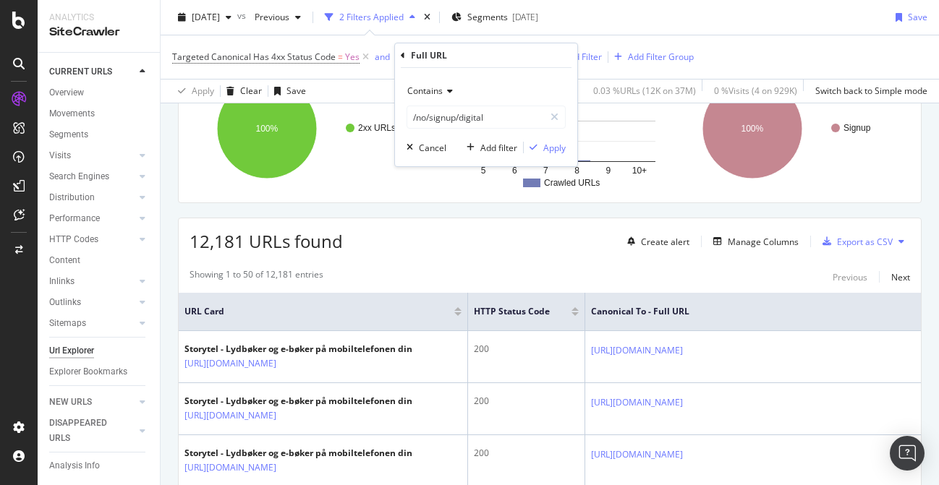
click at [438, 91] on span "Contains" at bounding box center [424, 91] width 35 height 12
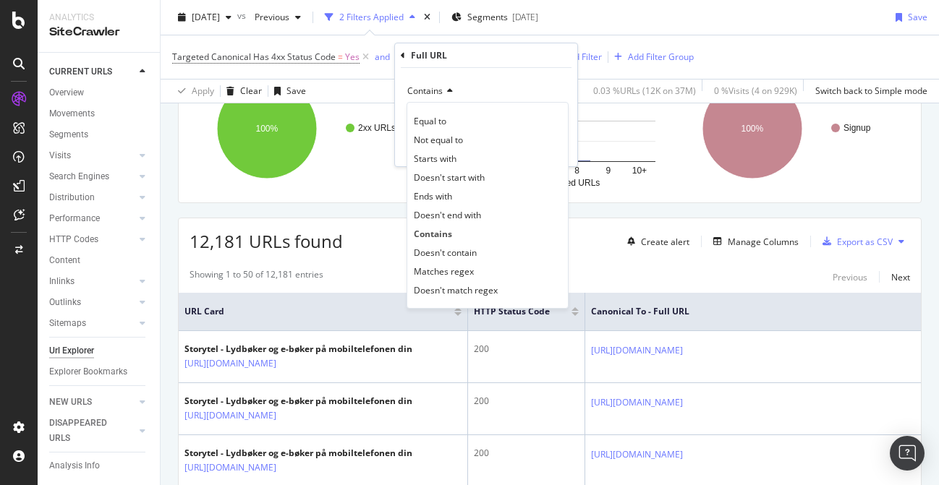
click at [438, 91] on span "Contains" at bounding box center [424, 91] width 35 height 12
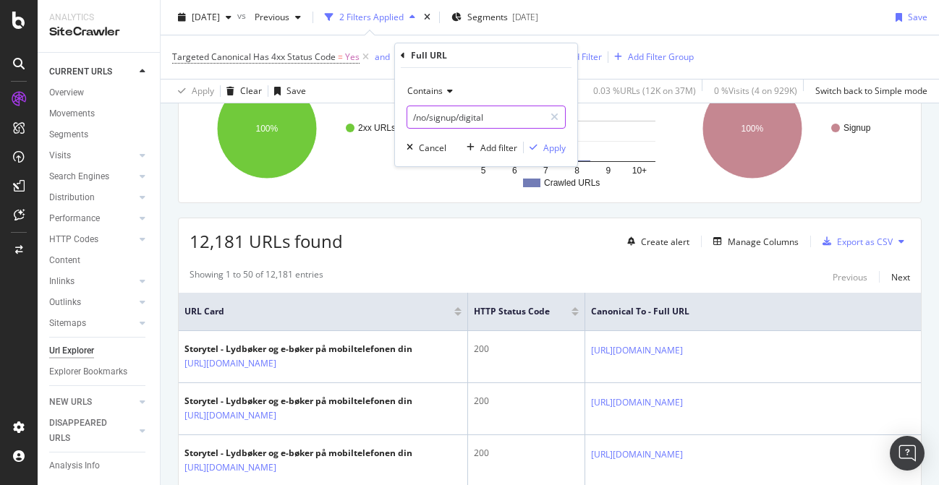
click at [509, 117] on input "/no/signup/digital" at bounding box center [475, 117] width 137 height 23
click at [449, 87] on icon at bounding box center [448, 91] width 10 height 9
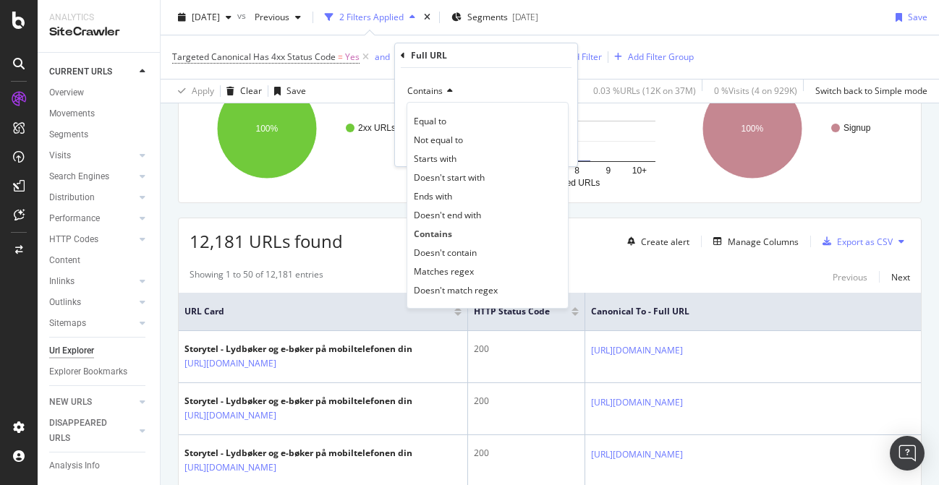
click at [490, 86] on div "Contains" at bounding box center [485, 91] width 159 height 23
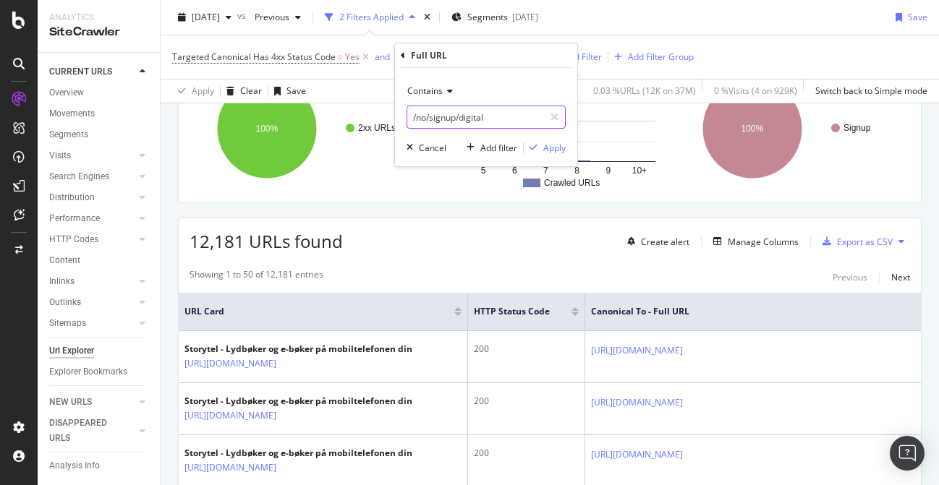
click at [503, 118] on input "/no/signup/digital" at bounding box center [475, 117] width 137 height 23
type input "/no/signup/digital-book"
click at [560, 142] on div "Apply" at bounding box center [554, 148] width 22 height 12
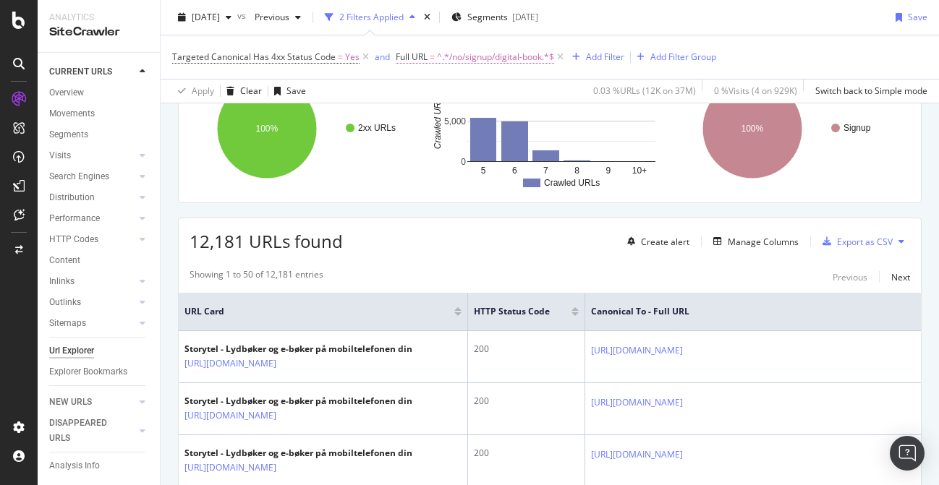
click at [471, 59] on span "^.*/no/signup/digital-book.*$" at bounding box center [495, 57] width 117 height 20
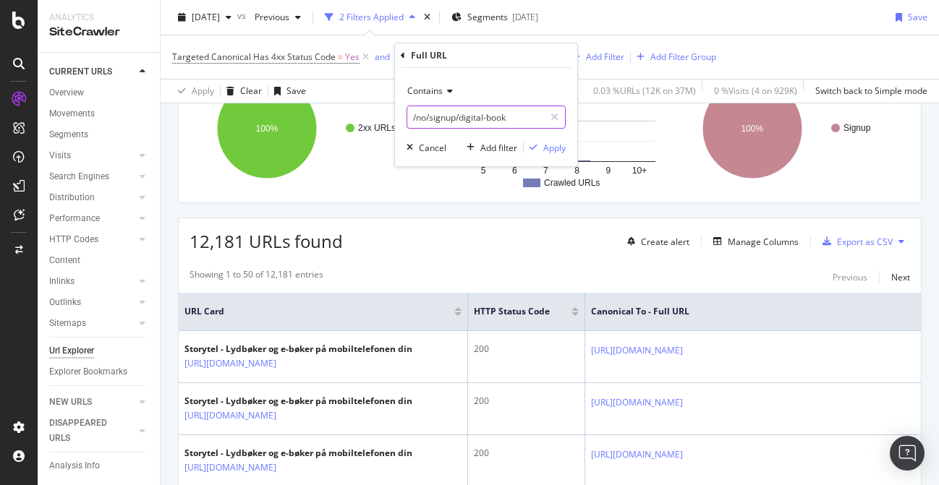
click at [472, 119] on input "/no/signup/digital-book" at bounding box center [475, 117] width 137 height 23
click at [401, 53] on icon at bounding box center [403, 55] width 4 height 9
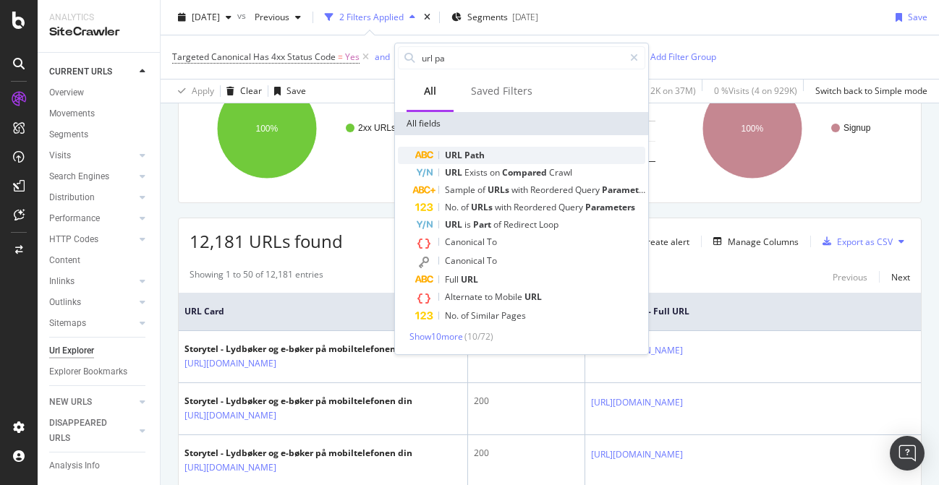
type input "url pa"
click at [487, 153] on div "URL Path" at bounding box center [530, 155] width 230 height 17
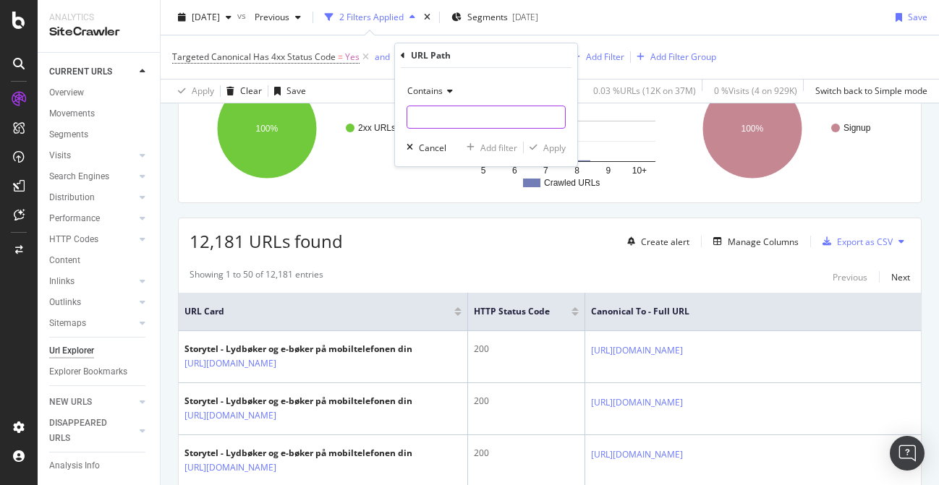
click at [468, 109] on input "text" at bounding box center [486, 117] width 158 height 23
paste input "/no/signup/digital-book"
type input "/no/signup/digital-book"
click at [554, 148] on div "Apply" at bounding box center [554, 148] width 22 height 12
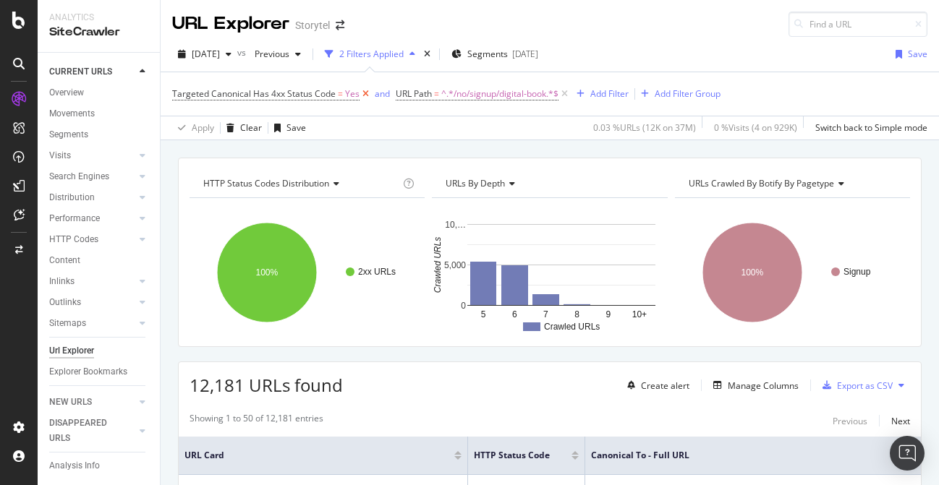
click at [363, 93] on icon at bounding box center [365, 94] width 12 height 14
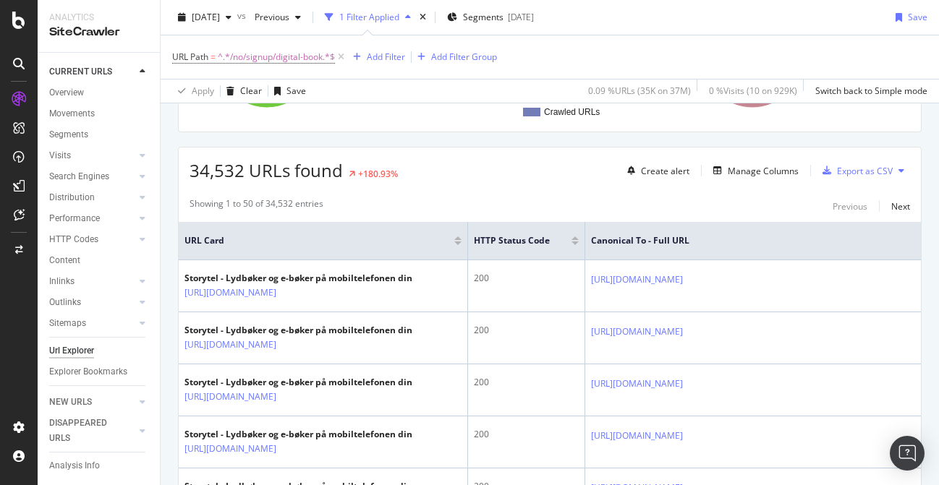
scroll to position [210, 0]
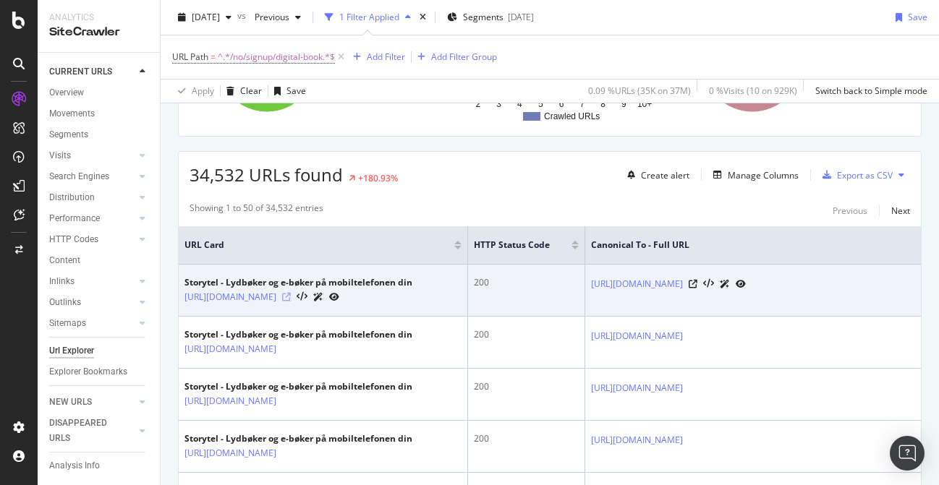
click at [291, 302] on icon at bounding box center [286, 297] width 9 height 9
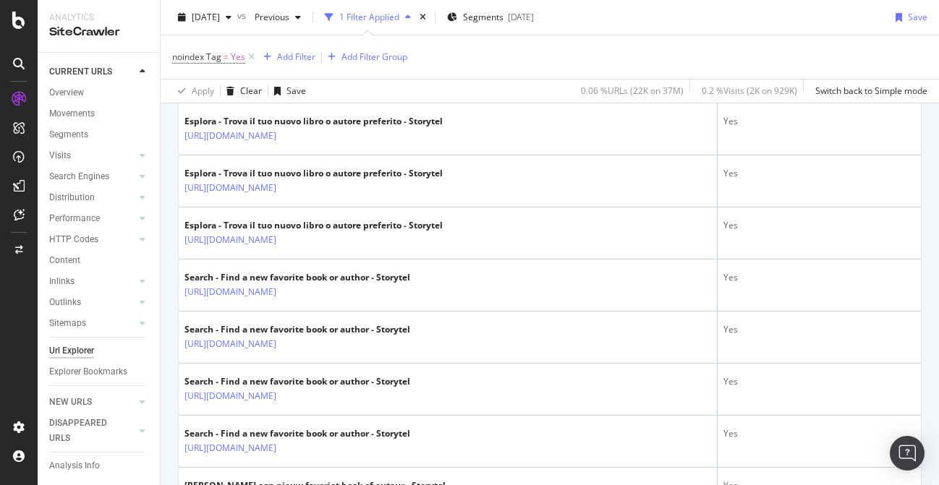
scroll to position [573, 0]
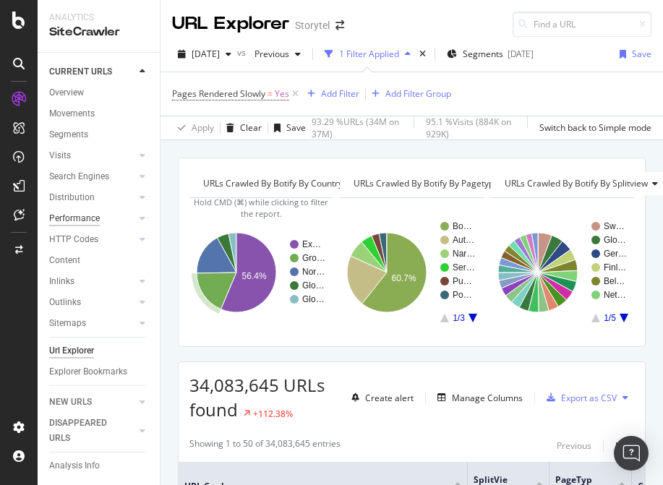
click at [84, 219] on div "Performance" at bounding box center [74, 218] width 51 height 15
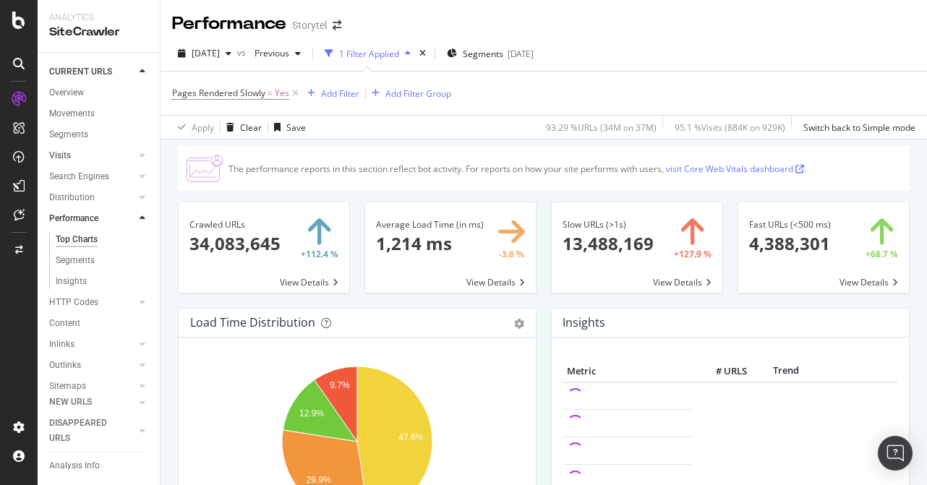
click at [98, 156] on link "Visits" at bounding box center [92, 155] width 86 height 15
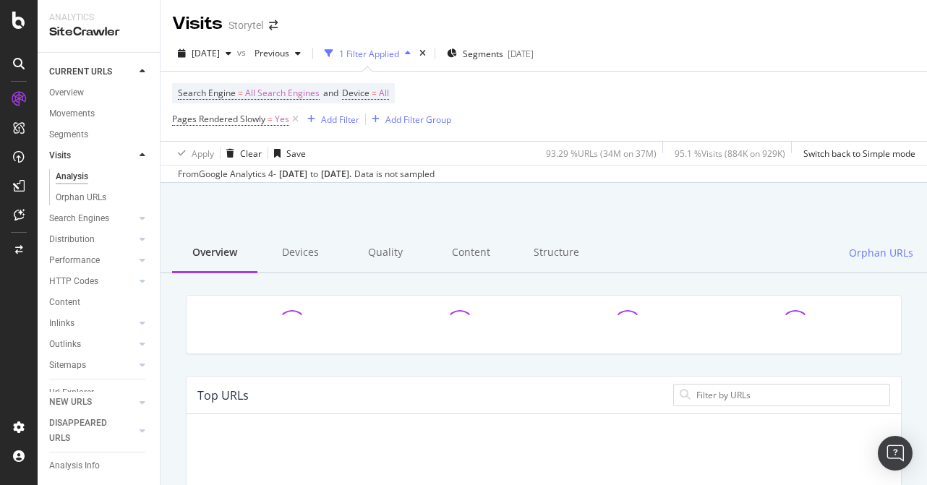
click at [106, 158] on link "Visits" at bounding box center [92, 155] width 86 height 15
click at [70, 136] on div "Segments" at bounding box center [68, 134] width 39 height 15
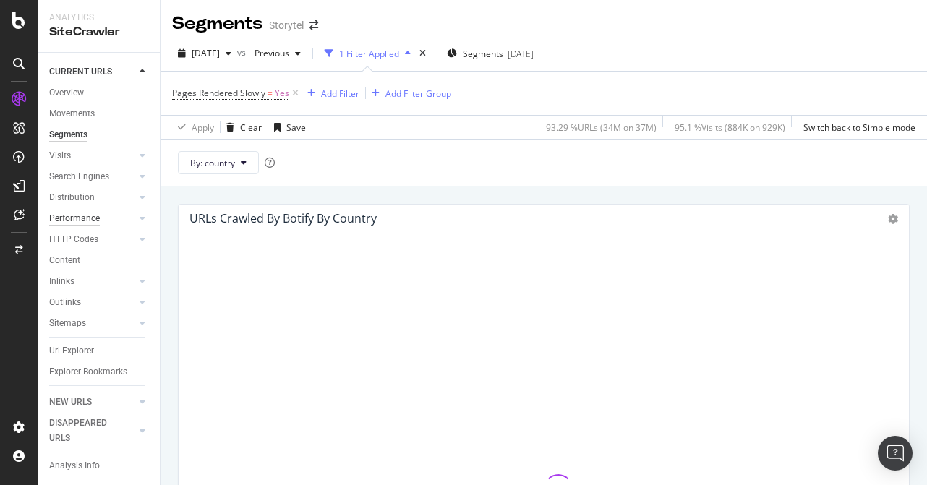
click at [80, 221] on div "Performance" at bounding box center [74, 218] width 51 height 15
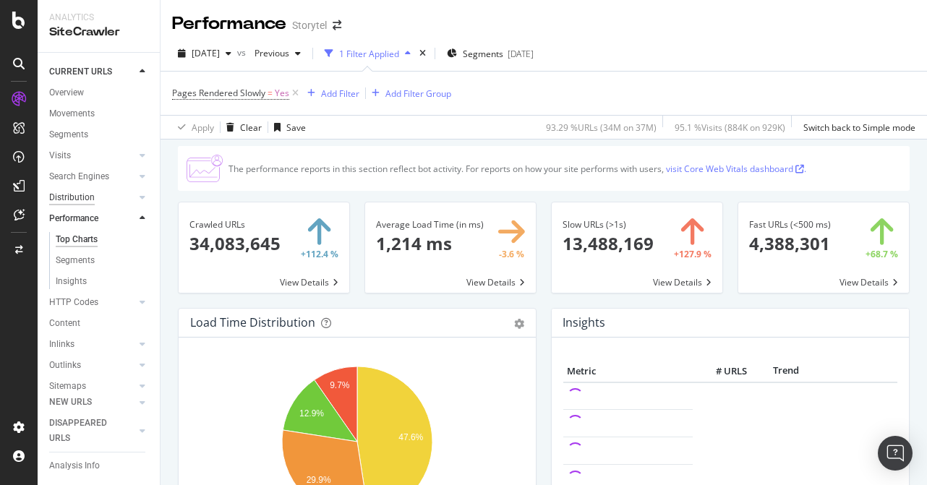
click at [78, 197] on div "Distribution" at bounding box center [72, 197] width 46 height 15
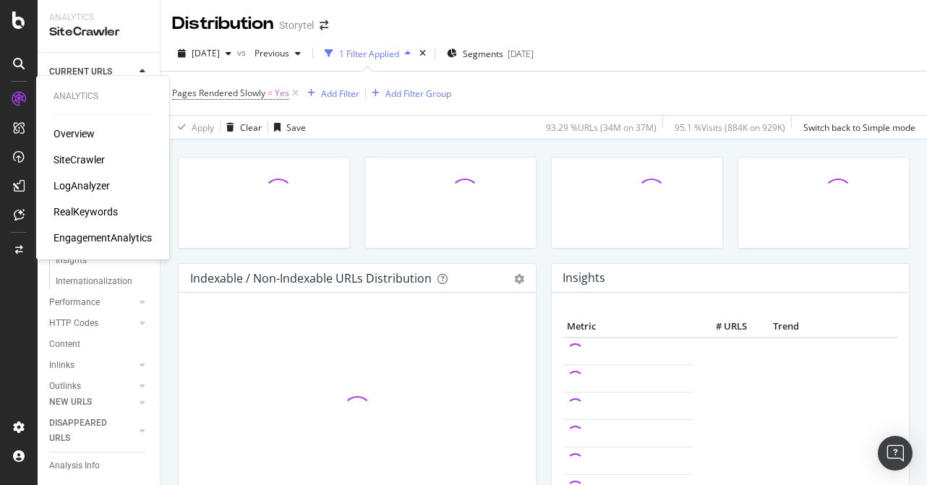
click at [98, 236] on div "EngagementAnalytics" at bounding box center [103, 238] width 98 height 14
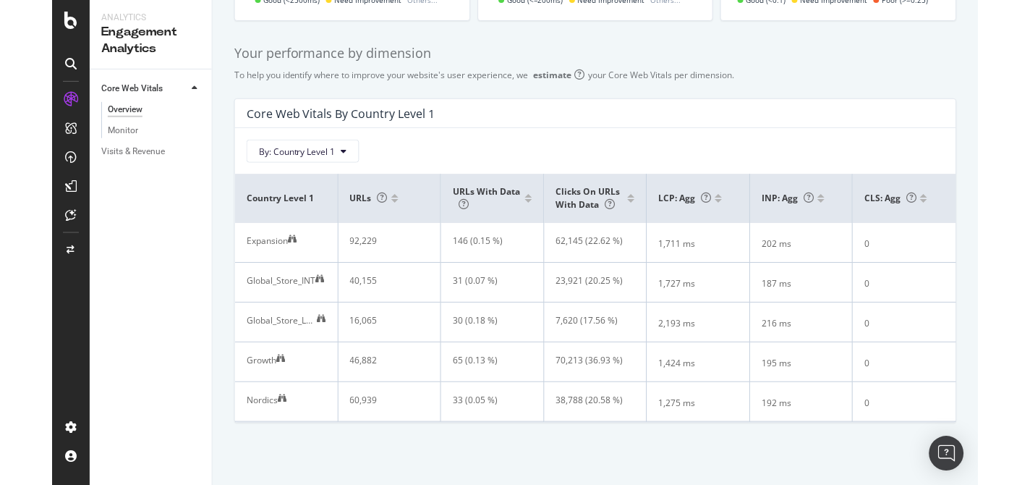
scroll to position [257, 0]
